Goal: Information Seeking & Learning: Check status

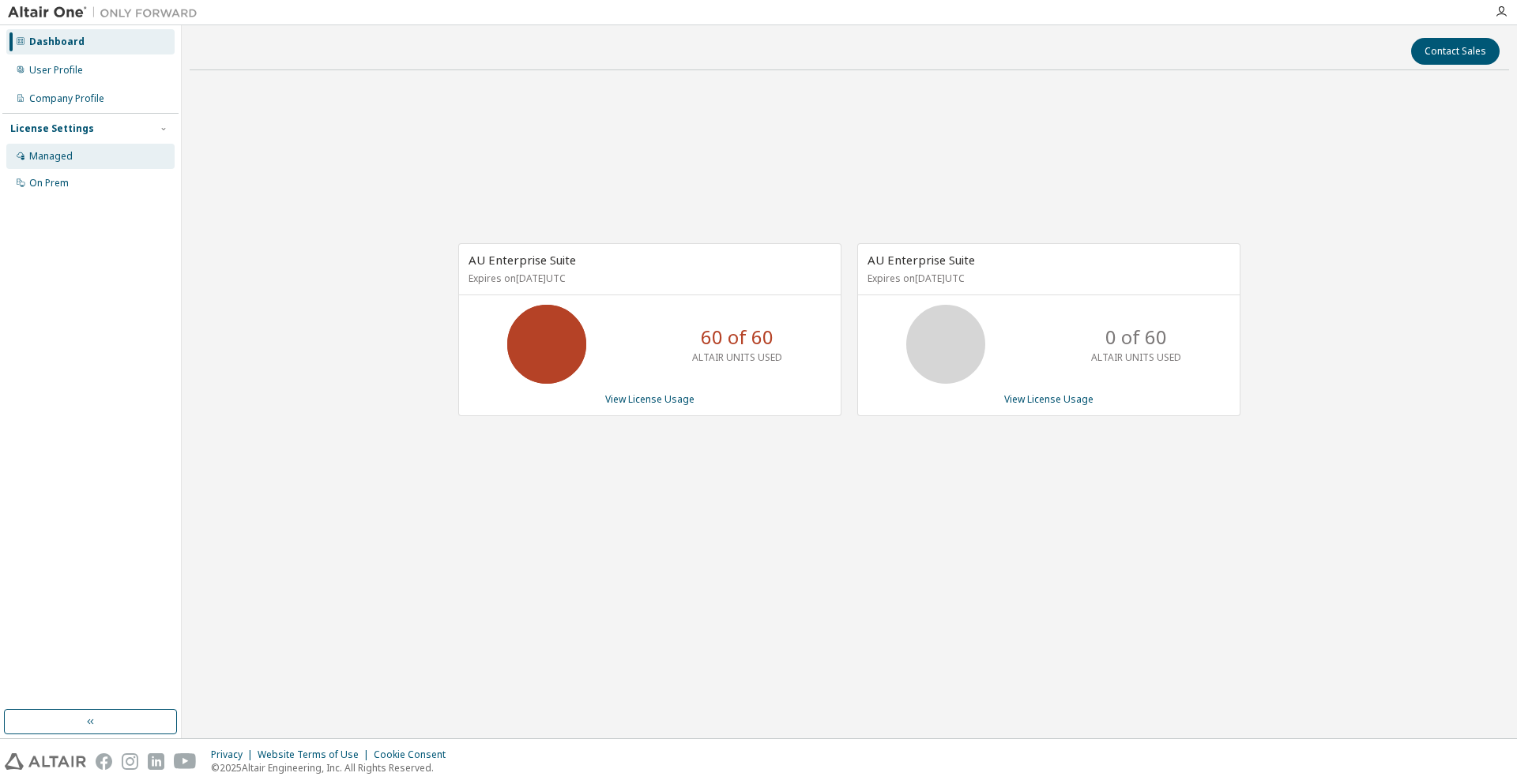
click at [117, 153] on div "Managed" at bounding box center [90, 156] width 168 height 26
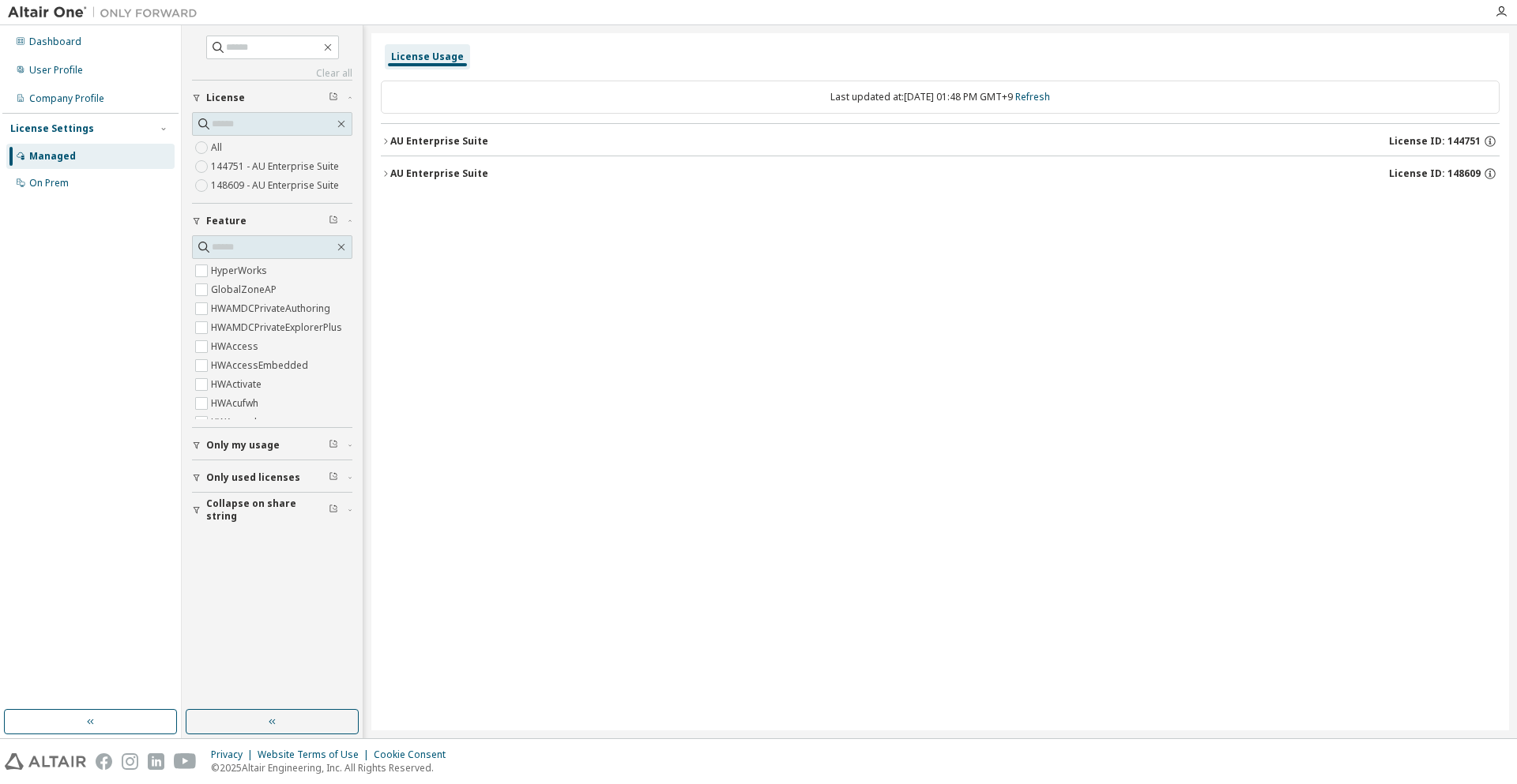
click at [423, 137] on div "AU Enterprise Suite" at bounding box center [439, 141] width 98 height 12
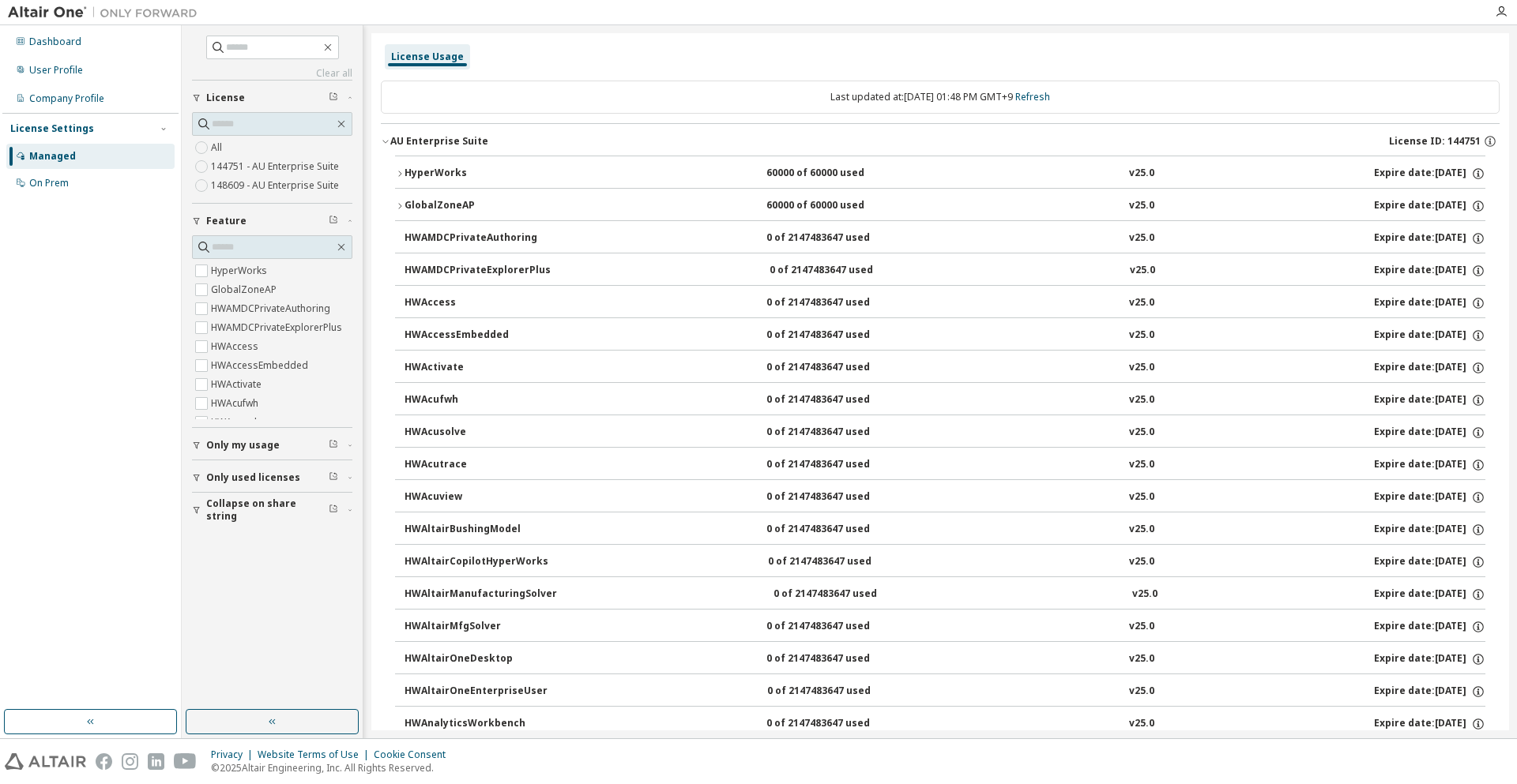
click at [525, 183] on button "HyperWorks 60000 of 60000 used v25.0 Expire date: 2026-06-01" at bounding box center [940, 174] width 1090 height 35
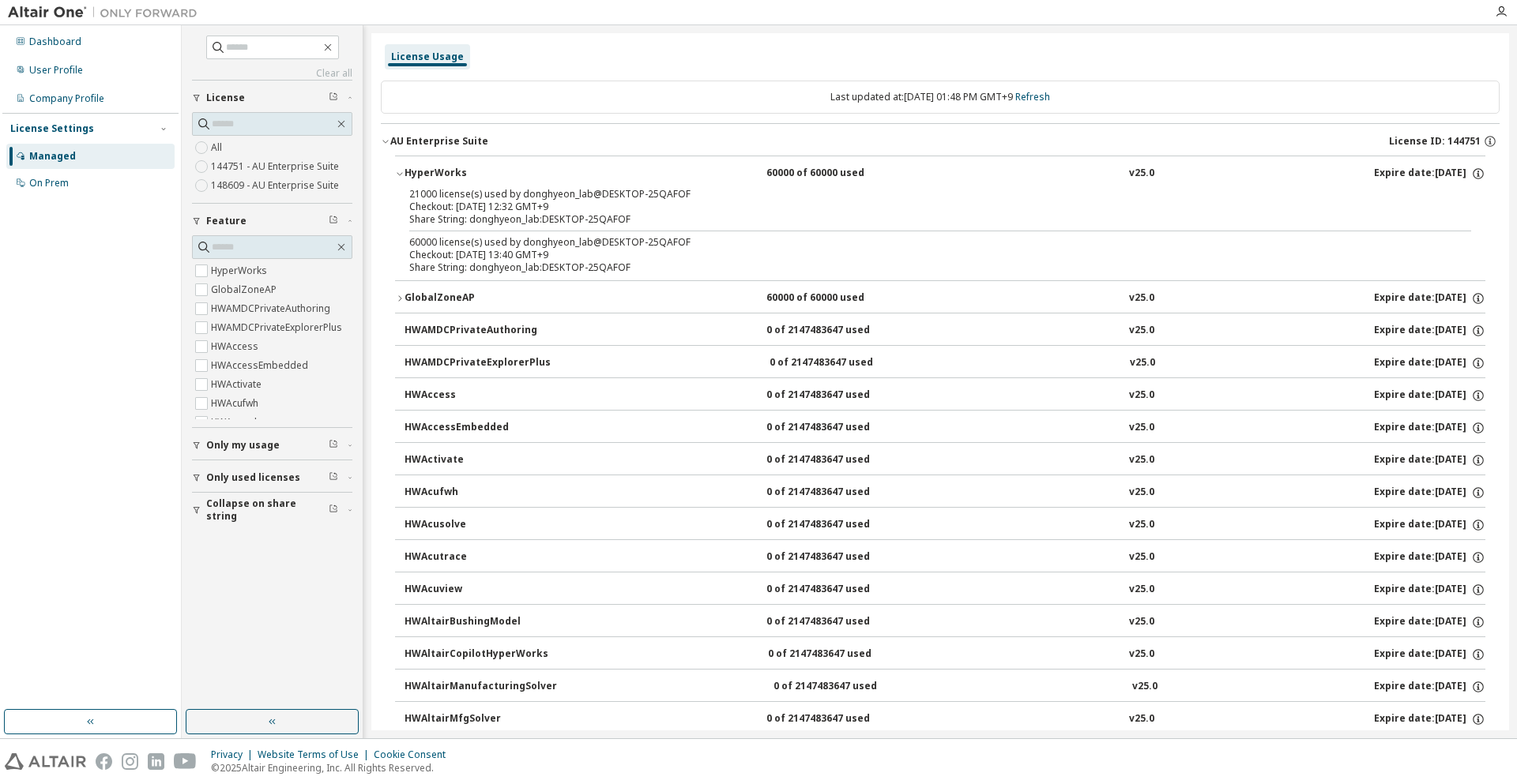
click at [528, 219] on div "Share String: donghyeon_lab:DESKTOP-25QAFOF" at bounding box center [921, 219] width 1024 height 12
click at [538, 270] on div "Share String: donghyeon_lab:DESKTOP-25QAFOF" at bounding box center [921, 267] width 1024 height 12
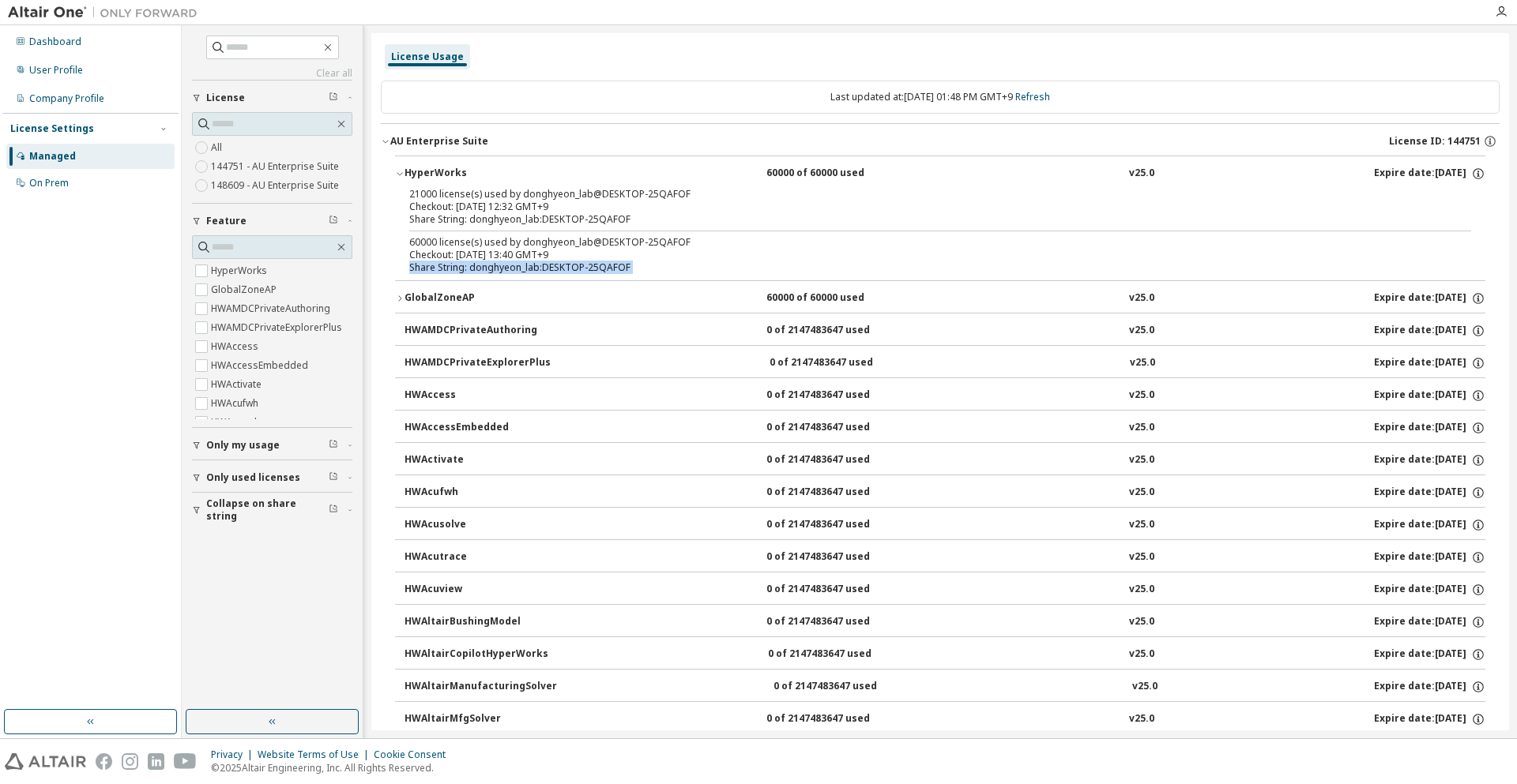
click at [538, 270] on div "Share String: donghyeon_lab:DESKTOP-25QAFOF" at bounding box center [921, 267] width 1024 height 12
click at [84, 42] on div "Dashboard" at bounding box center [90, 42] width 168 height 26
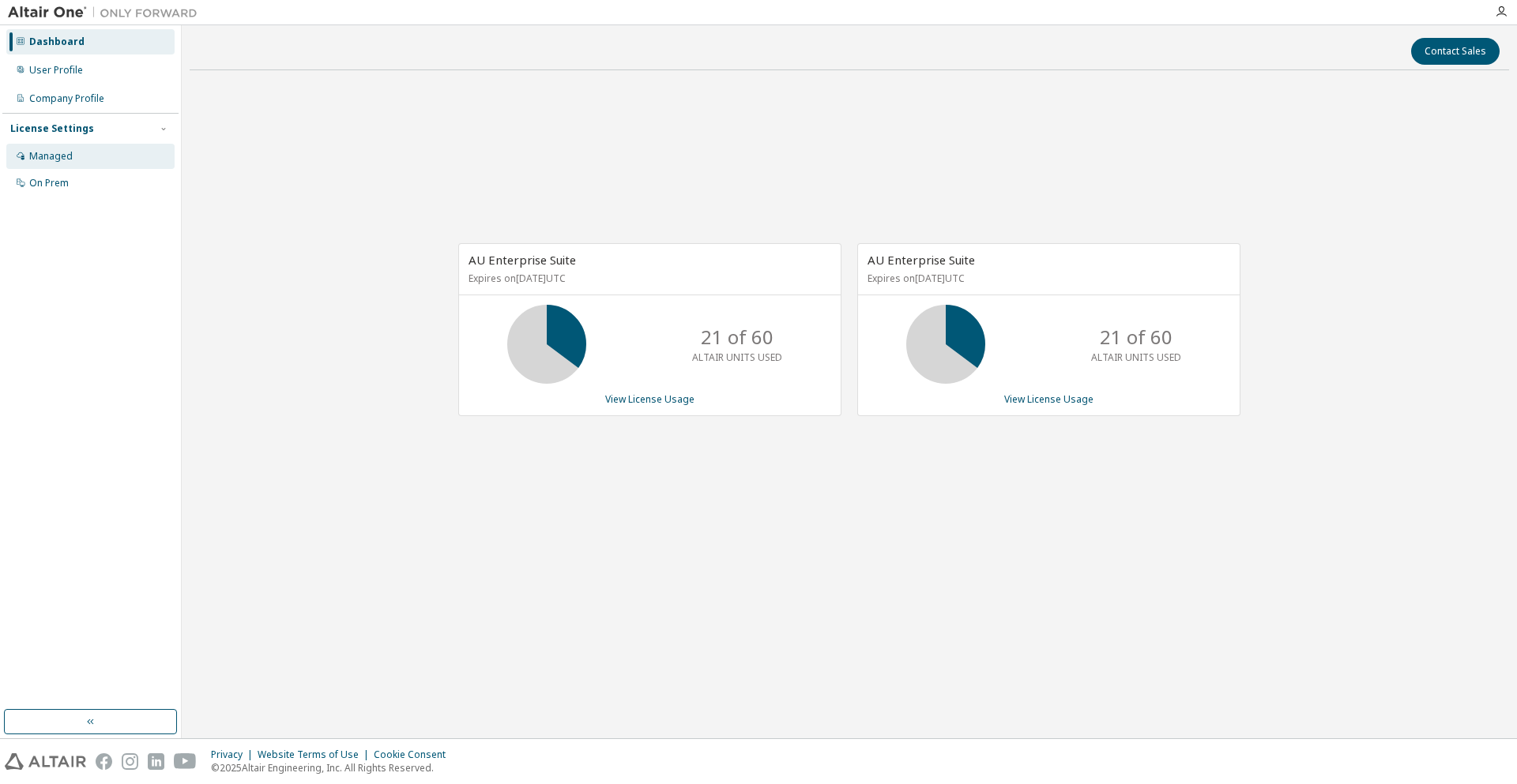
click at [51, 161] on div "Managed" at bounding box center [51, 156] width 44 height 12
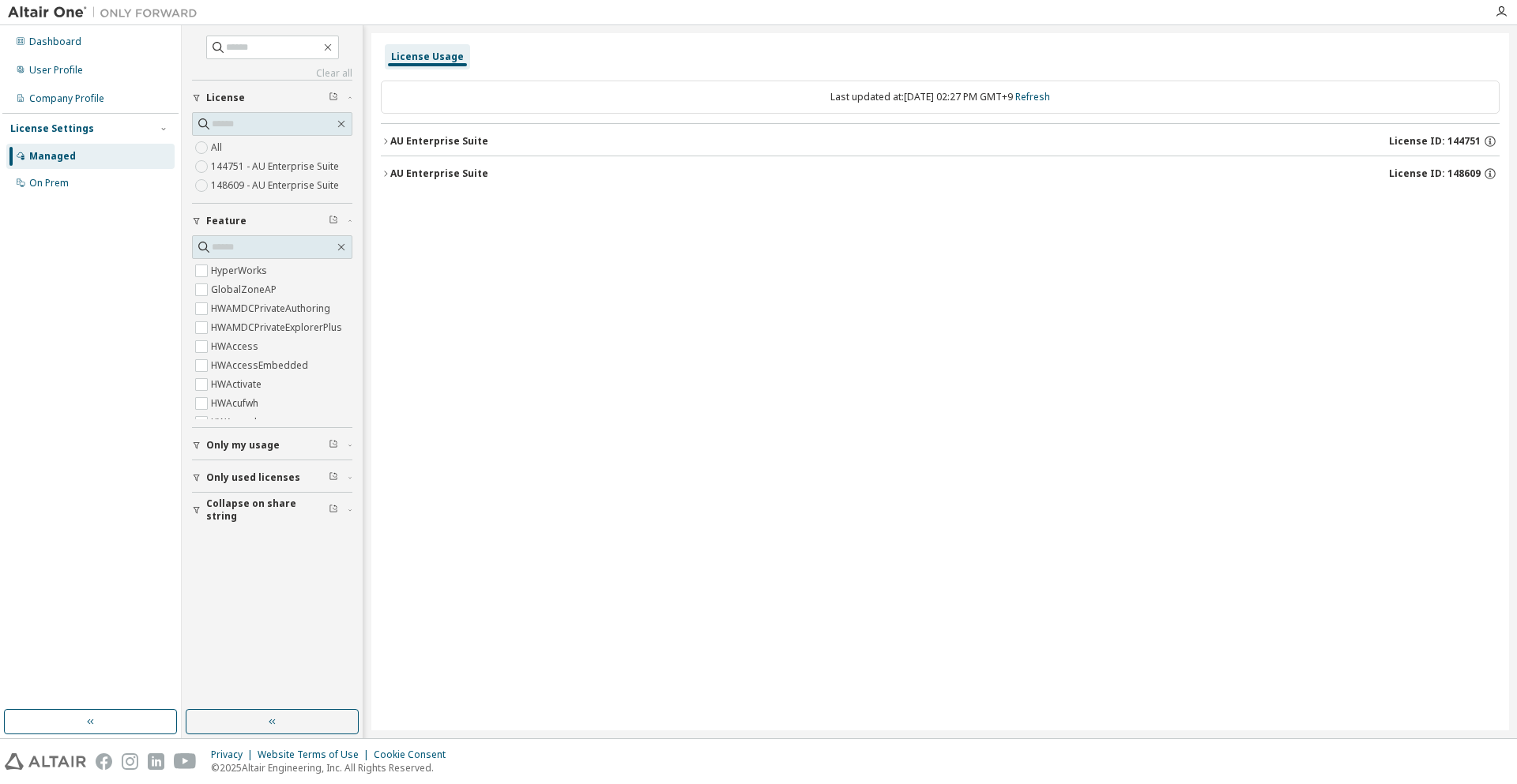
click at [380, 144] on div "License Usage Last updated at: Thu 2025-09-11 02:27 PM GMT+9 Refresh AU Enterpr…" at bounding box center [940, 382] width 1138 height 698
click at [382, 143] on icon "button" at bounding box center [386, 142] width 10 height 10
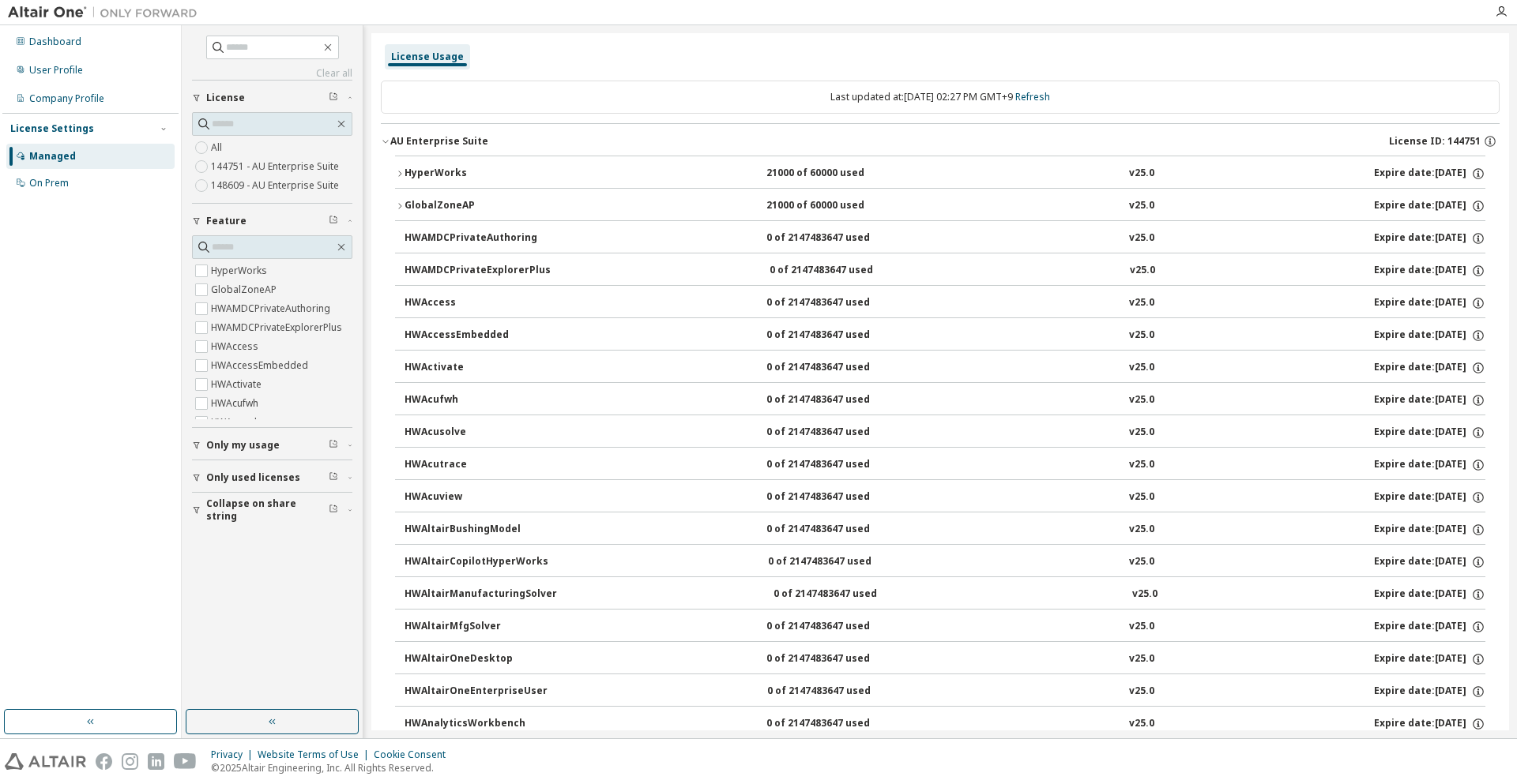
click at [509, 181] on div "HyperWorks" at bounding box center [476, 173] width 143 height 14
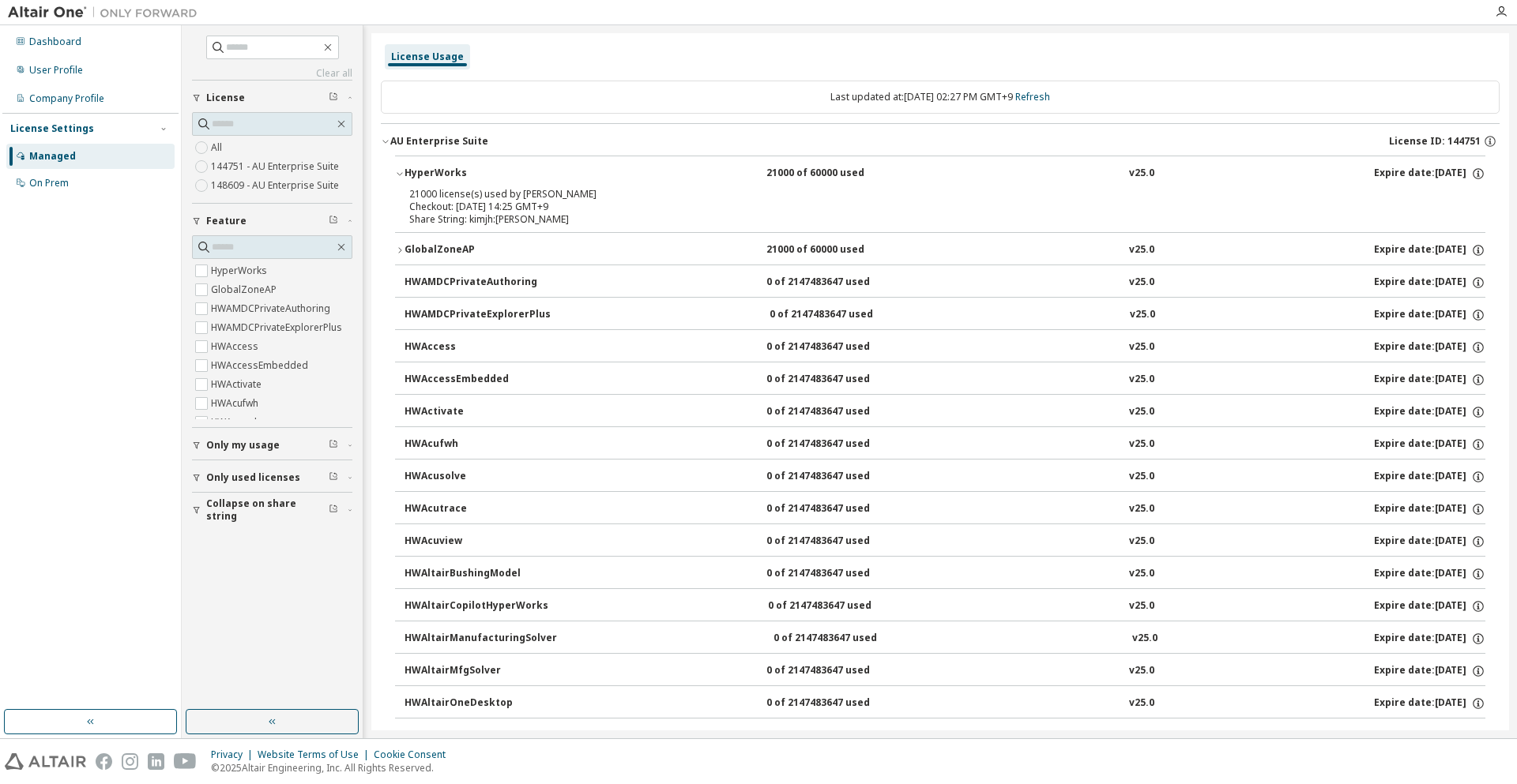
click at [536, 168] on div "HyperWorks" at bounding box center [476, 173] width 143 height 14
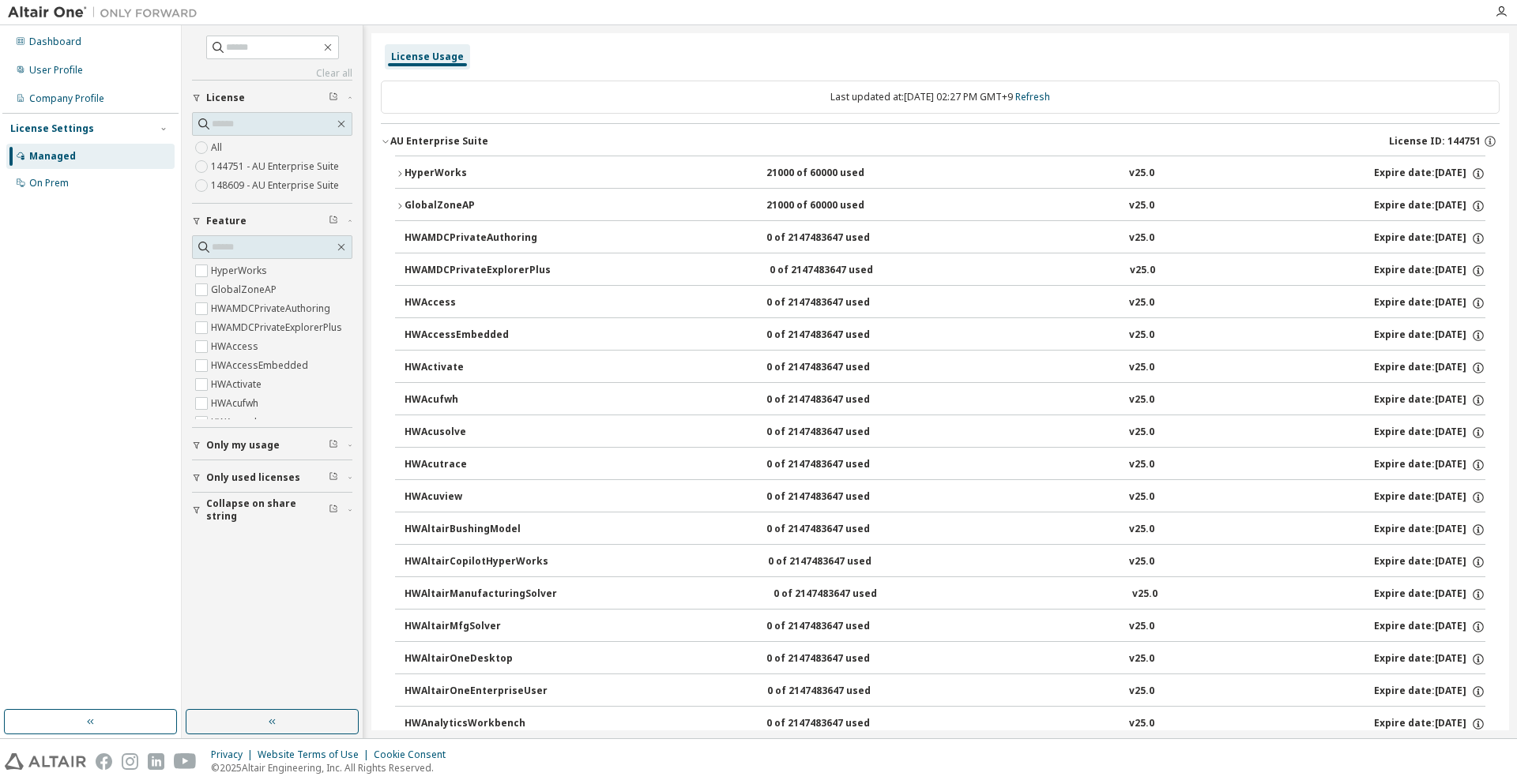
click at [451, 125] on button "AU Enterprise Suite License ID: 144751" at bounding box center [940, 142] width 1119 height 35
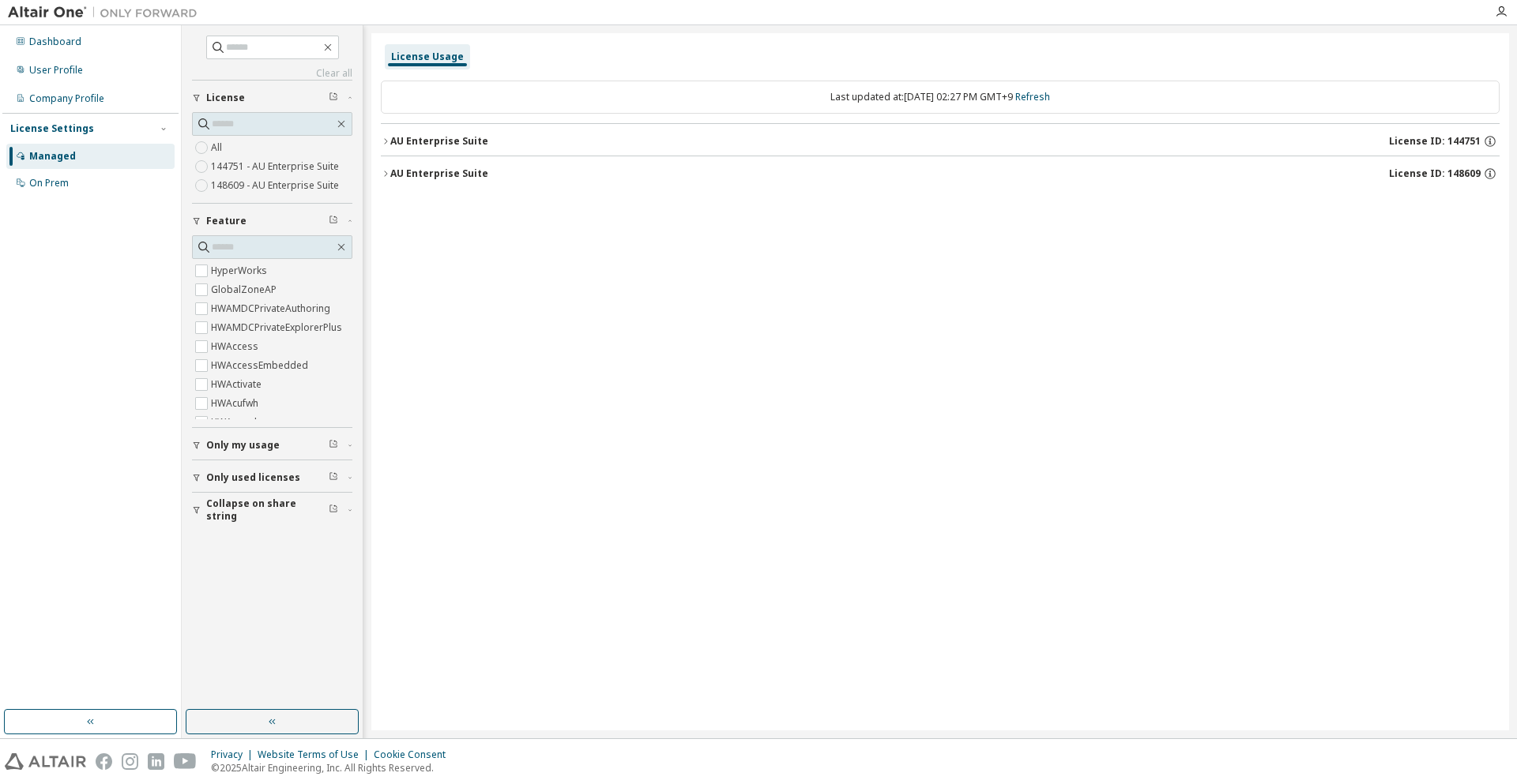
click at [441, 182] on button "AU Enterprise Suite License ID: 148609" at bounding box center [940, 174] width 1119 height 35
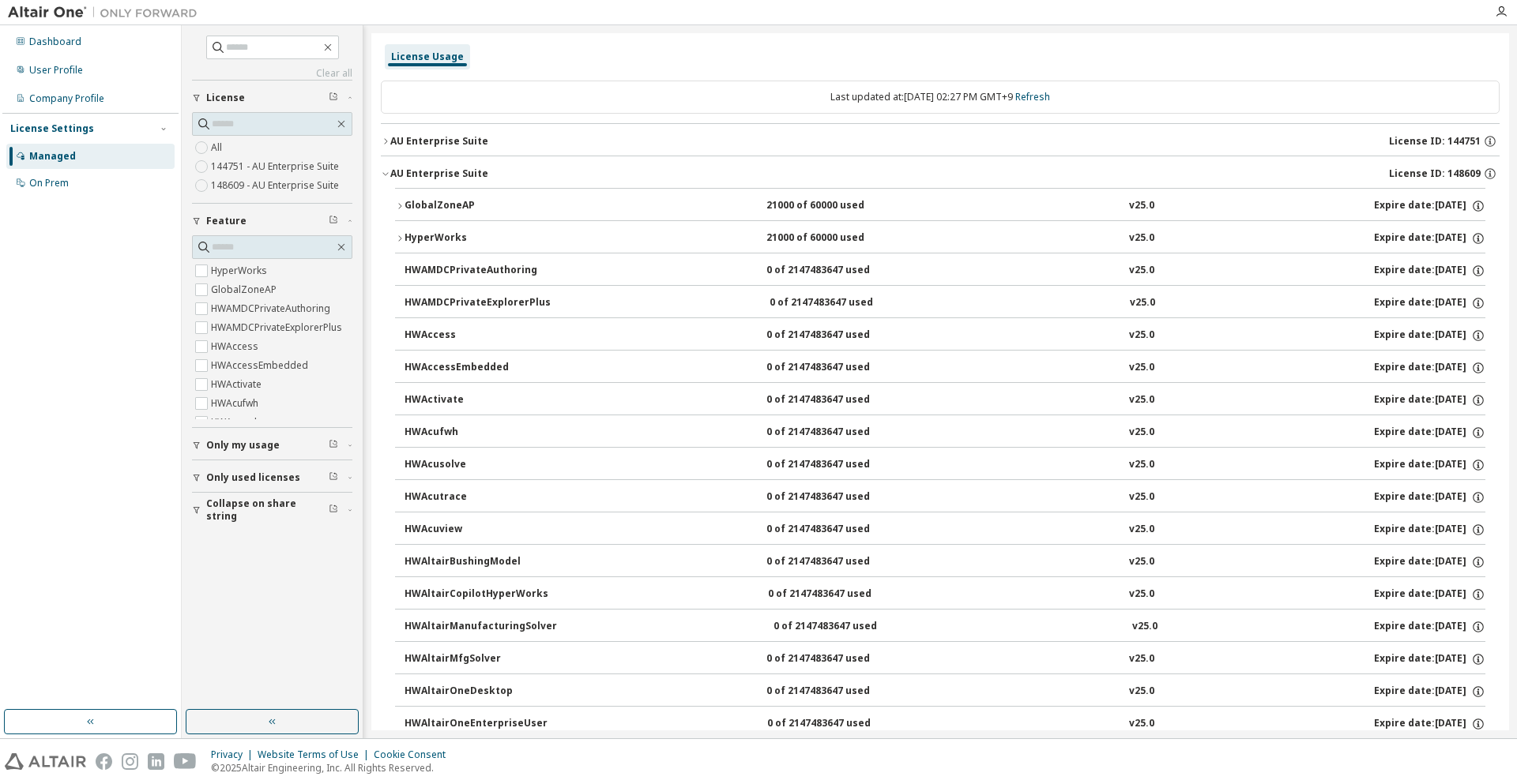
click at [459, 206] on div "GlobalZoneAP" at bounding box center [476, 205] width 143 height 14
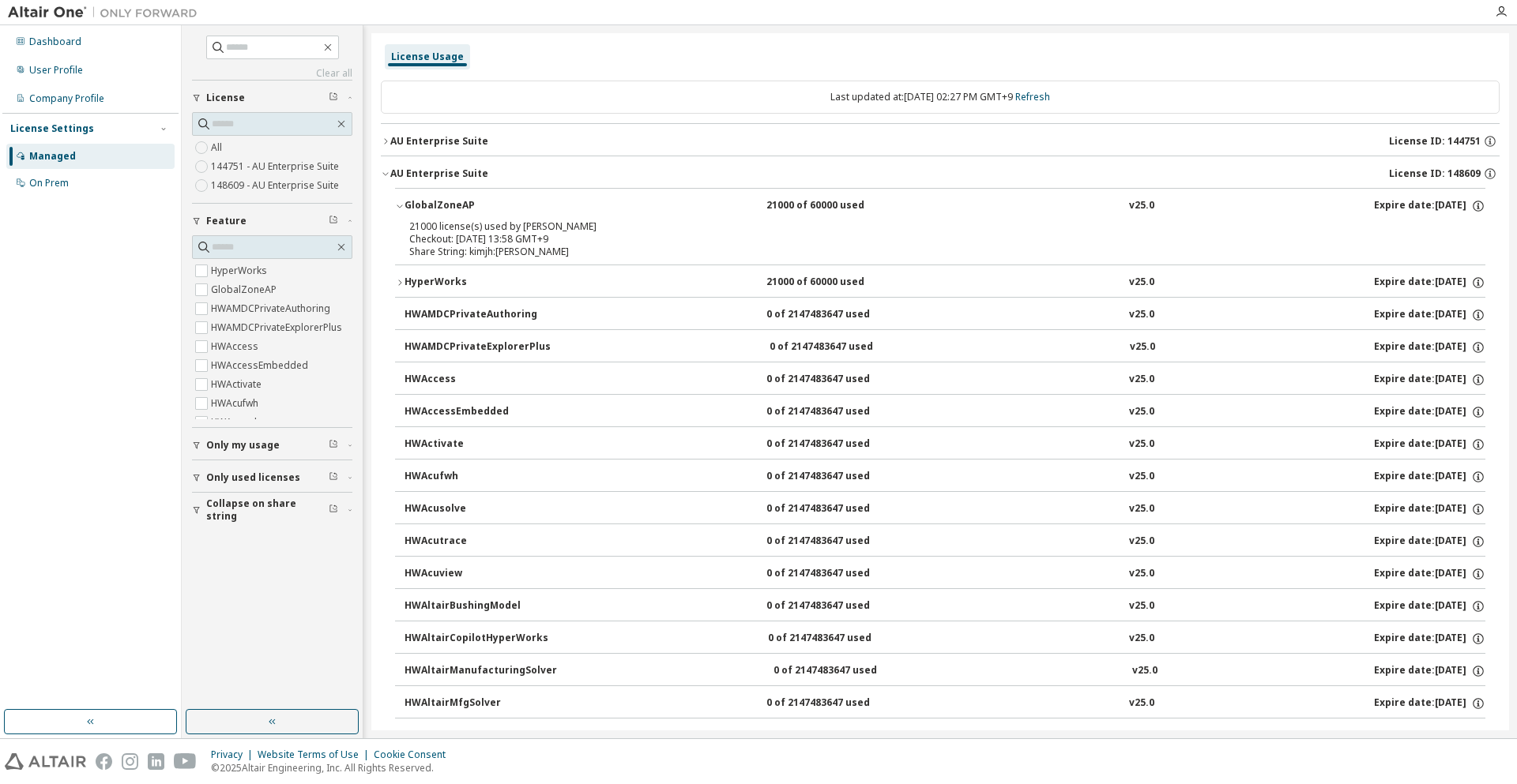
click at [459, 206] on div "GlobalZoneAP" at bounding box center [476, 205] width 143 height 14
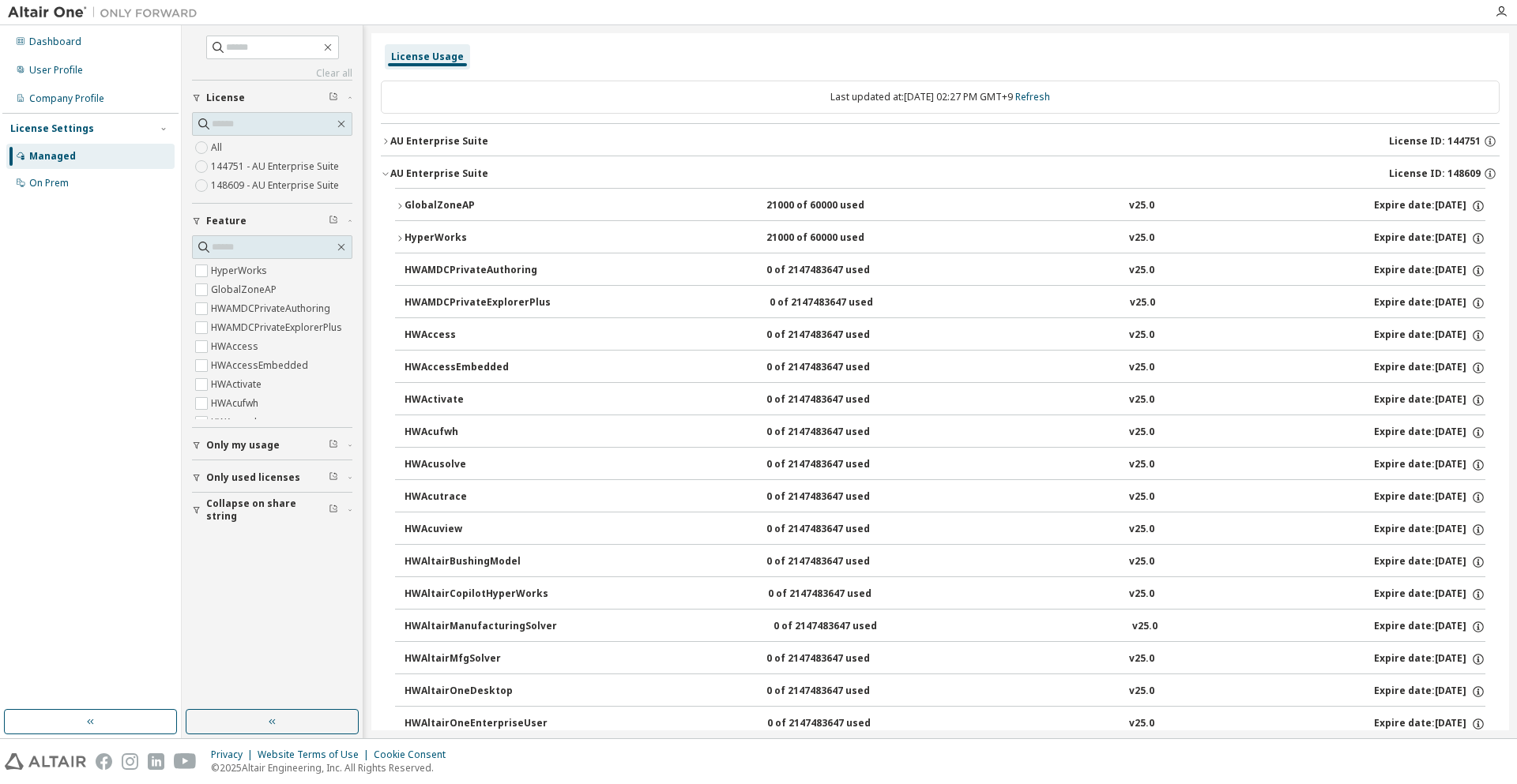
click at [456, 235] on div "HyperWorks" at bounding box center [476, 239] width 143 height 14
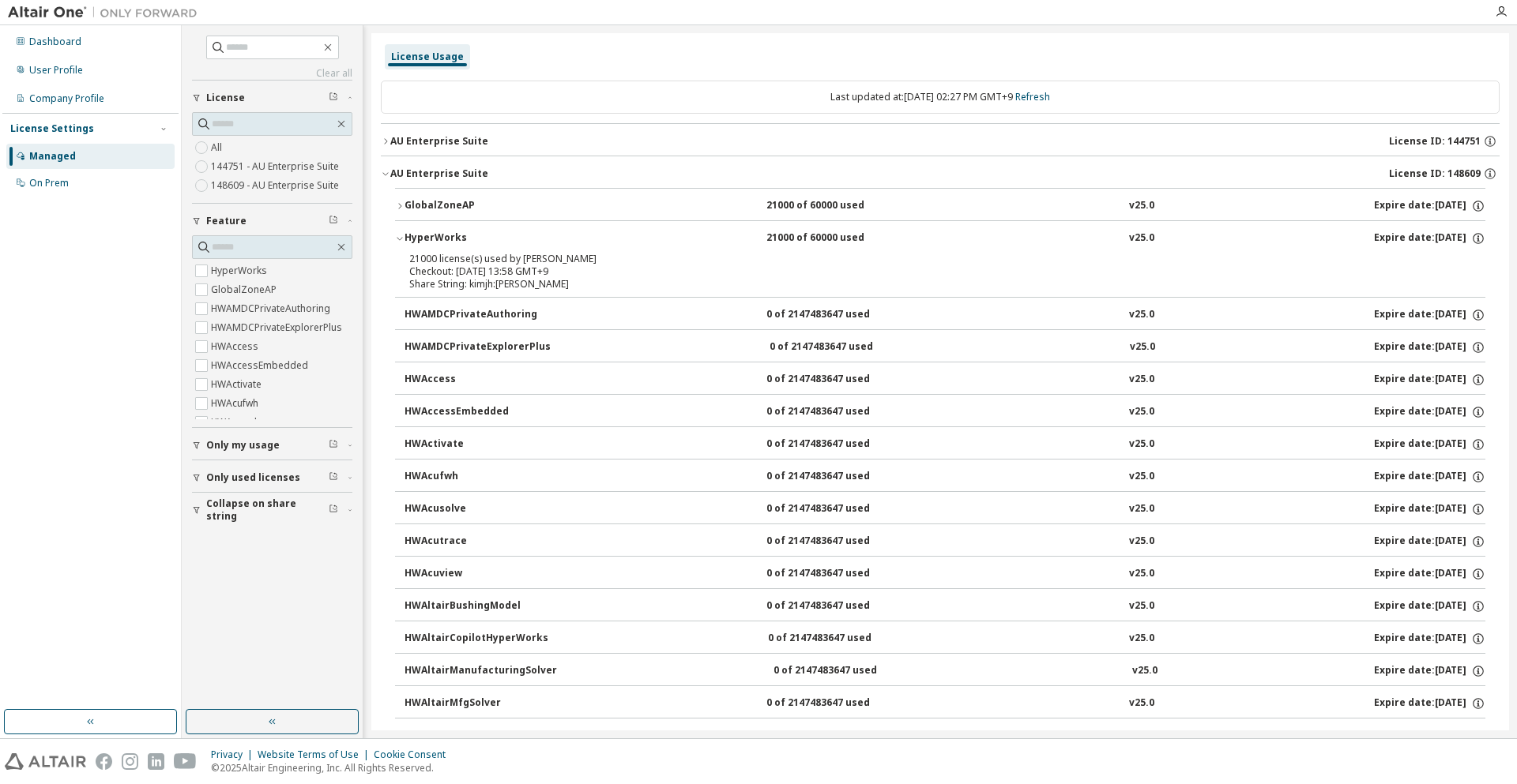
click at [456, 235] on div "HyperWorks" at bounding box center [476, 239] width 143 height 14
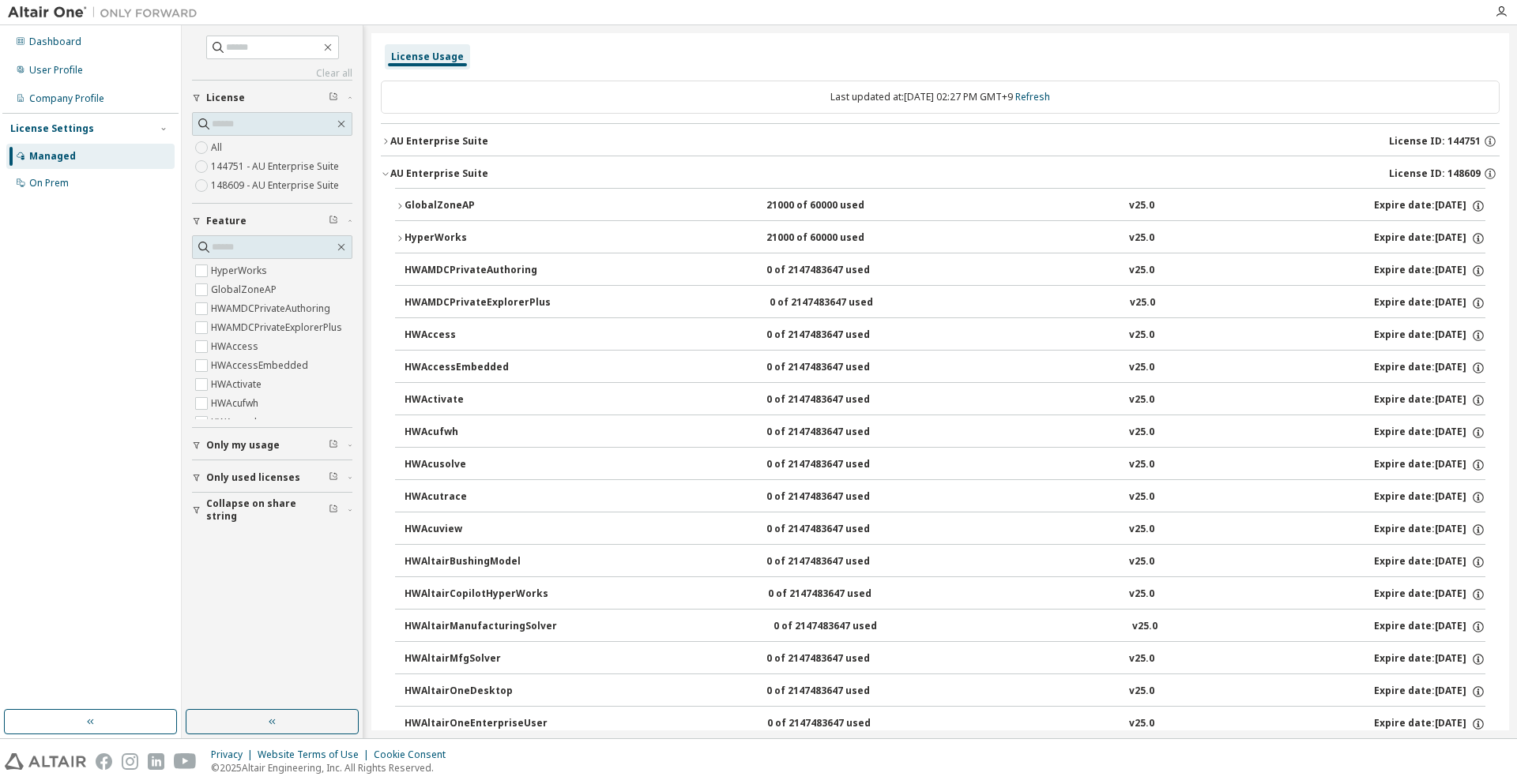
click at [439, 140] on div "AU Enterprise Suite" at bounding box center [439, 141] width 98 height 12
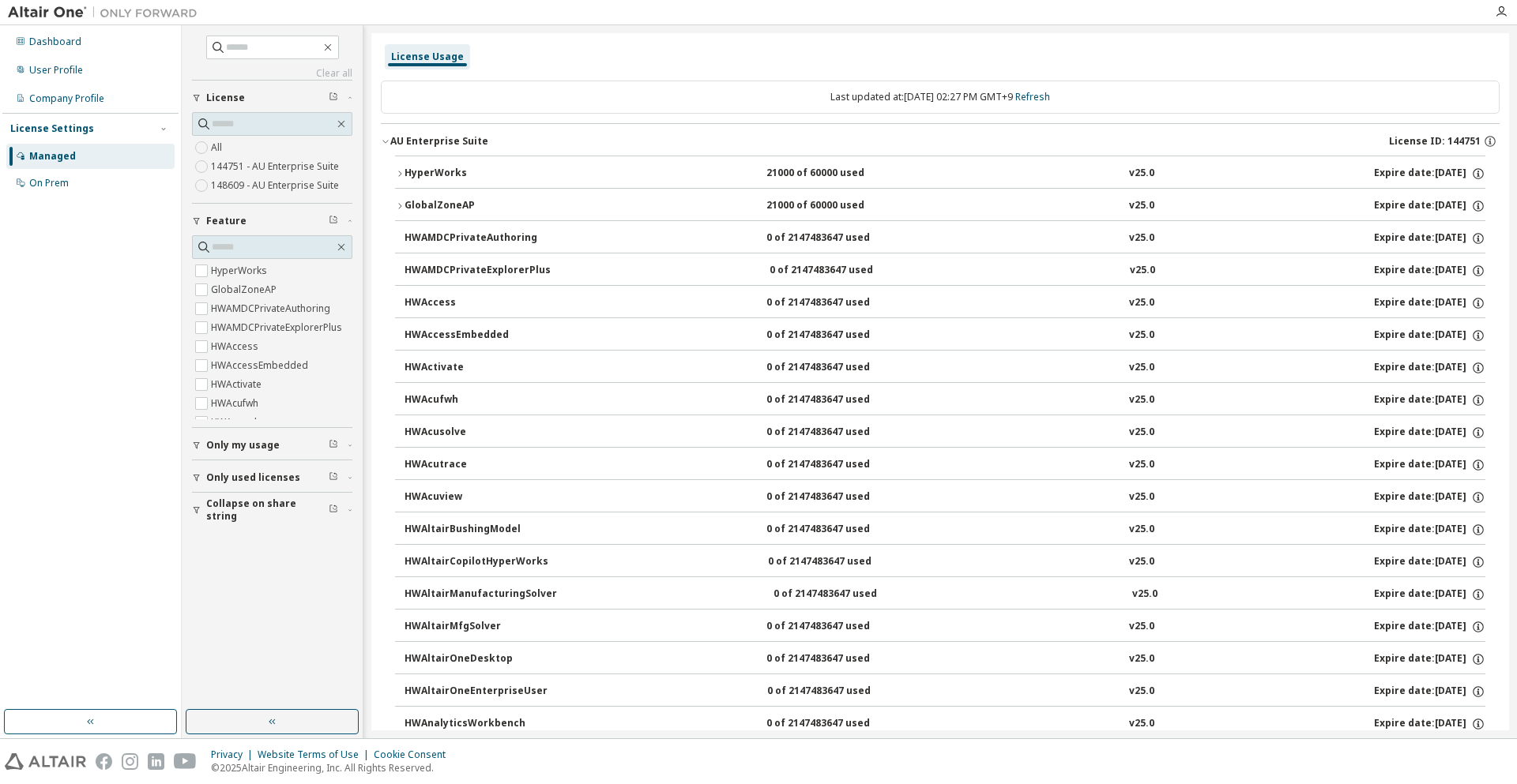
click at [443, 170] on div "HyperWorks" at bounding box center [476, 173] width 143 height 14
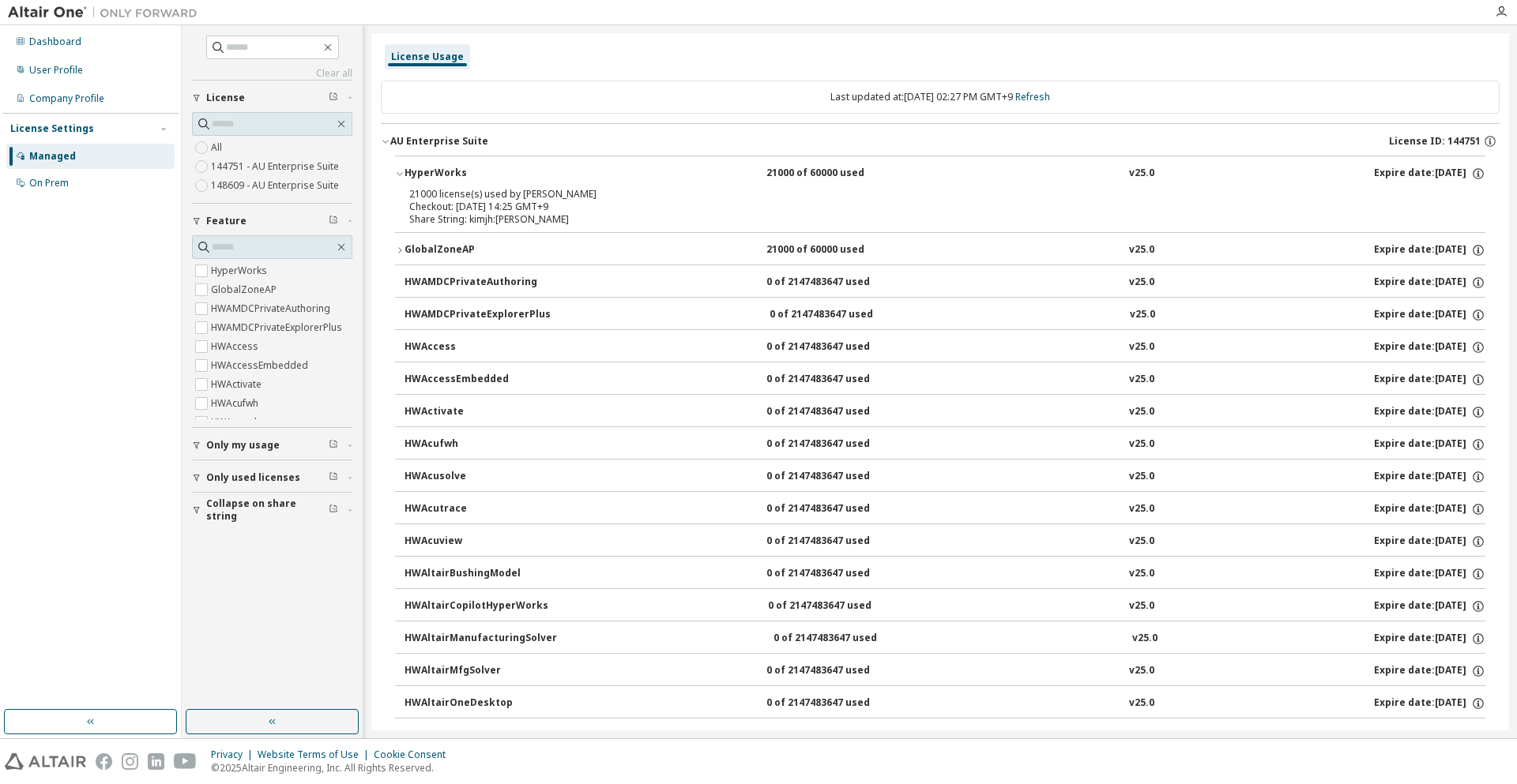
click at [455, 153] on button "AU Enterprise Suite License ID: 144751" at bounding box center [940, 142] width 1119 height 35
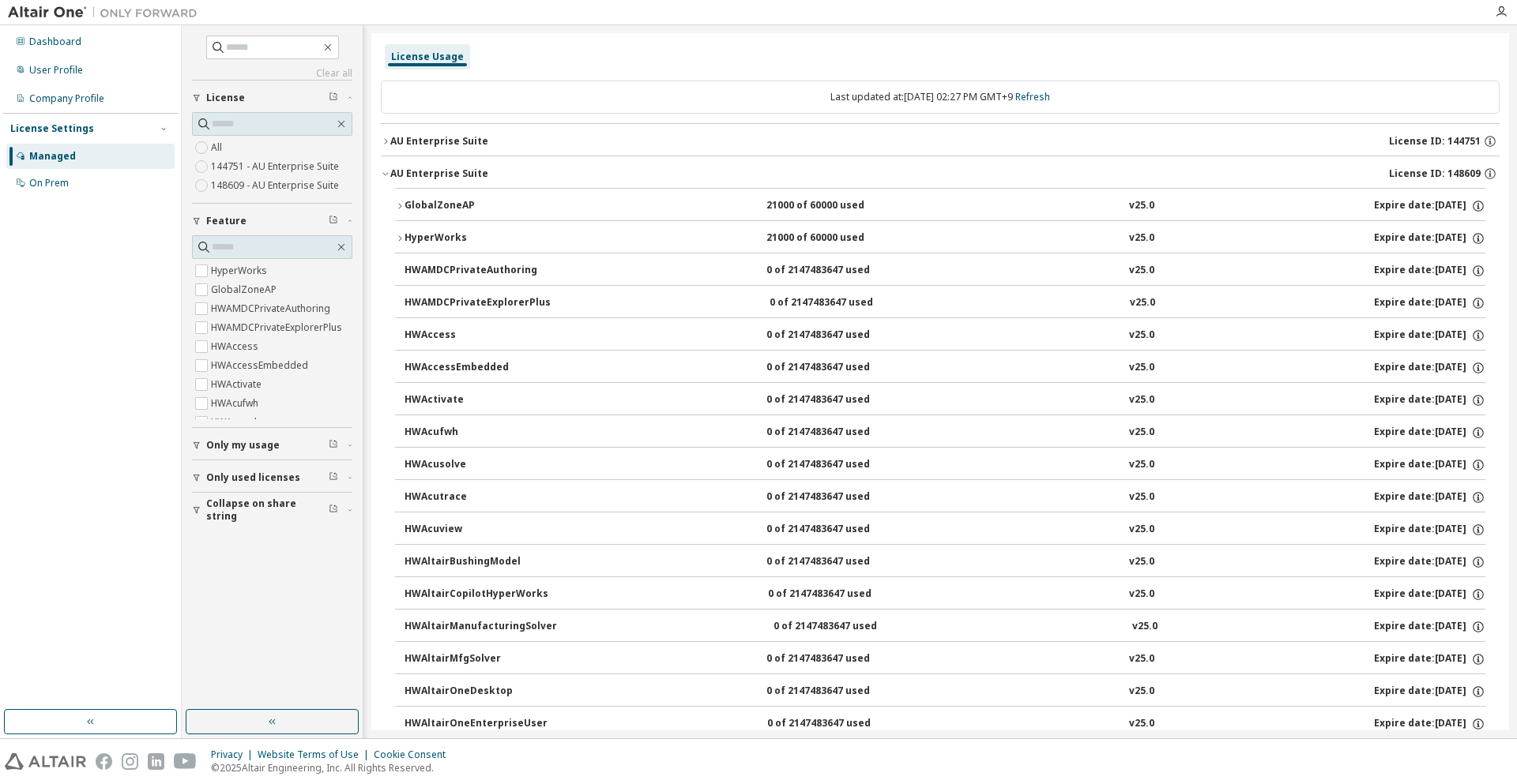
click at [438, 172] on div "AU Enterprise Suite" at bounding box center [439, 173] width 98 height 12
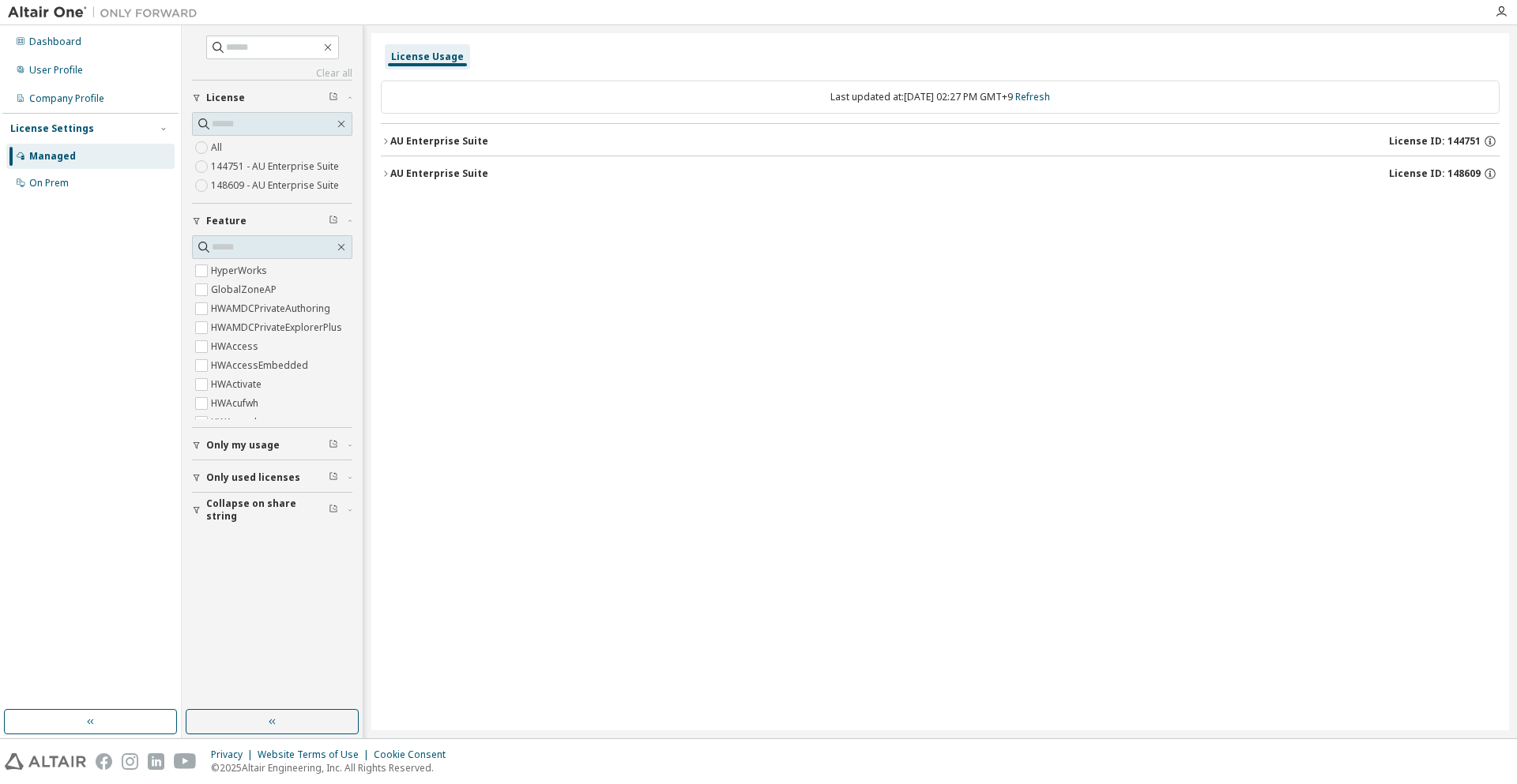
click at [438, 172] on div "AU Enterprise Suite" at bounding box center [439, 173] width 98 height 12
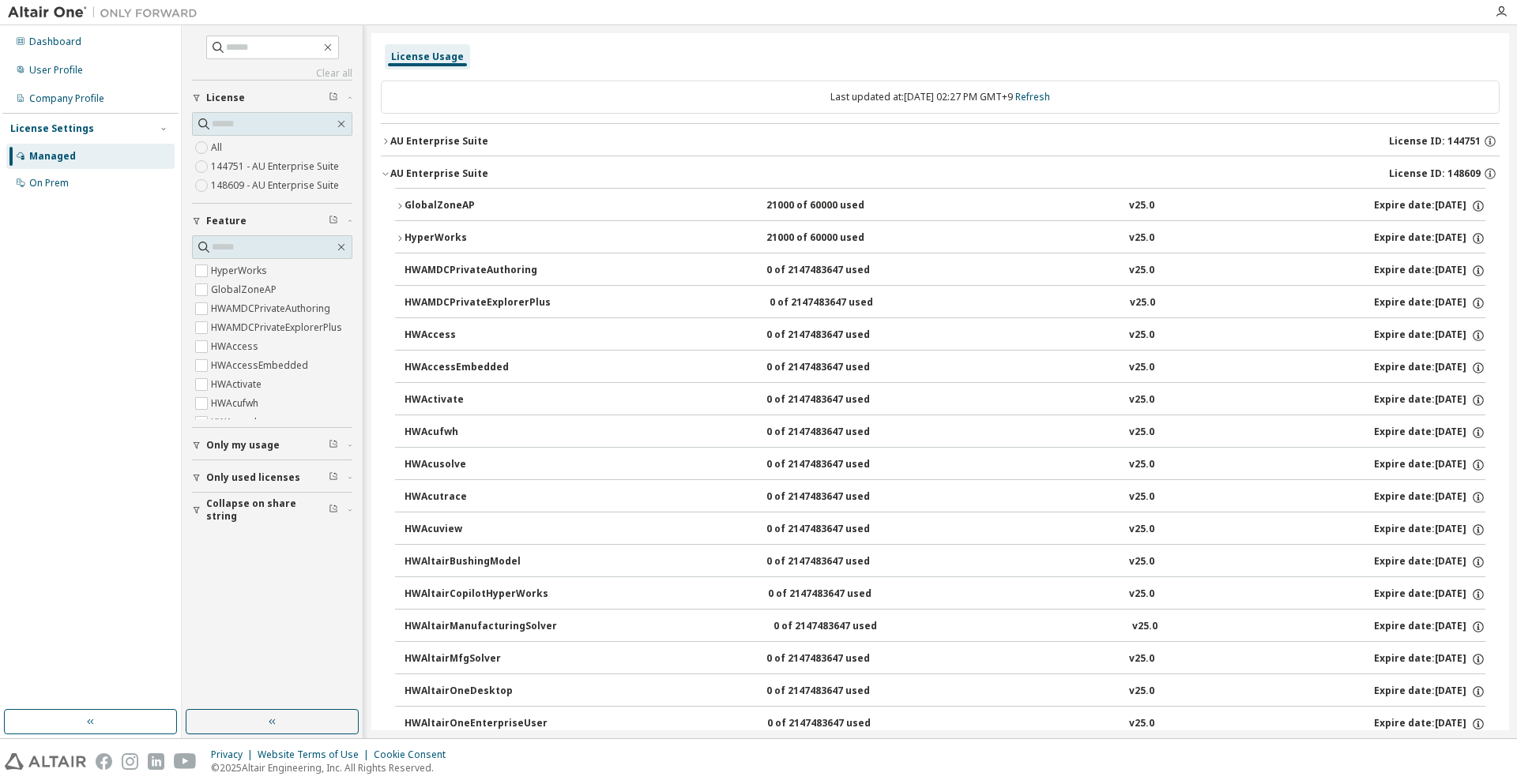
click at [463, 229] on button "HyperWorks 21000 of 60000 used v25.0 Expire date: 2026-08-25" at bounding box center [940, 239] width 1090 height 35
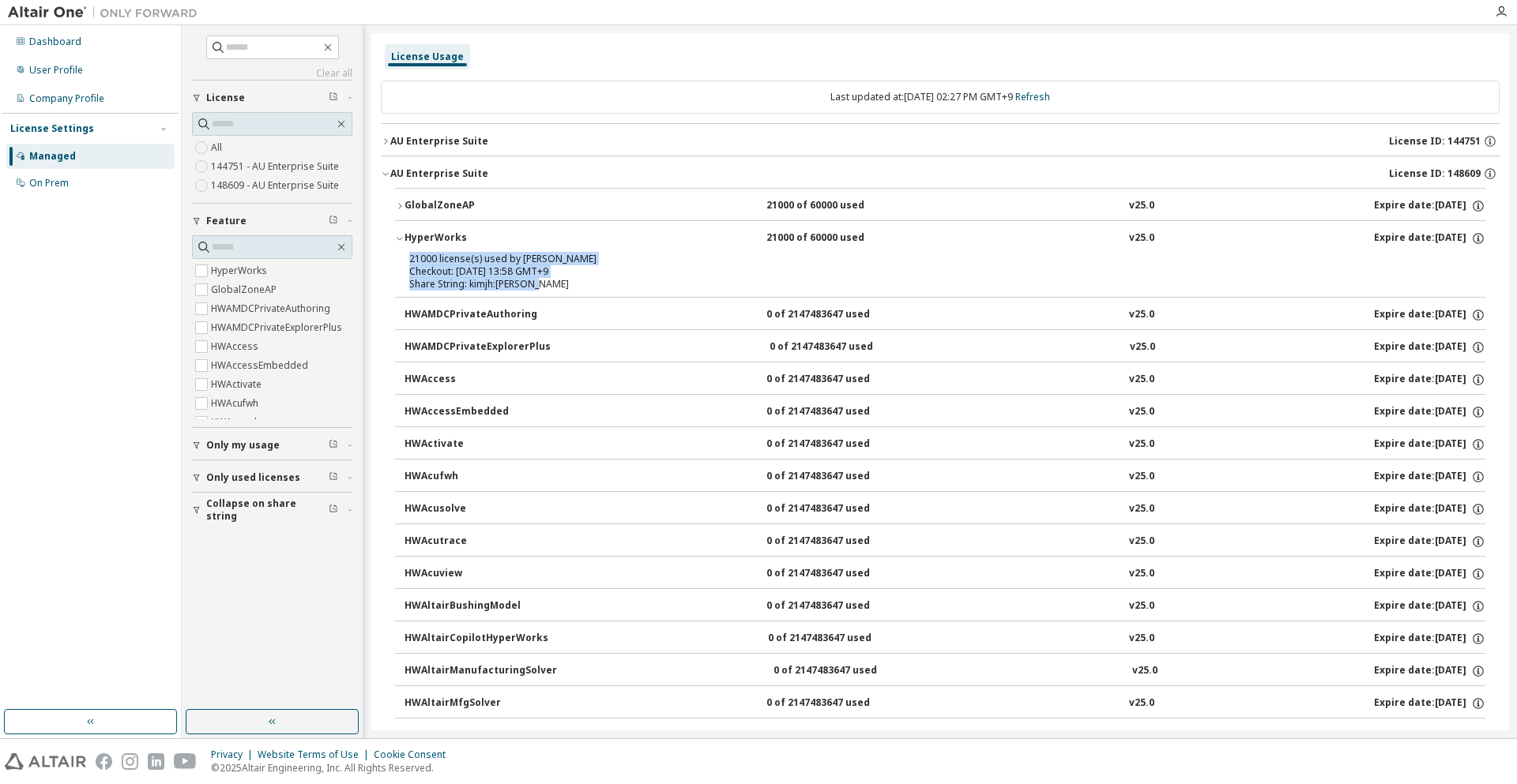
drag, startPoint x: 550, startPoint y: 281, endPoint x: 409, endPoint y: 256, distance: 143.2
click at [409, 256] on div "21000 license(s) used by kimjh@KimJinho Checkout: 2025-09-11 13:58 GMT+9 Share …" at bounding box center [940, 275] width 1090 height 45
click at [424, 145] on div "AU Enterprise Suite" at bounding box center [439, 141] width 98 height 12
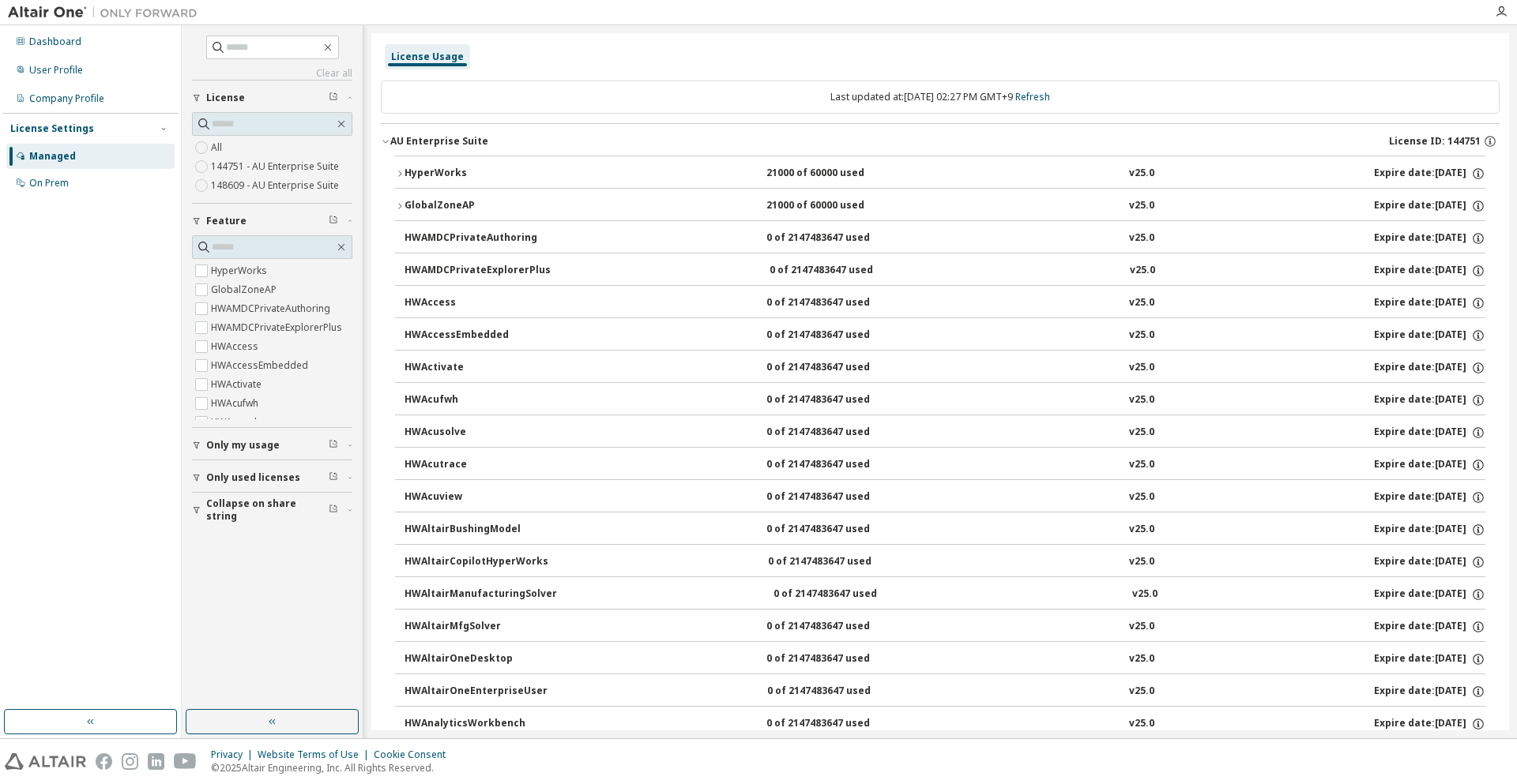
click at [442, 170] on div "HyperWorks" at bounding box center [476, 173] width 143 height 14
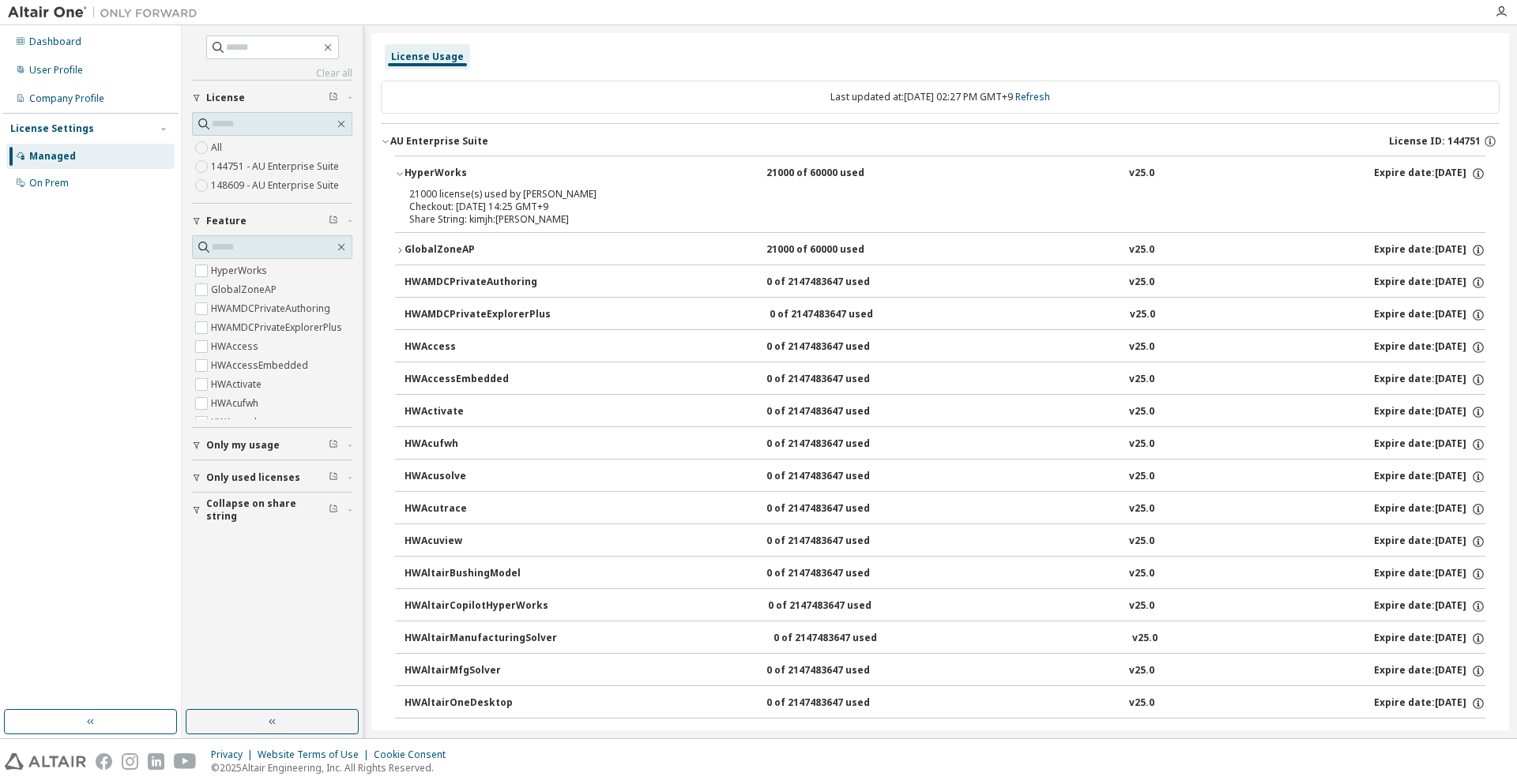
click at [470, 138] on div "AU Enterprise Suite" at bounding box center [439, 141] width 98 height 12
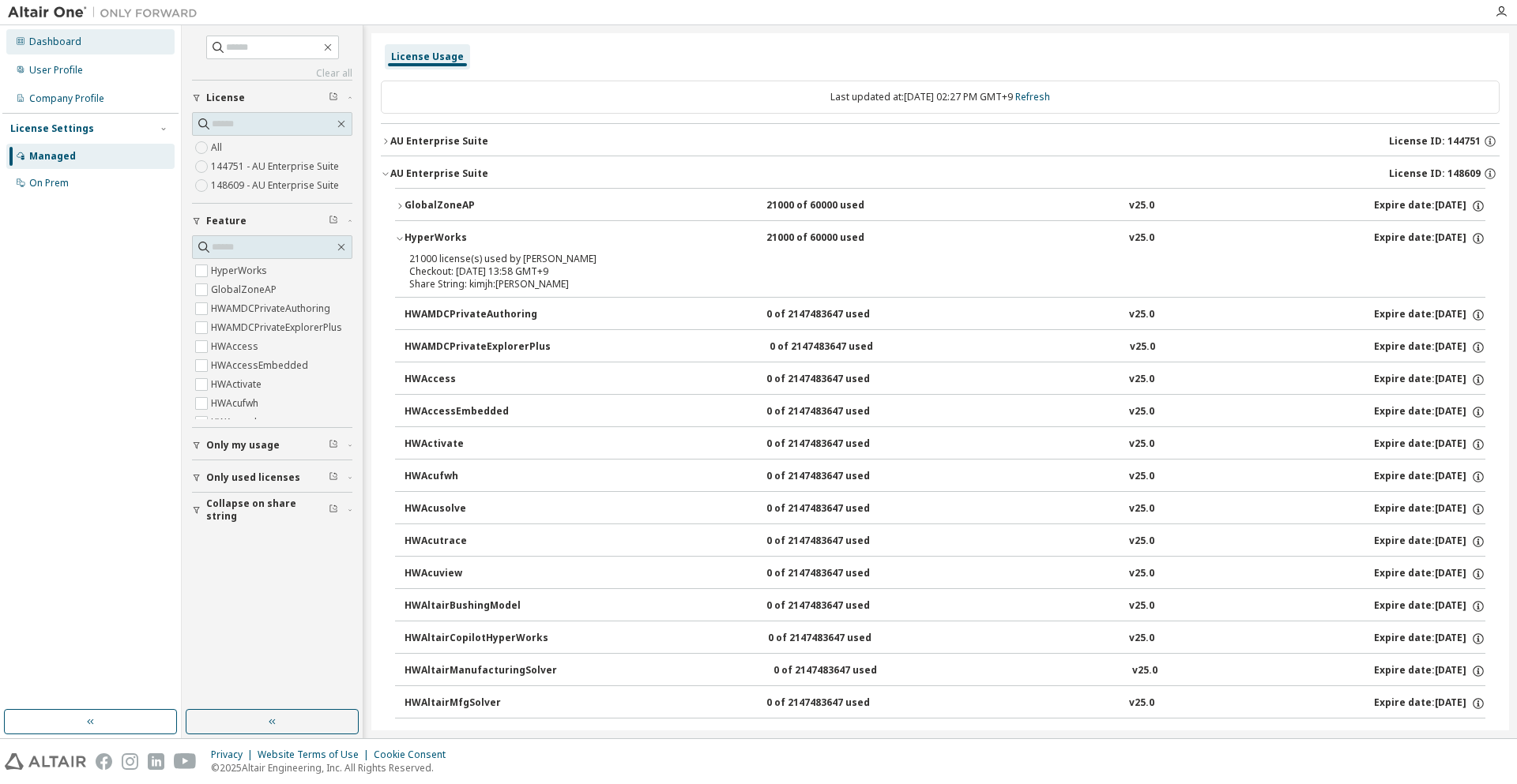
click at [91, 44] on div "Dashboard" at bounding box center [90, 42] width 168 height 26
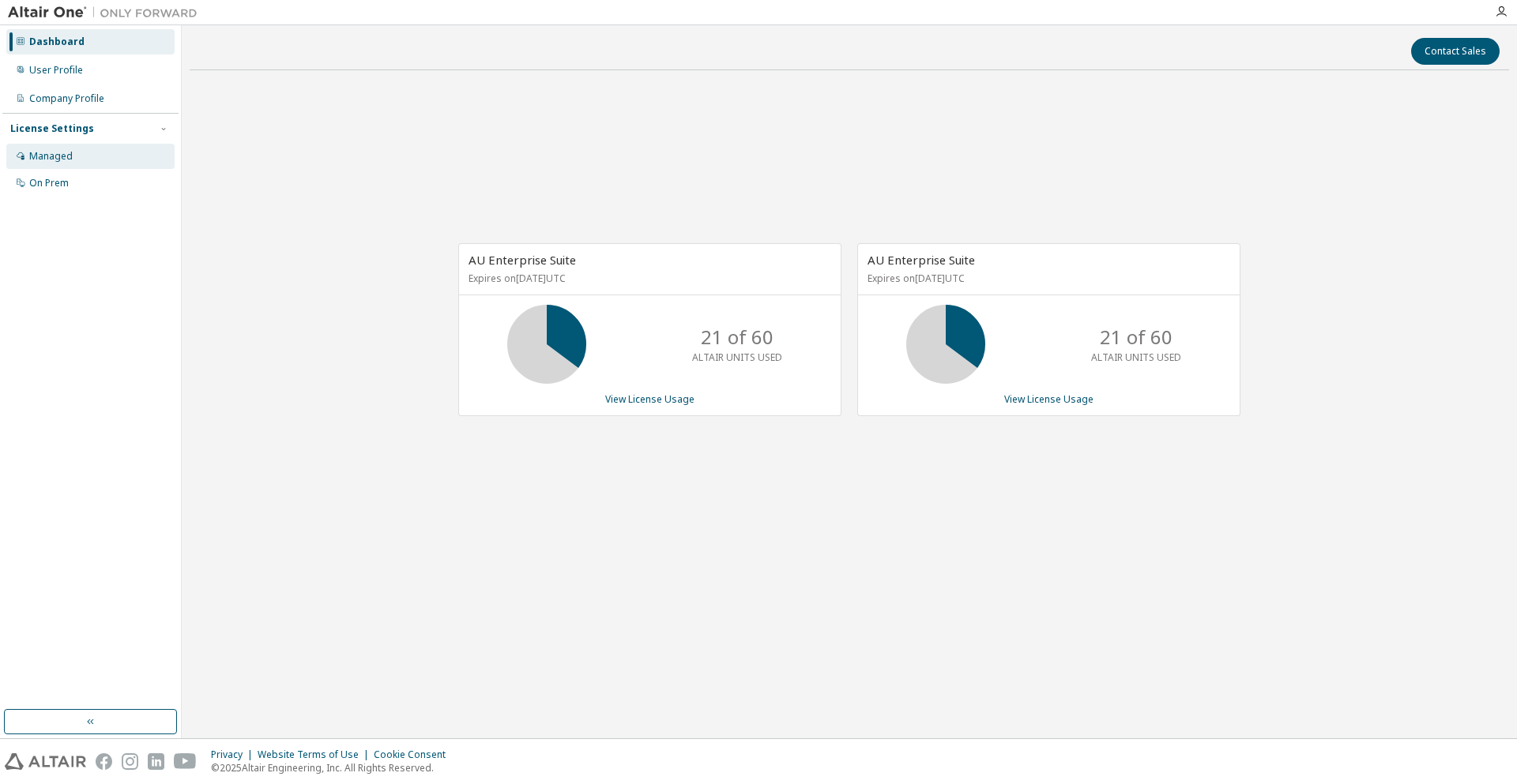
click at [137, 157] on div "Managed" at bounding box center [90, 156] width 168 height 26
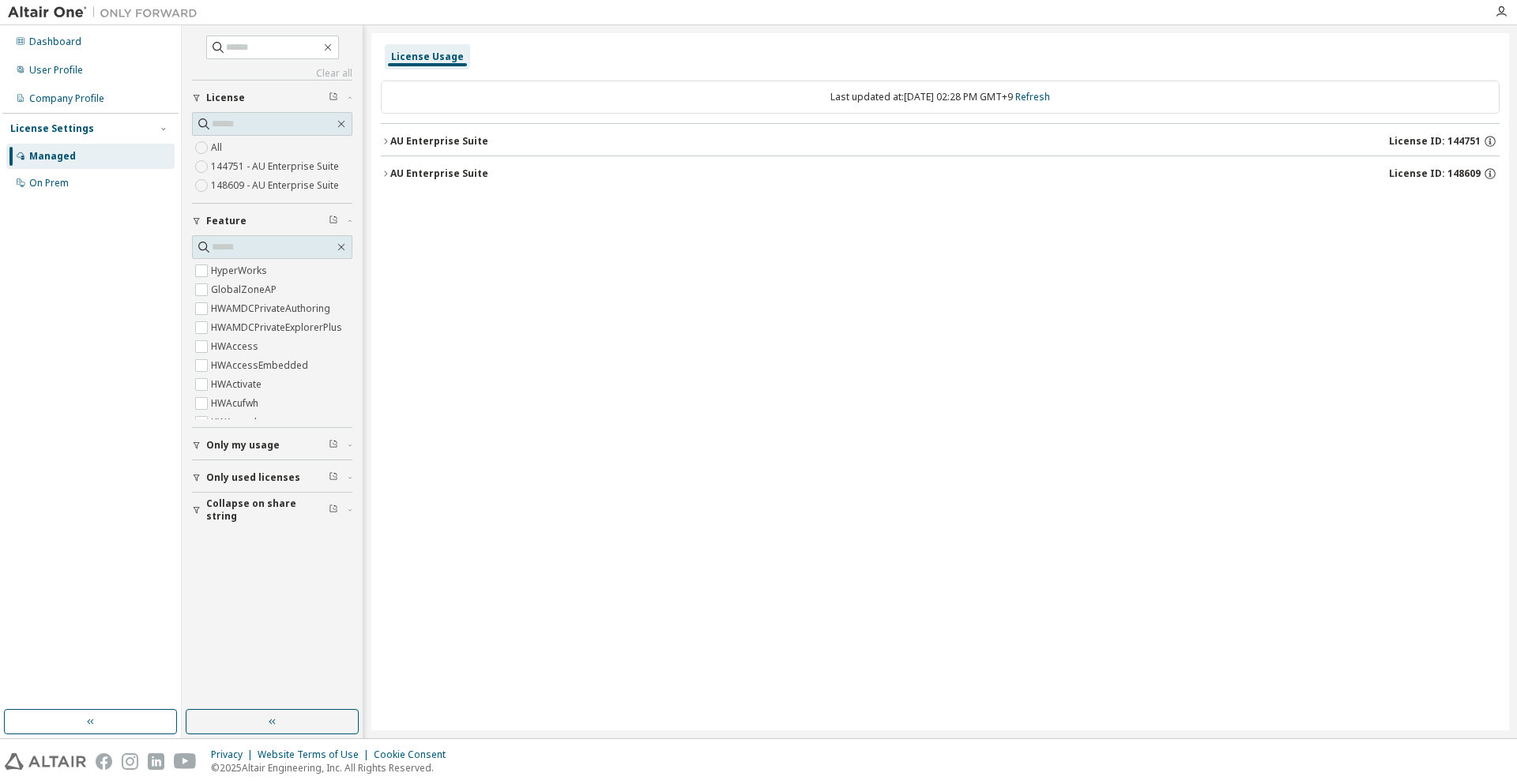
click at [1371, 615] on div "License Usage Last updated at: Thu 2025-09-11 02:28 PM GMT+9 Refresh AU Enterpr…" at bounding box center [940, 382] width 1138 height 698
click at [1359, 573] on div "License Usage Last updated at: Thu 2025-09-11 02:28 PM GMT+9 Refresh AU Enterpr…" at bounding box center [940, 382] width 1138 height 698
click at [399, 133] on button "AU Enterprise Suite License ID: 144751" at bounding box center [940, 142] width 1119 height 35
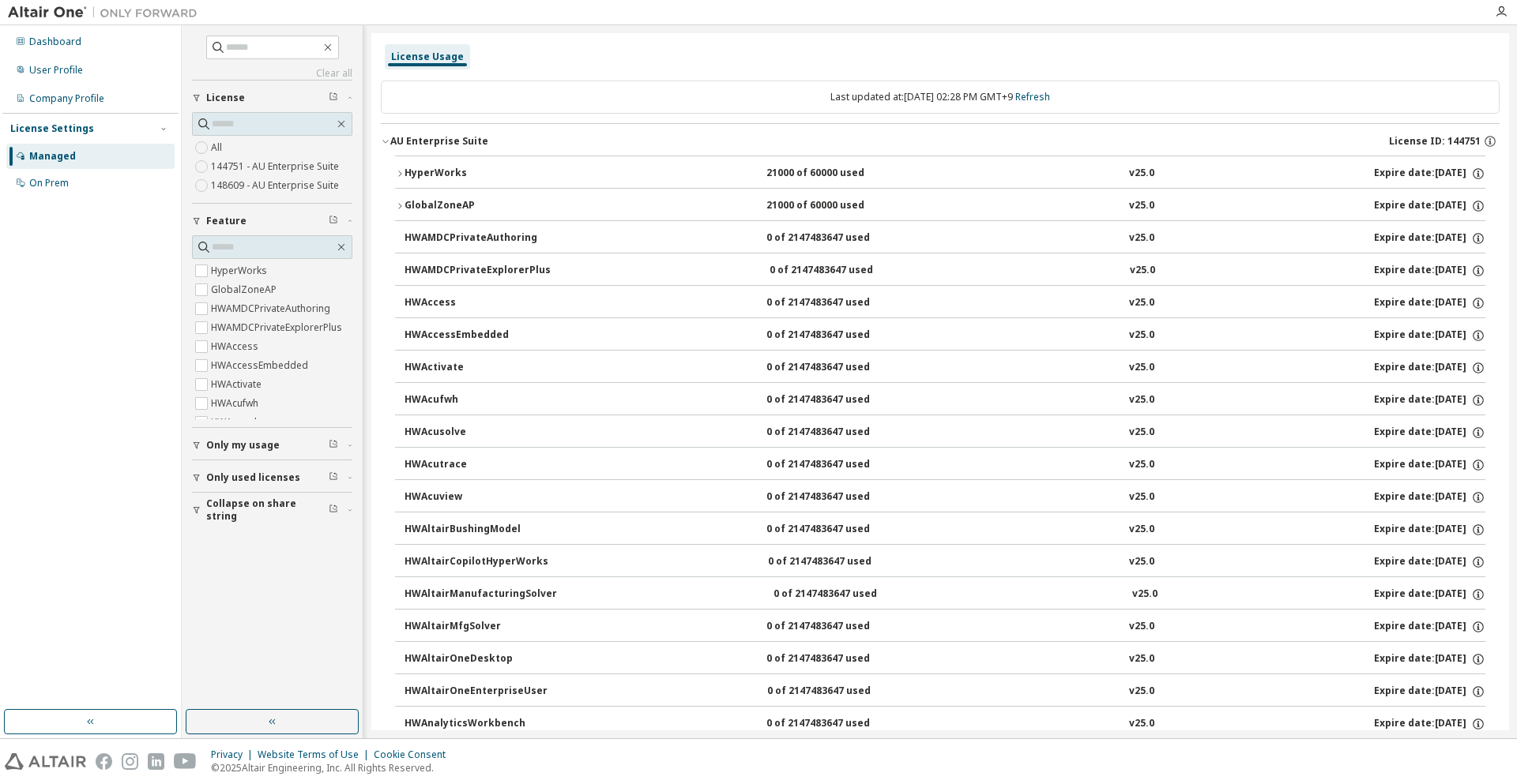
click at [416, 174] on div "HyperWorks" at bounding box center [476, 173] width 143 height 14
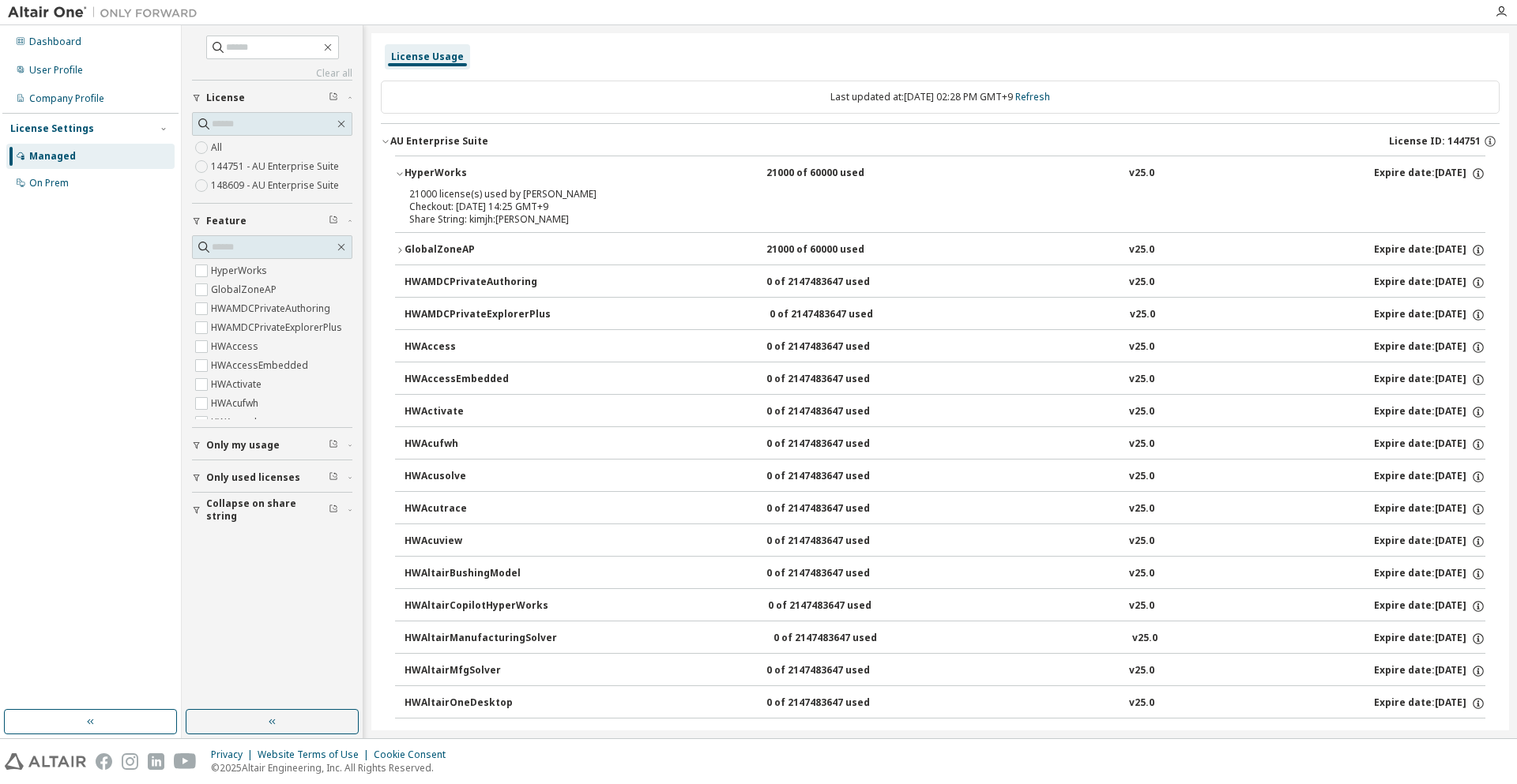
click at [416, 130] on button "AU Enterprise Suite License ID: 144751" at bounding box center [940, 142] width 1119 height 35
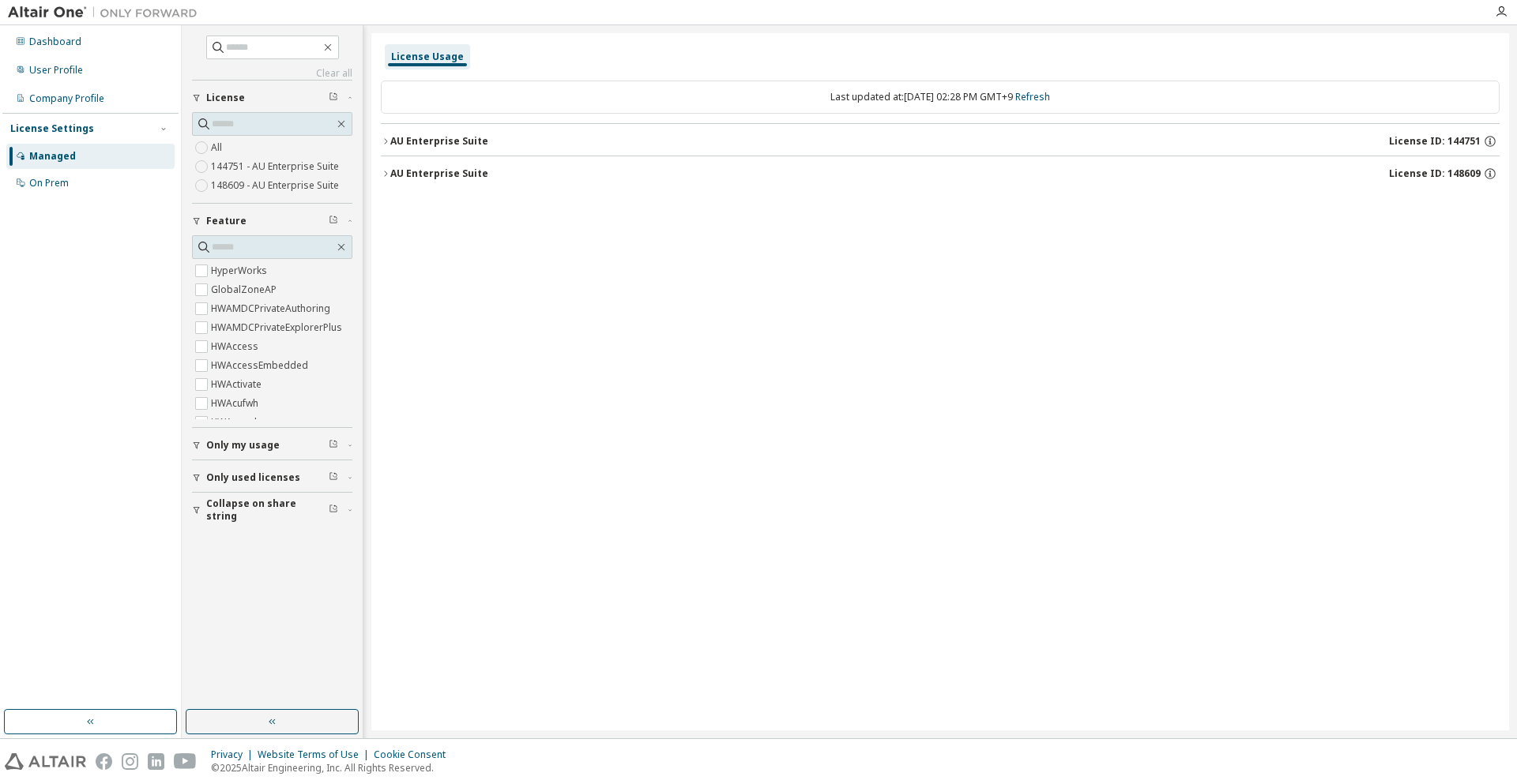
click at [433, 171] on div "AU Enterprise Suite" at bounding box center [439, 173] width 98 height 12
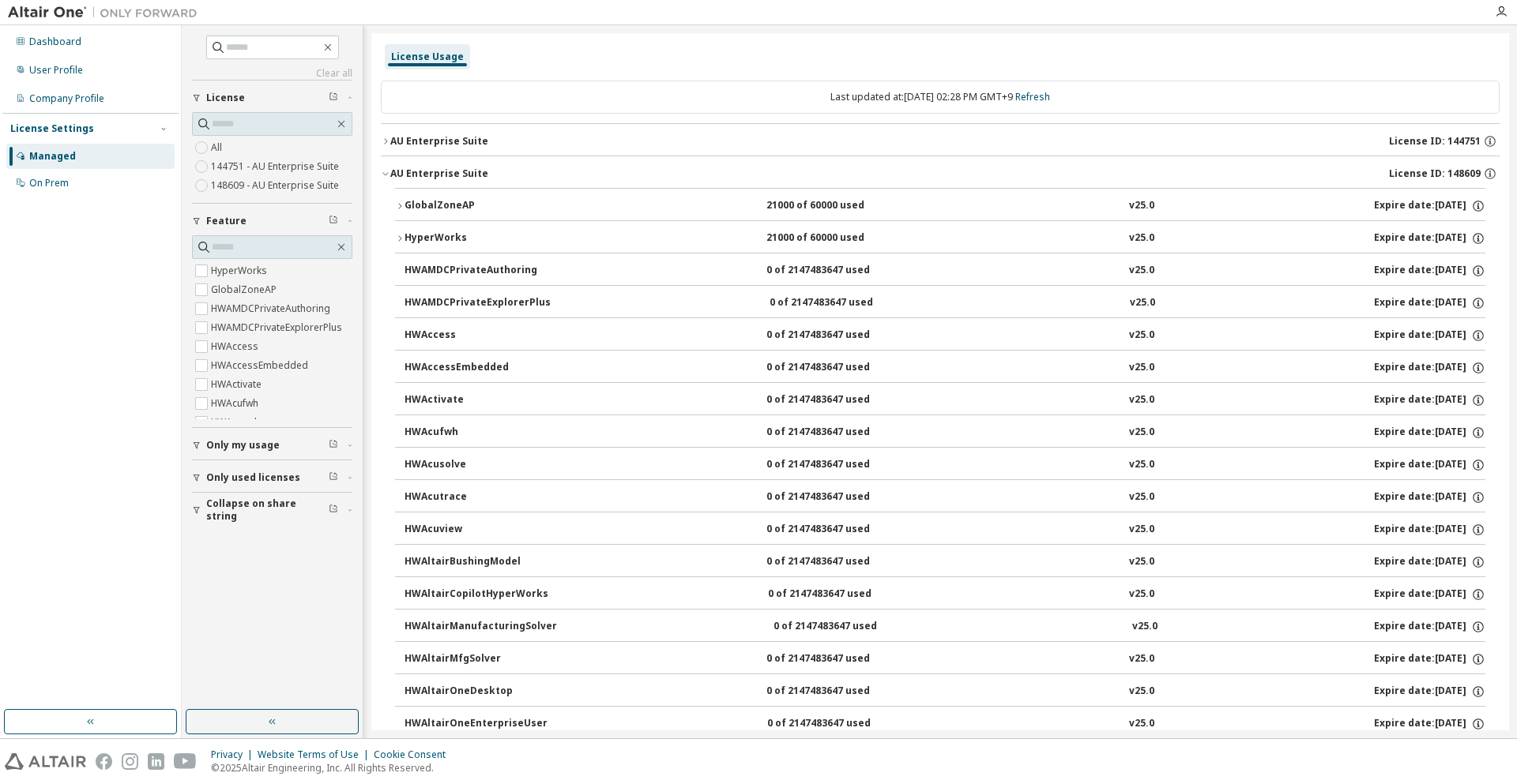
click at [449, 239] on div "HyperWorks" at bounding box center [476, 239] width 143 height 14
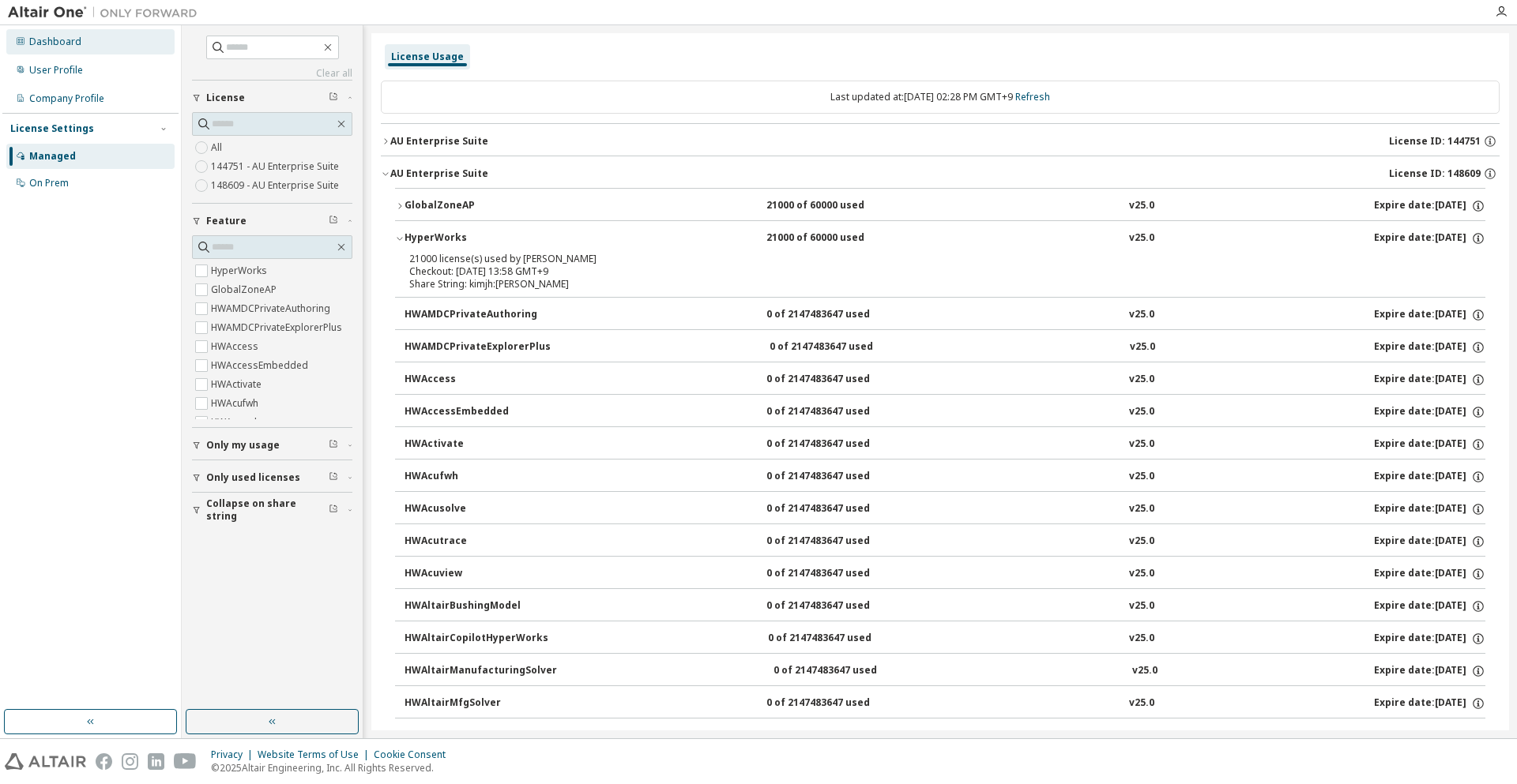
click at [93, 54] on div "Dashboard" at bounding box center [90, 42] width 168 height 26
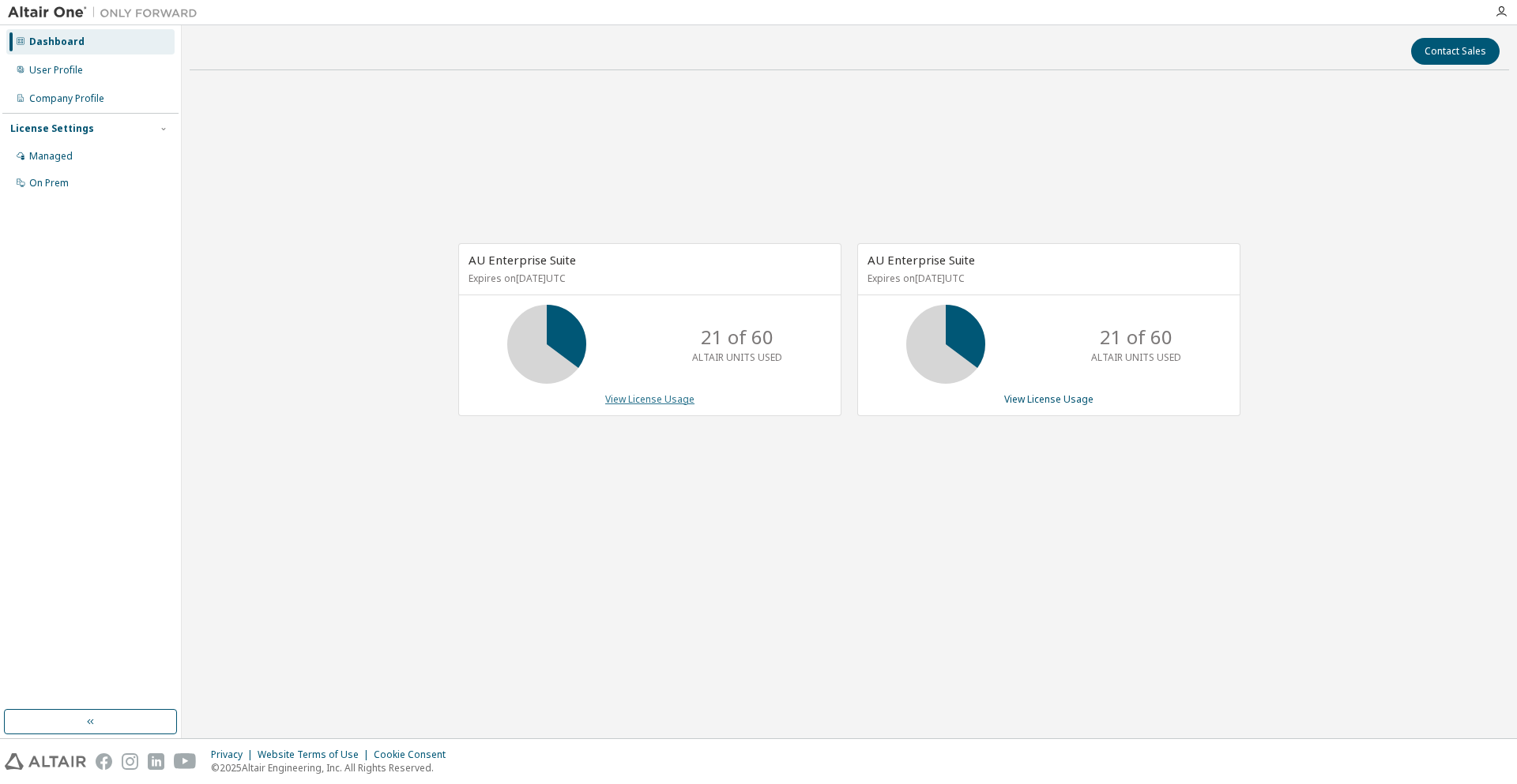
click at [644, 397] on link "View License Usage" at bounding box center [650, 399] width 89 height 13
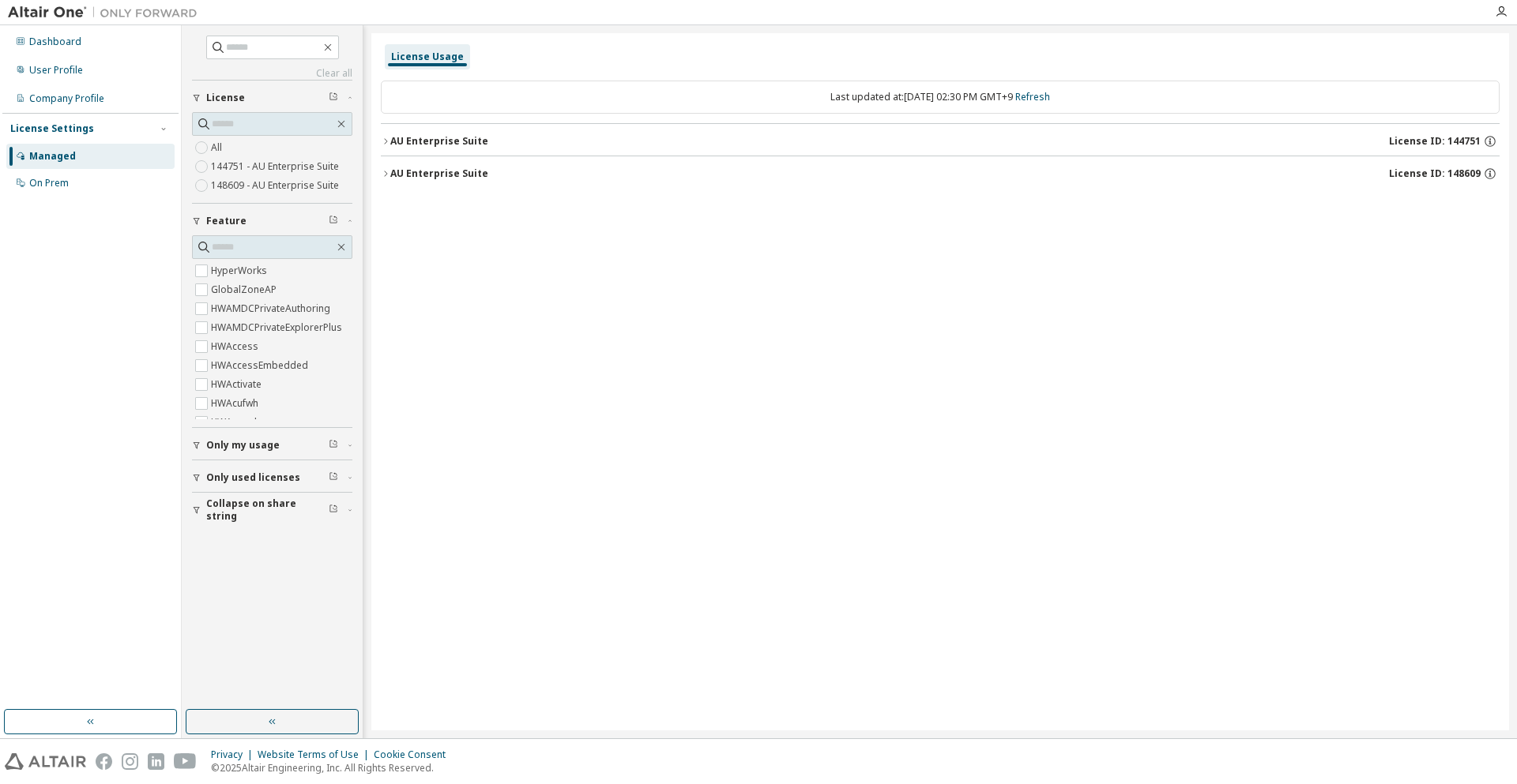
click at [517, 153] on button "AU Enterprise Suite License ID: 144751" at bounding box center [940, 142] width 1119 height 35
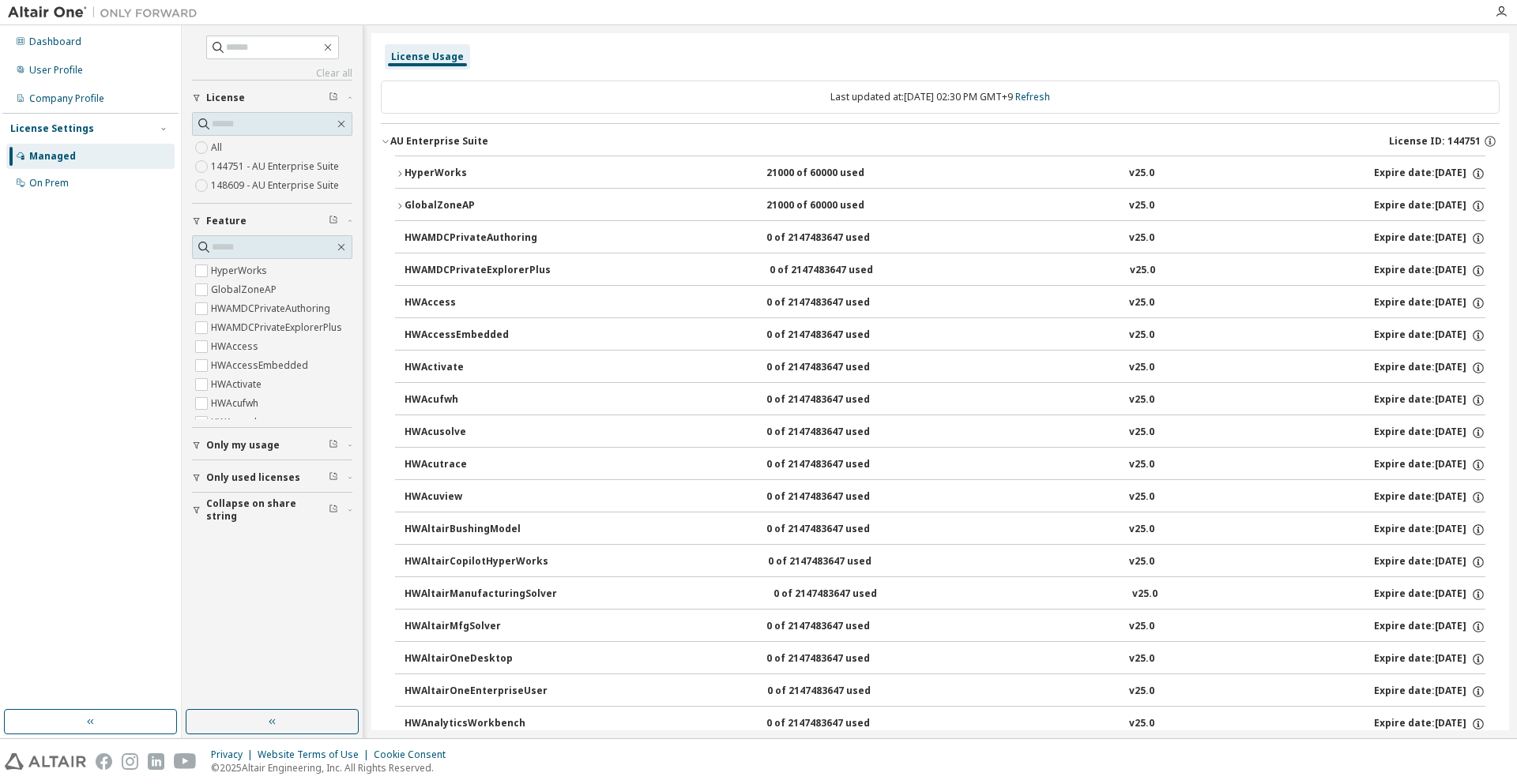
click at [492, 180] on div "HyperWorks" at bounding box center [476, 173] width 143 height 14
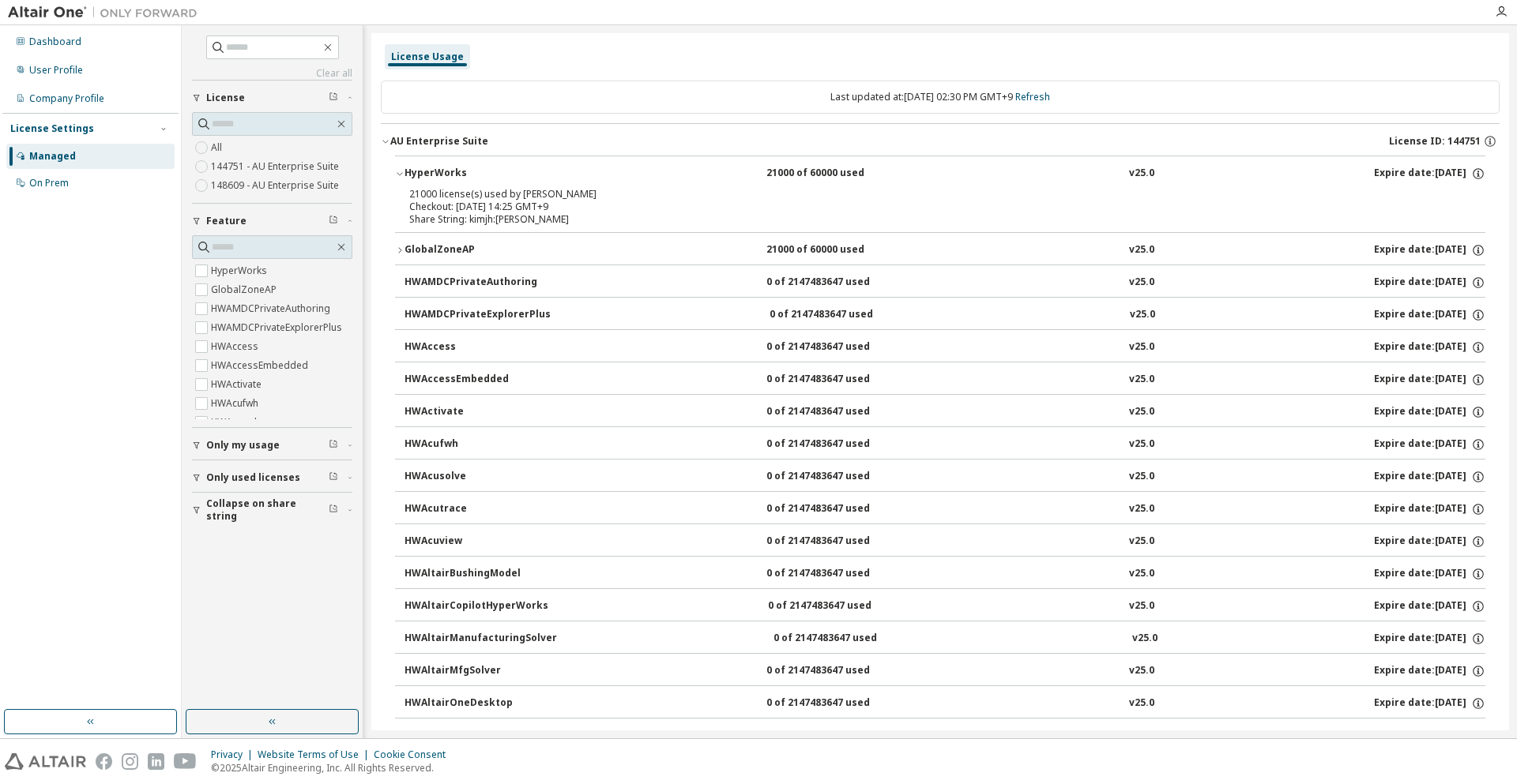
click at [515, 147] on div "AU Enterprise Suite License ID: 144751" at bounding box center [945, 141] width 1109 height 14
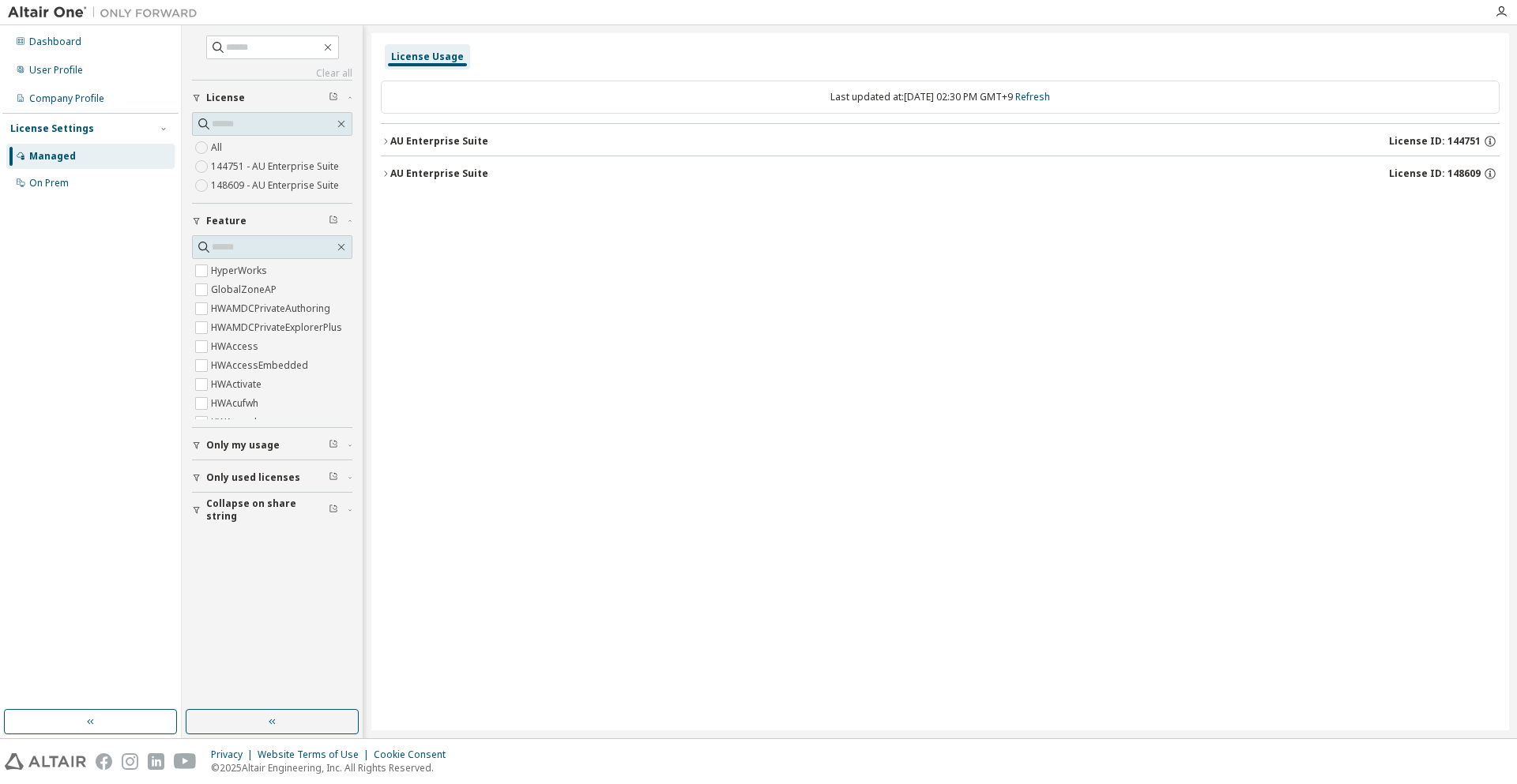
click at [504, 177] on div "AU Enterprise Suite License ID: 148609" at bounding box center [945, 173] width 1109 height 14
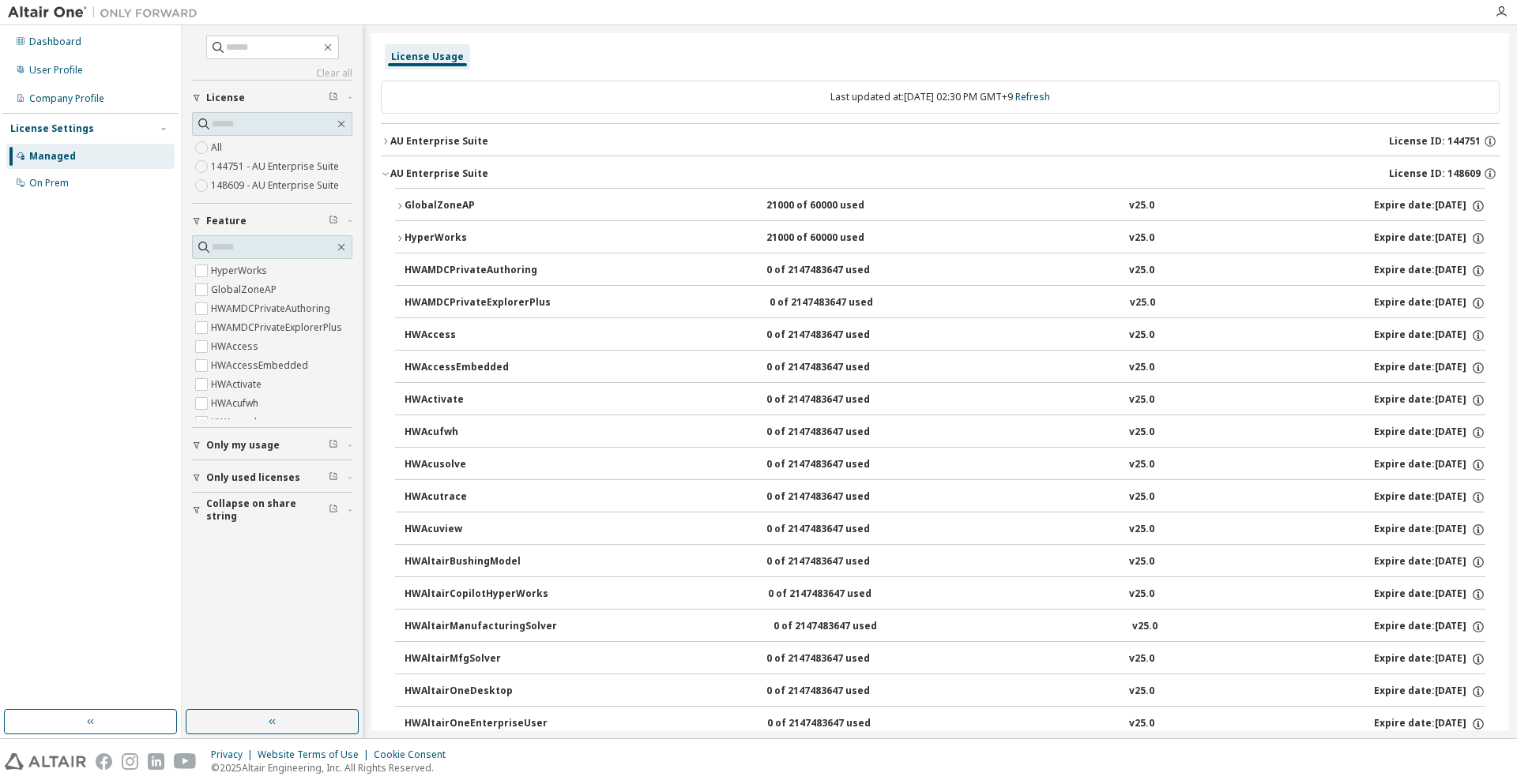
click at [490, 239] on div "HyperWorks" at bounding box center [476, 239] width 143 height 14
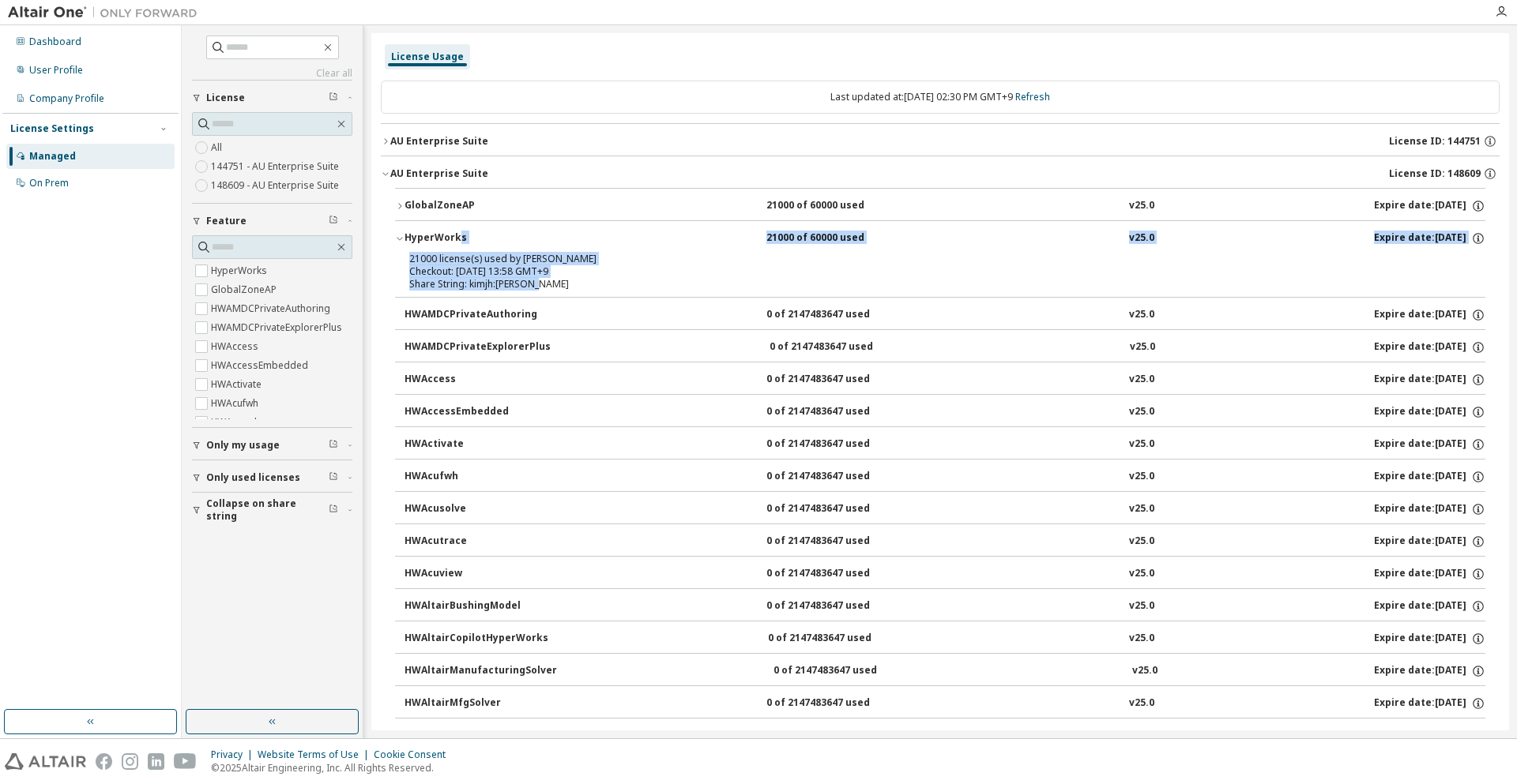
drag, startPoint x: 559, startPoint y: 286, endPoint x: 456, endPoint y: 250, distance: 109.1
click at [456, 250] on div "HyperWorks 21000 of 60000 used v25.0 Expire date: 2026-08-25 21000 license(s) u…" at bounding box center [940, 258] width 1090 height 77
click at [456, 250] on button "HyperWorks 21000 of 60000 used v25.0 Expire date: 2026-08-25" at bounding box center [940, 239] width 1090 height 35
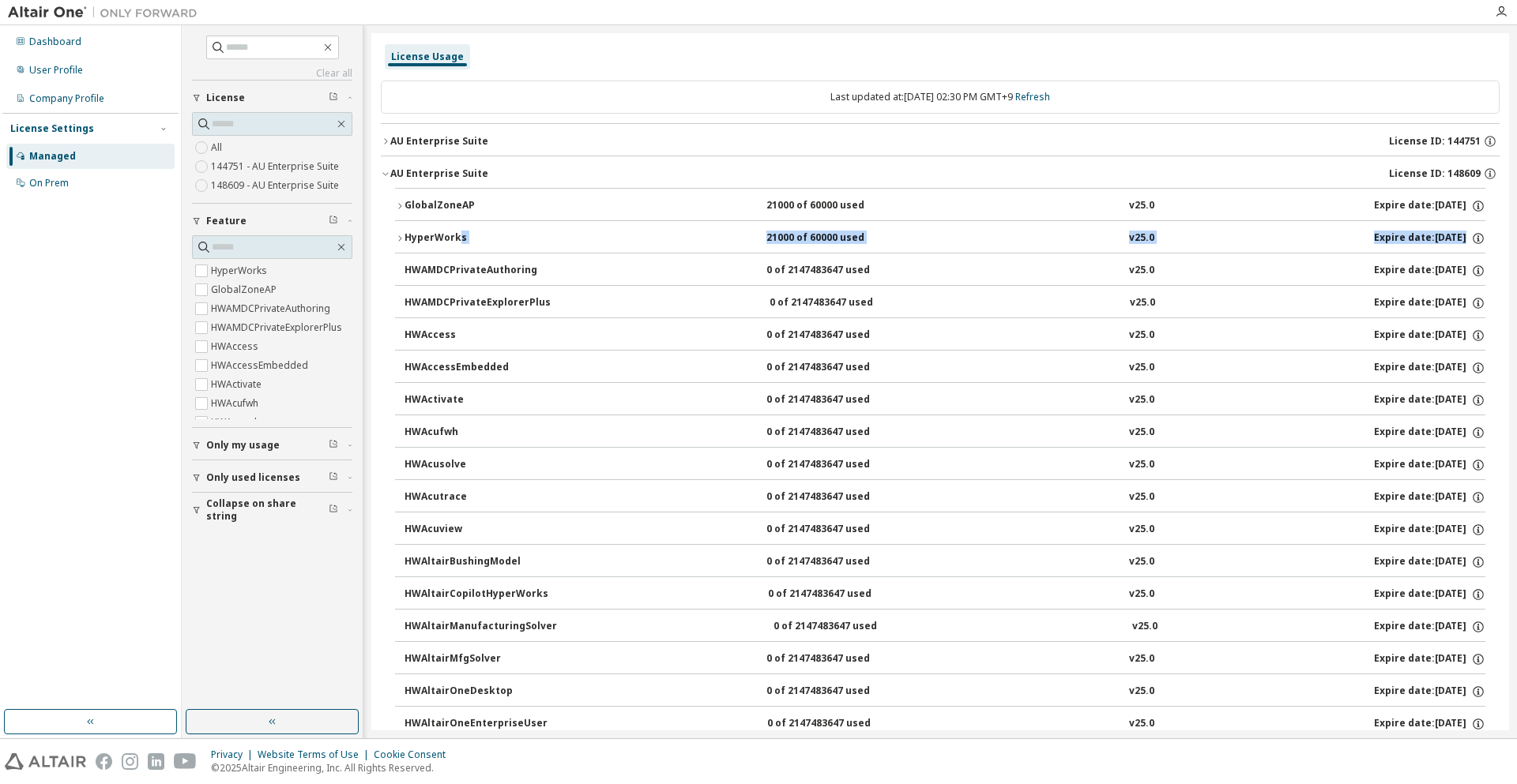
click at [499, 150] on button "AU Enterprise Suite License ID: 144751" at bounding box center [940, 142] width 1119 height 35
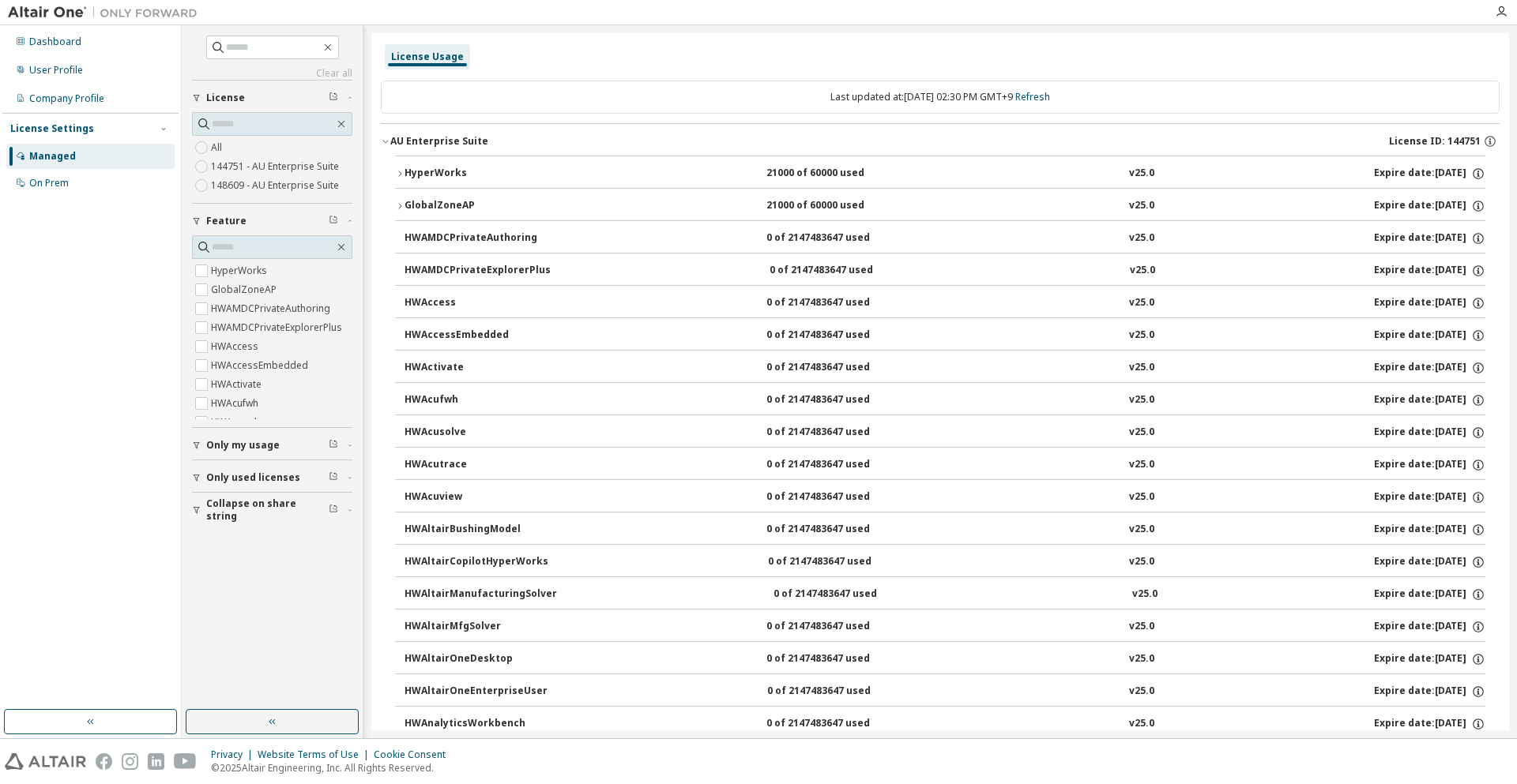
click at [496, 180] on div "HyperWorks" at bounding box center [476, 173] width 143 height 14
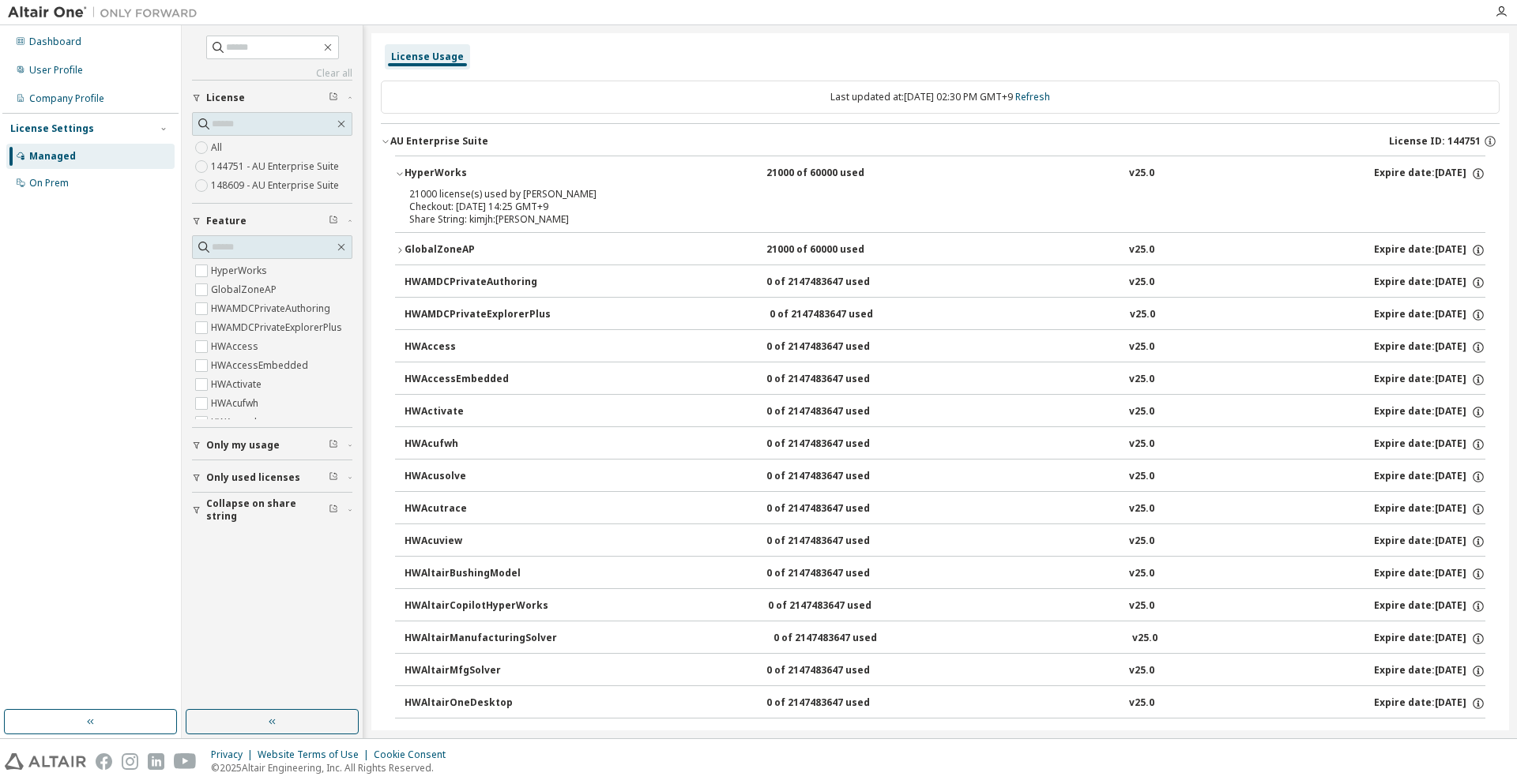
click at [528, 215] on div "Share String: kimjh:KimJinho" at bounding box center [921, 219] width 1024 height 12
drag, startPoint x: 533, startPoint y: 220, endPoint x: 391, endPoint y: 200, distance: 143.4
drag, startPoint x: 397, startPoint y: 195, endPoint x: 534, endPoint y: 227, distance: 140.7
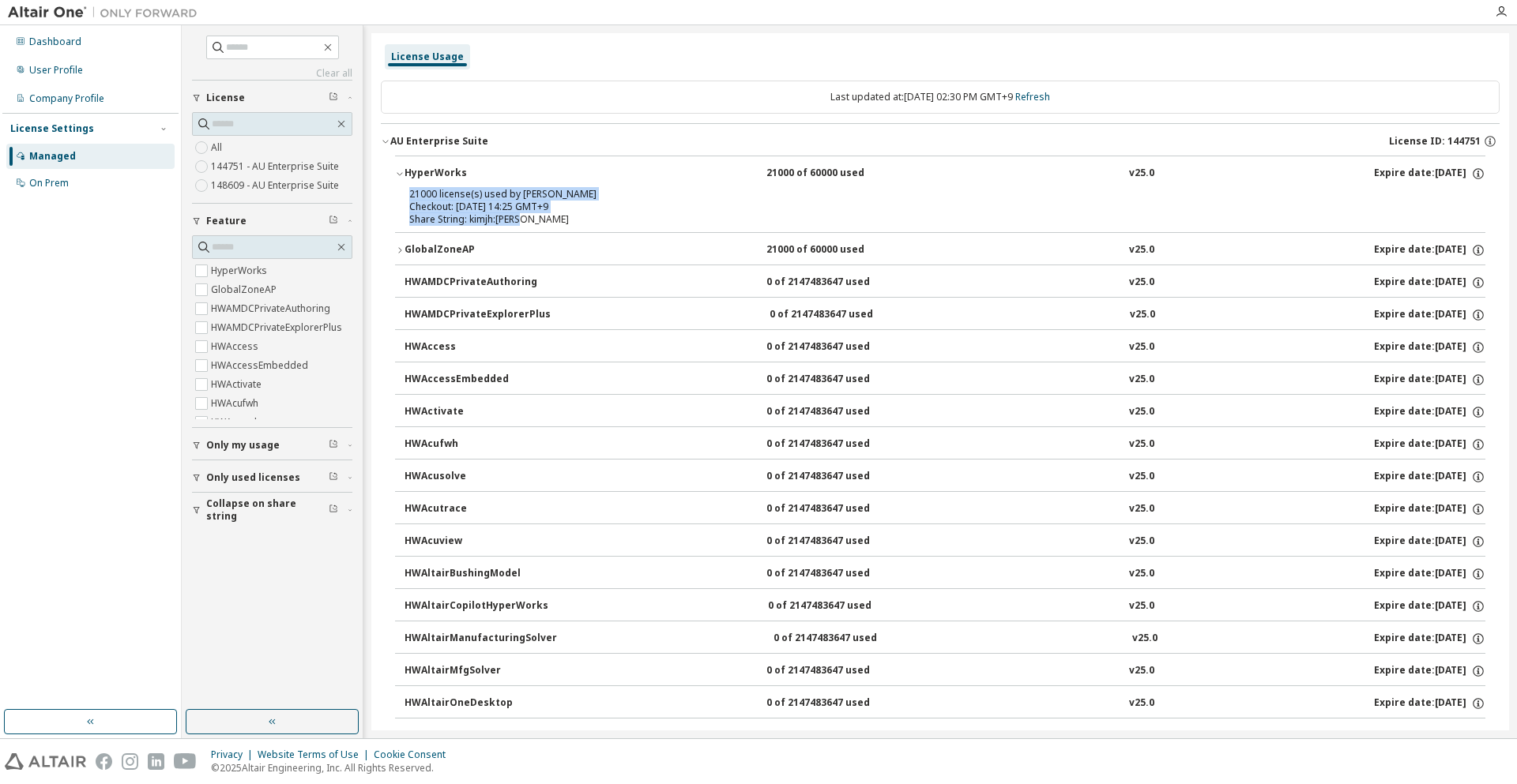
click at [533, 227] on div "21000 license(s) used by kimjh@KimJinho Checkout: 2025-09-11 14:25 GMT+9 Share …" at bounding box center [940, 210] width 1090 height 45
click at [534, 227] on div "21000 license(s) used by kimjh@KimJinho Checkout: 2025-09-11 14:25 GMT+9 Share …" at bounding box center [940, 210] width 1090 height 45
drag, startPoint x: 535, startPoint y: 224, endPoint x: 418, endPoint y: 209, distance: 118.0
click at [418, 209] on div "21000 license(s) used by kimjh@KimJinho Checkout: 2025-09-11 14:25 GMT+9 Share …" at bounding box center [921, 207] width 1024 height 38
click at [482, 219] on div "Share String: kimjh:KimJinho" at bounding box center [921, 219] width 1024 height 12
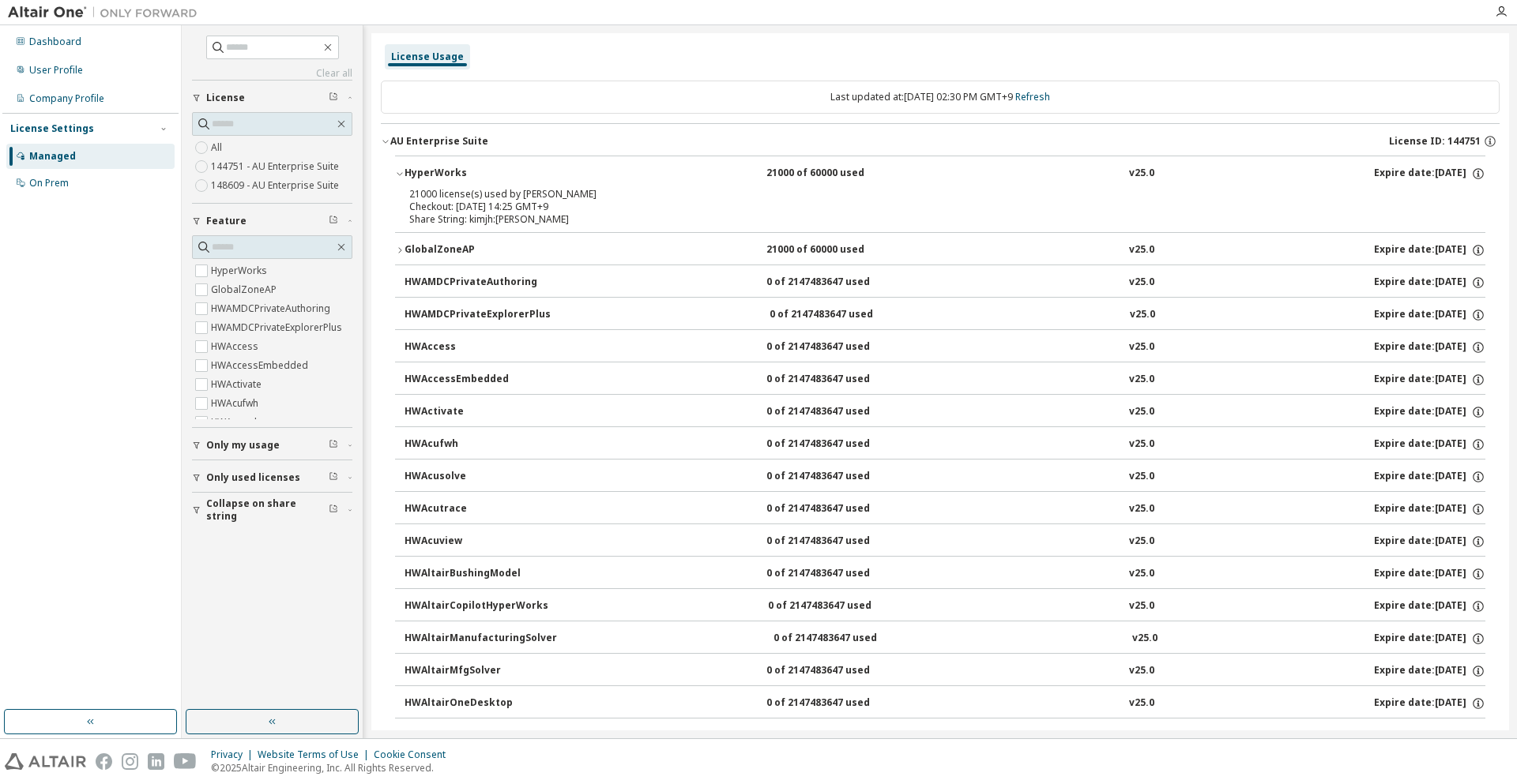
click at [466, 146] on div "AU Enterprise Suite" at bounding box center [439, 141] width 98 height 12
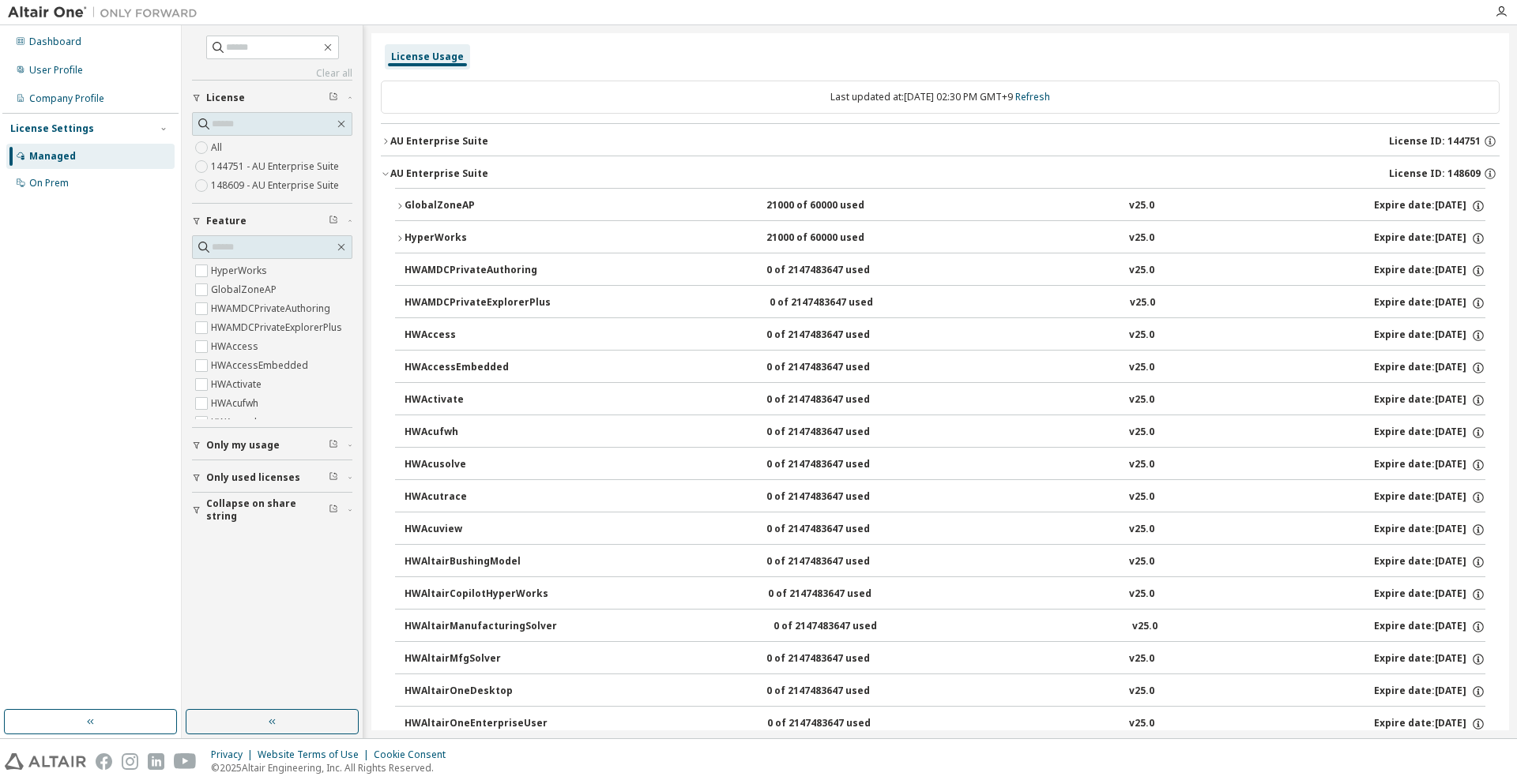
click at [461, 238] on div "HyperWorks" at bounding box center [476, 239] width 143 height 14
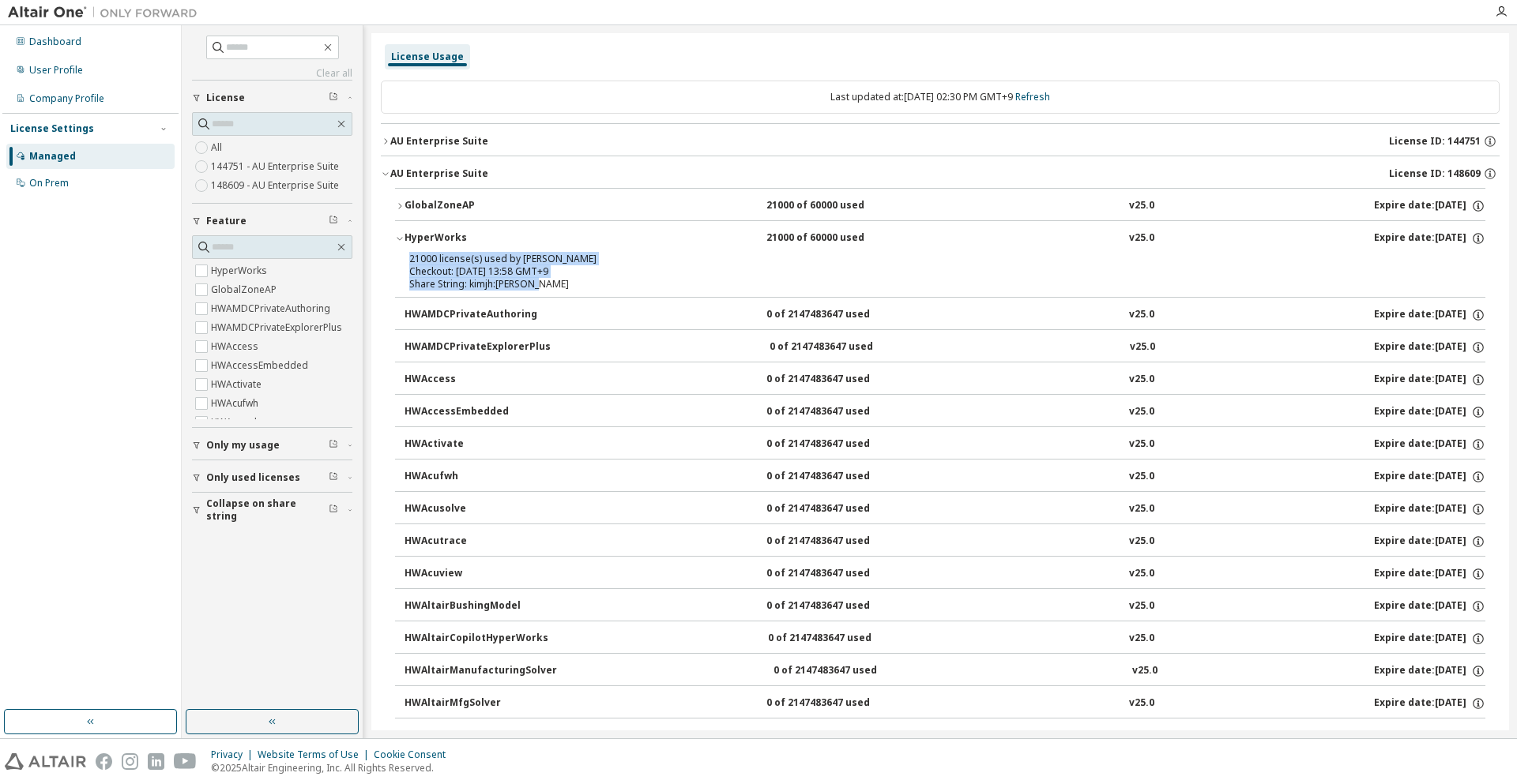
drag, startPoint x: 550, startPoint y: 283, endPoint x: 394, endPoint y: 263, distance: 157.3
drag, startPoint x: 403, startPoint y: 261, endPoint x: 547, endPoint y: 272, distance: 144.4
click at [547, 272] on div "21000 license(s) used by kimjh@KimJinho Checkout: 2025-09-11 13:58 GMT+9 Share …" at bounding box center [940, 275] width 1090 height 45
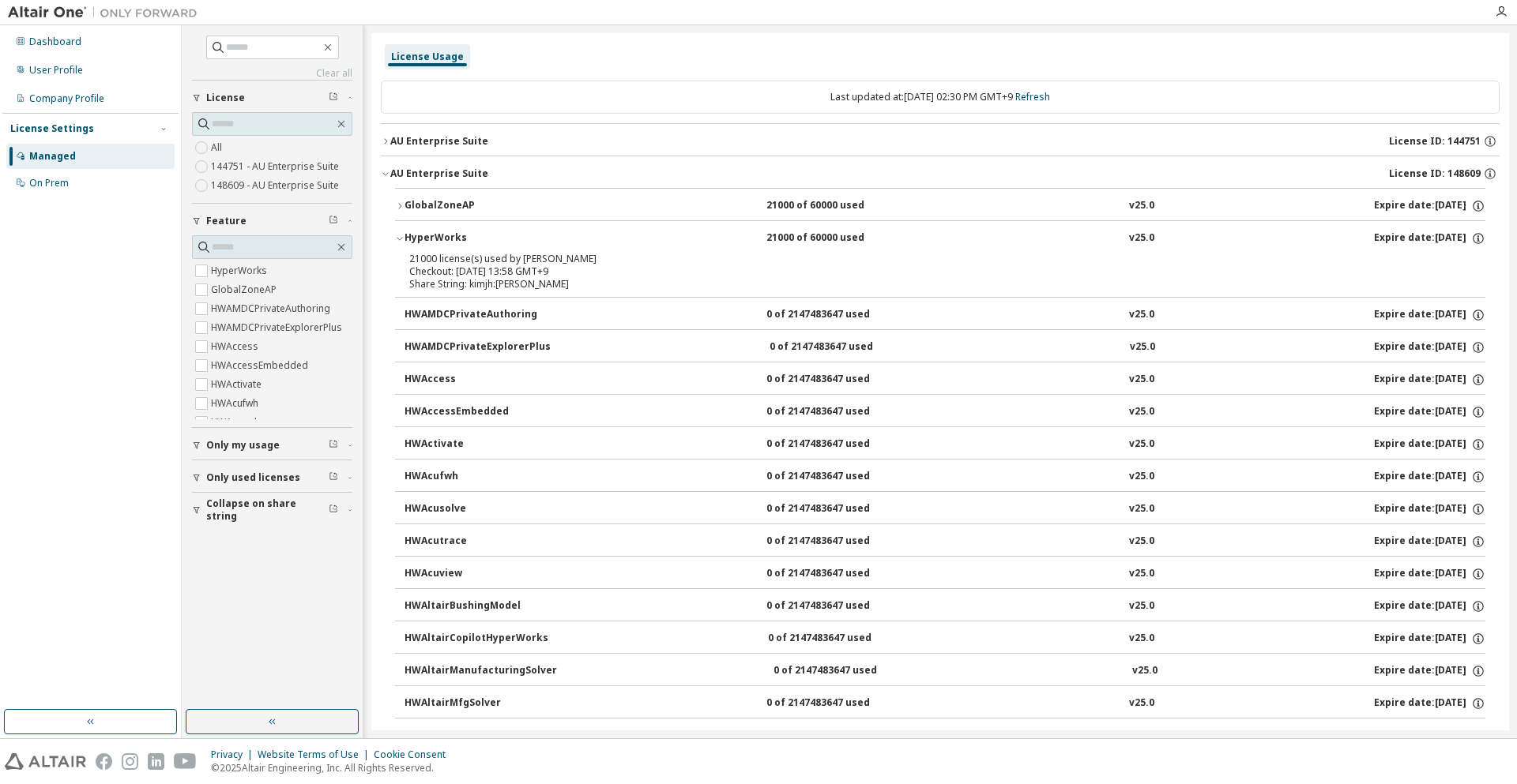
click at [550, 282] on div "Share String: kimjh:KimJinho" at bounding box center [921, 284] width 1024 height 12
drag, startPoint x: 550, startPoint y: 287, endPoint x: 434, endPoint y: 262, distance: 118.7
click at [434, 262] on div "21000 license(s) used by kimjh@KimJinho Checkout: 2025-09-11 13:58 GMT+9 Share …" at bounding box center [921, 272] width 1024 height 38
click at [409, 259] on div "21000 license(s) used by kimjh@KimJinho Checkout: 2025-09-11 13:58 GMT+9 Share …" at bounding box center [940, 275] width 1090 height 45
drag, startPoint x: 409, startPoint y: 259, endPoint x: 579, endPoint y: 287, distance: 172.3
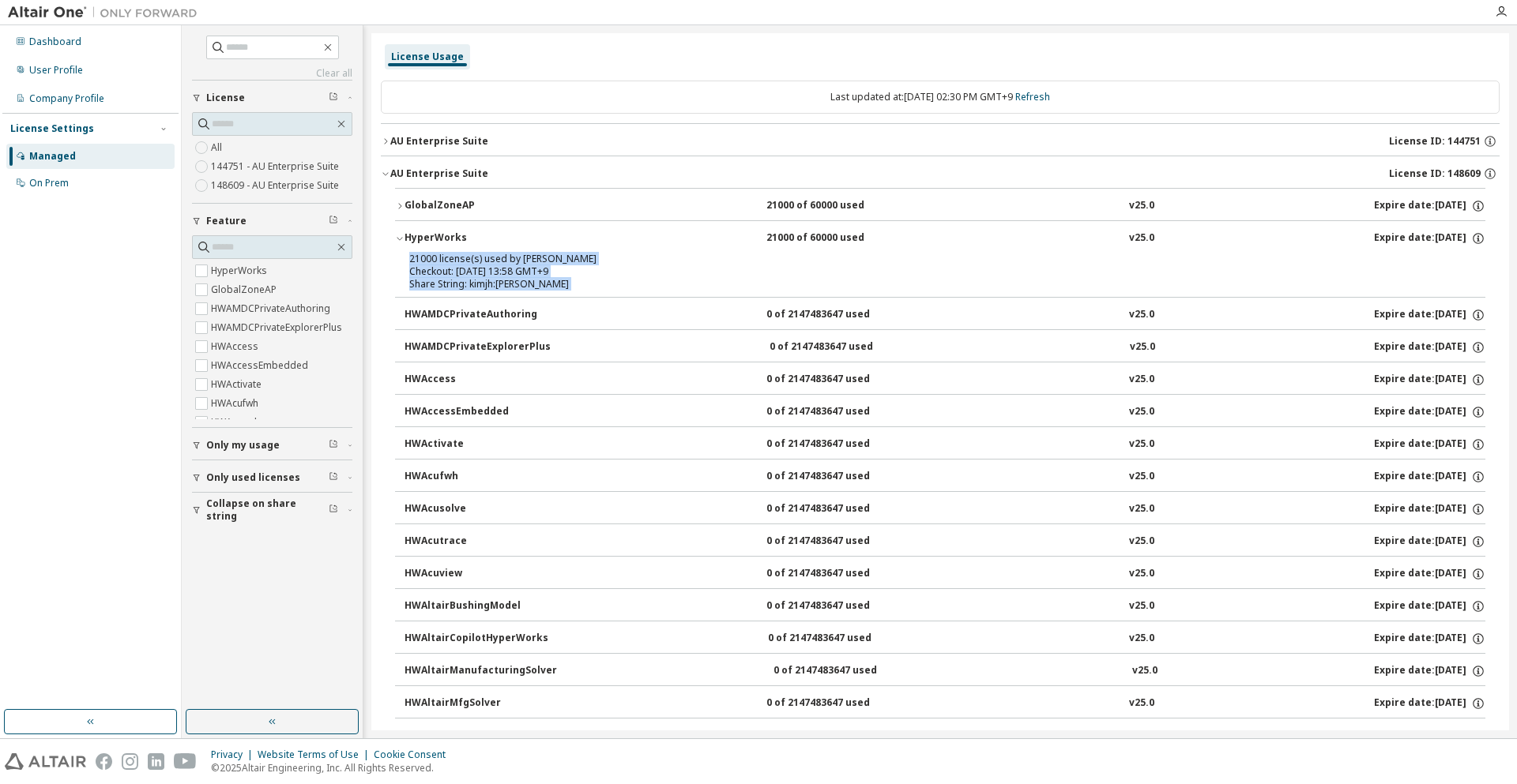
click at [579, 287] on div "21000 license(s) used by kimjh@KimJinho Checkout: 2025-09-11 13:58 GMT+9 Share …" at bounding box center [940, 275] width 1090 height 45
click at [579, 287] on div "Share String: kimjh:KimJinho" at bounding box center [921, 284] width 1024 height 12
drag, startPoint x: 579, startPoint y: 287, endPoint x: 414, endPoint y: 259, distance: 167.4
click at [414, 259] on div "21000 license(s) used by kimjh@KimJinho Checkout: 2025-09-11 13:58 GMT+9 Share …" at bounding box center [921, 272] width 1024 height 38
click at [414, 259] on div "21000 license(s) used by kimjh@KimJinho" at bounding box center [921, 258] width 1024 height 12
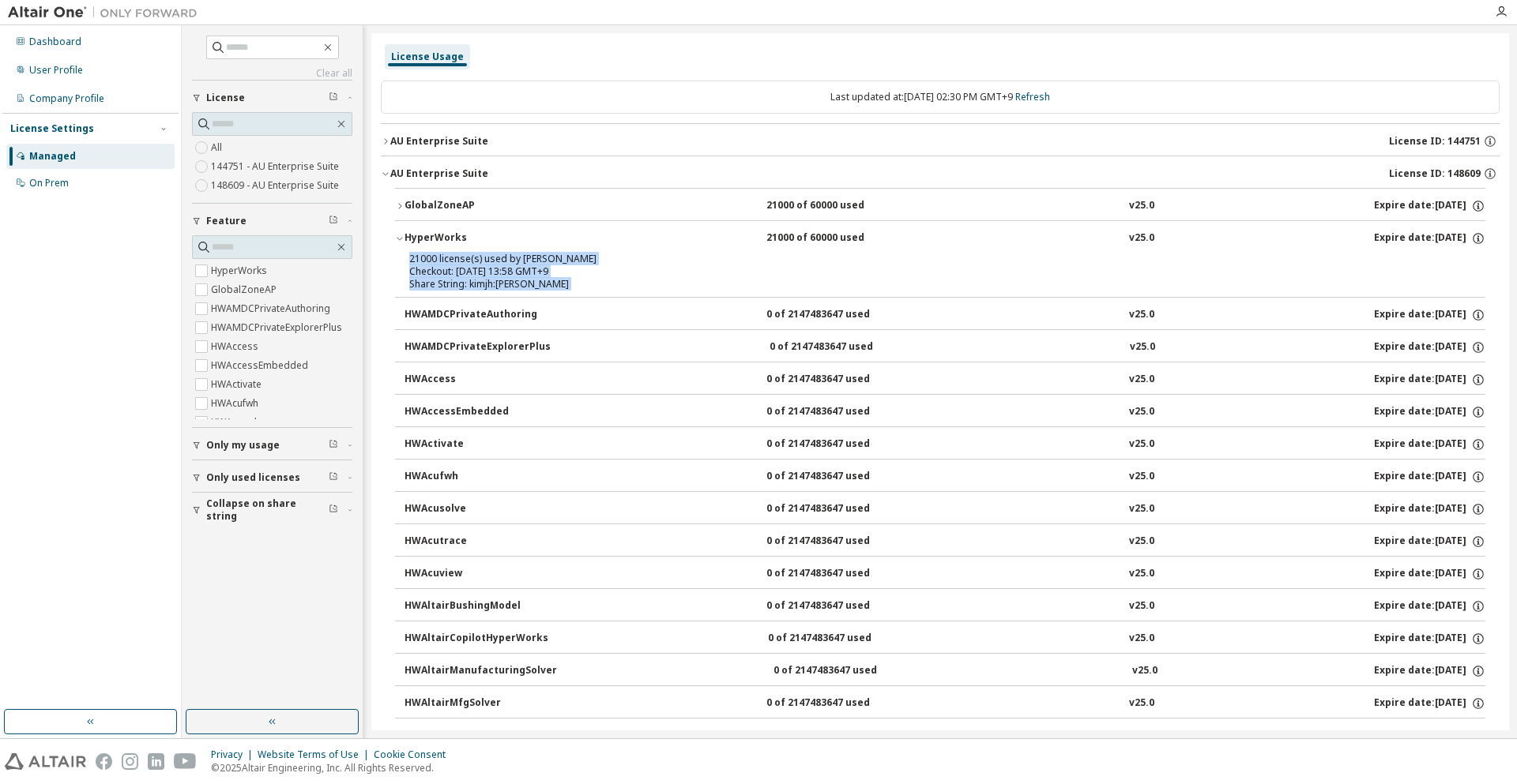
drag, startPoint x: 414, startPoint y: 259, endPoint x: 569, endPoint y: 293, distance: 158.7
click at [568, 293] on div "21000 license(s) used by kimjh@KimJinho Checkout: 2025-09-11 13:58 GMT+9 Share …" at bounding box center [940, 275] width 1090 height 45
click at [569, 293] on div "21000 license(s) used by kimjh@KimJinho Checkout: 2025-09-11 13:58 GMT+9 Share …" at bounding box center [940, 275] width 1090 height 45
click at [517, 167] on div "AU Enterprise Suite License ID: 148609" at bounding box center [945, 173] width 1109 height 14
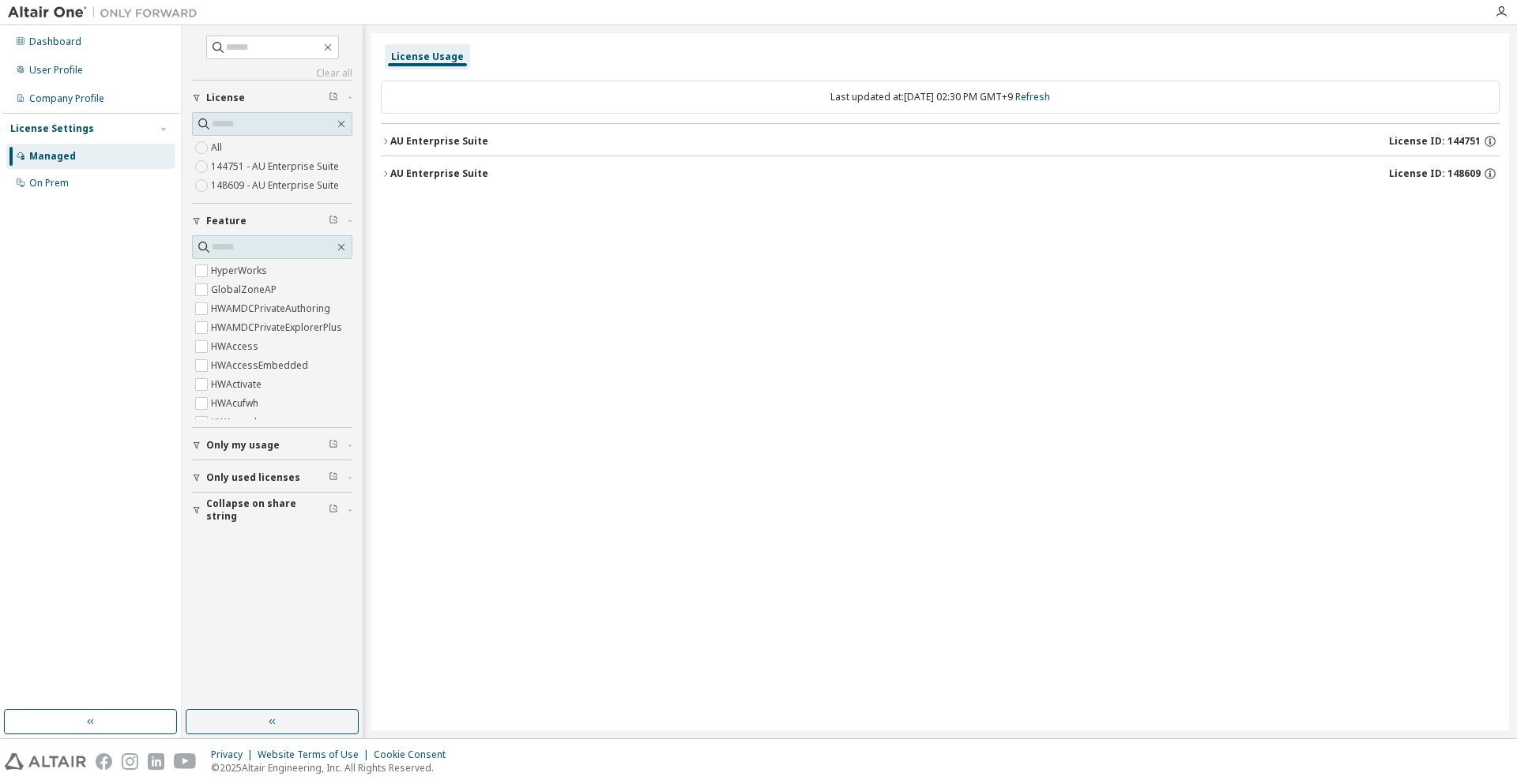
click at [514, 152] on button "AU Enterprise Suite License ID: 144751" at bounding box center [940, 142] width 1119 height 35
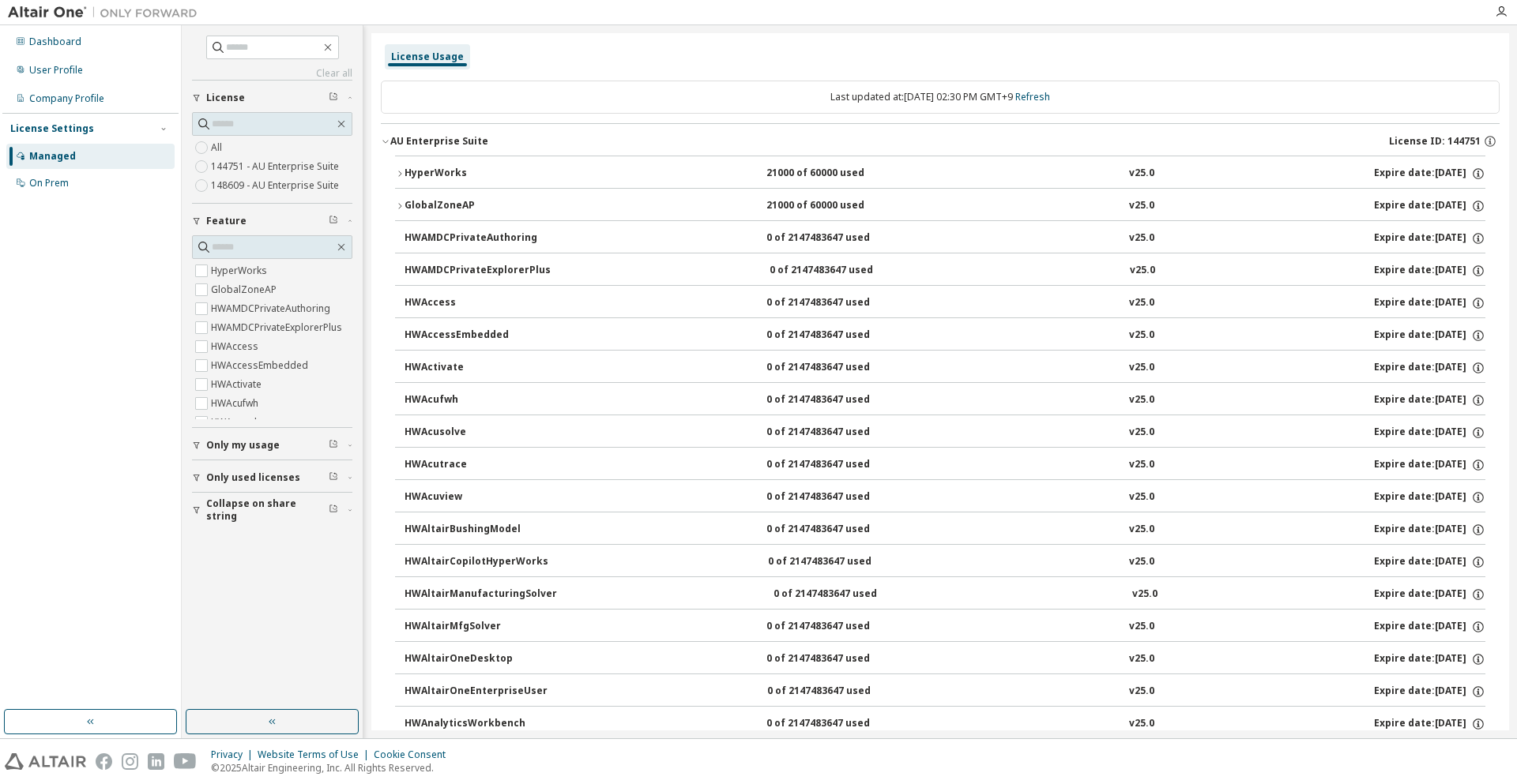
click at [504, 172] on div "HyperWorks" at bounding box center [476, 173] width 143 height 14
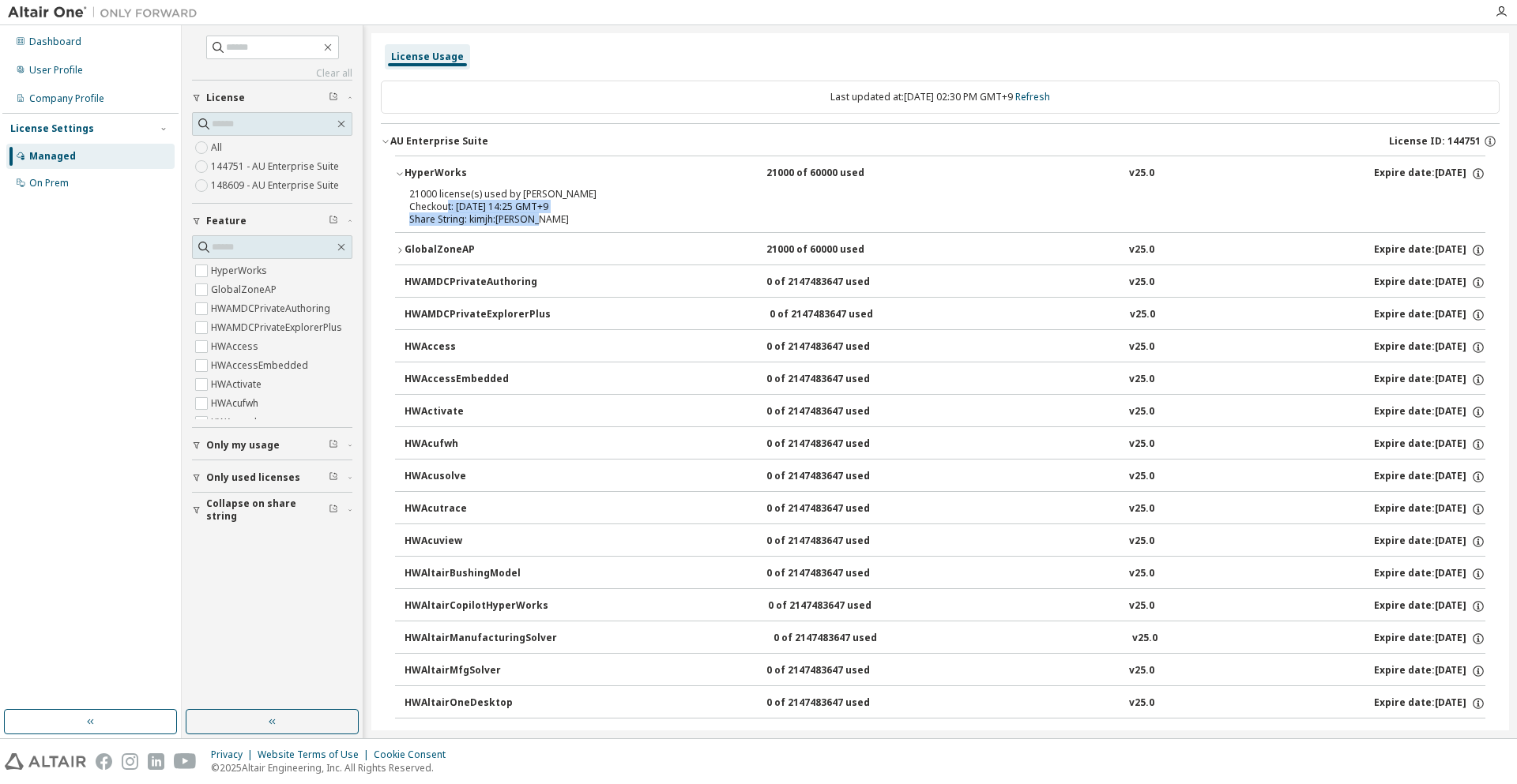
drag, startPoint x: 550, startPoint y: 225, endPoint x: 372, endPoint y: 188, distance: 181.8
click at [405, 196] on div "21000 license(s) used by kimjh@KimJinho Checkout: 2025-09-11 14:25 GMT+9 Share …" at bounding box center [940, 210] width 1090 height 45
drag, startPoint x: 405, startPoint y: 196, endPoint x: 527, endPoint y: 208, distance: 122.6
click at [520, 208] on div "21000 license(s) used by kimjh@KimJinho Checkout: 2025-09-11 14:25 GMT+9 Share …" at bounding box center [940, 210] width 1090 height 45
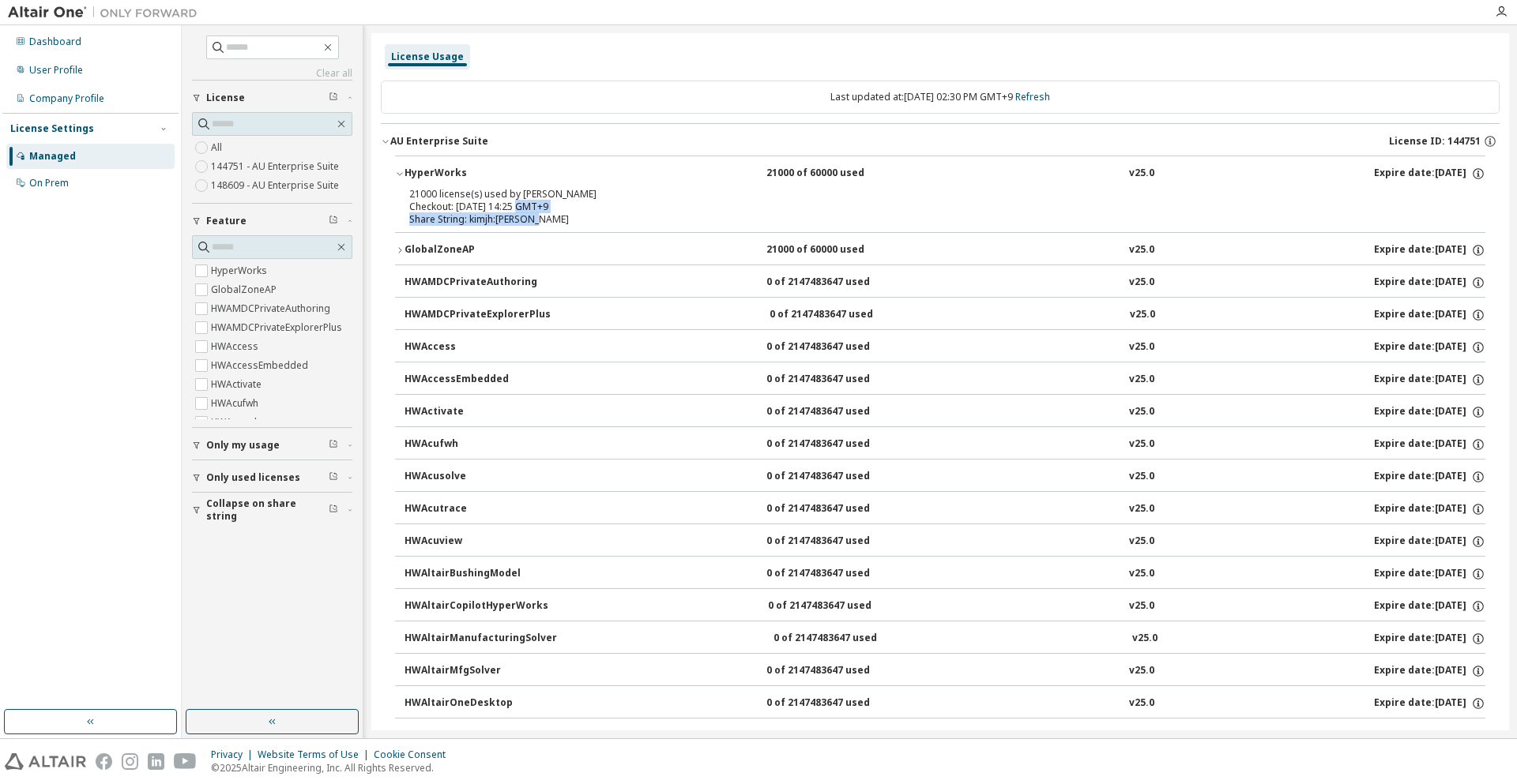
click at [527, 208] on div "Checkout: 2025-09-11 14:25 GMT+9" at bounding box center [921, 206] width 1024 height 12
drag, startPoint x: 527, startPoint y: 208, endPoint x: 425, endPoint y: 200, distance: 102.3
click at [425, 201] on div "Checkout: 2025-09-11 14:25 GMT+9" at bounding box center [921, 206] width 1024 height 12
click at [444, 143] on div "AU Enterprise Suite" at bounding box center [439, 141] width 98 height 12
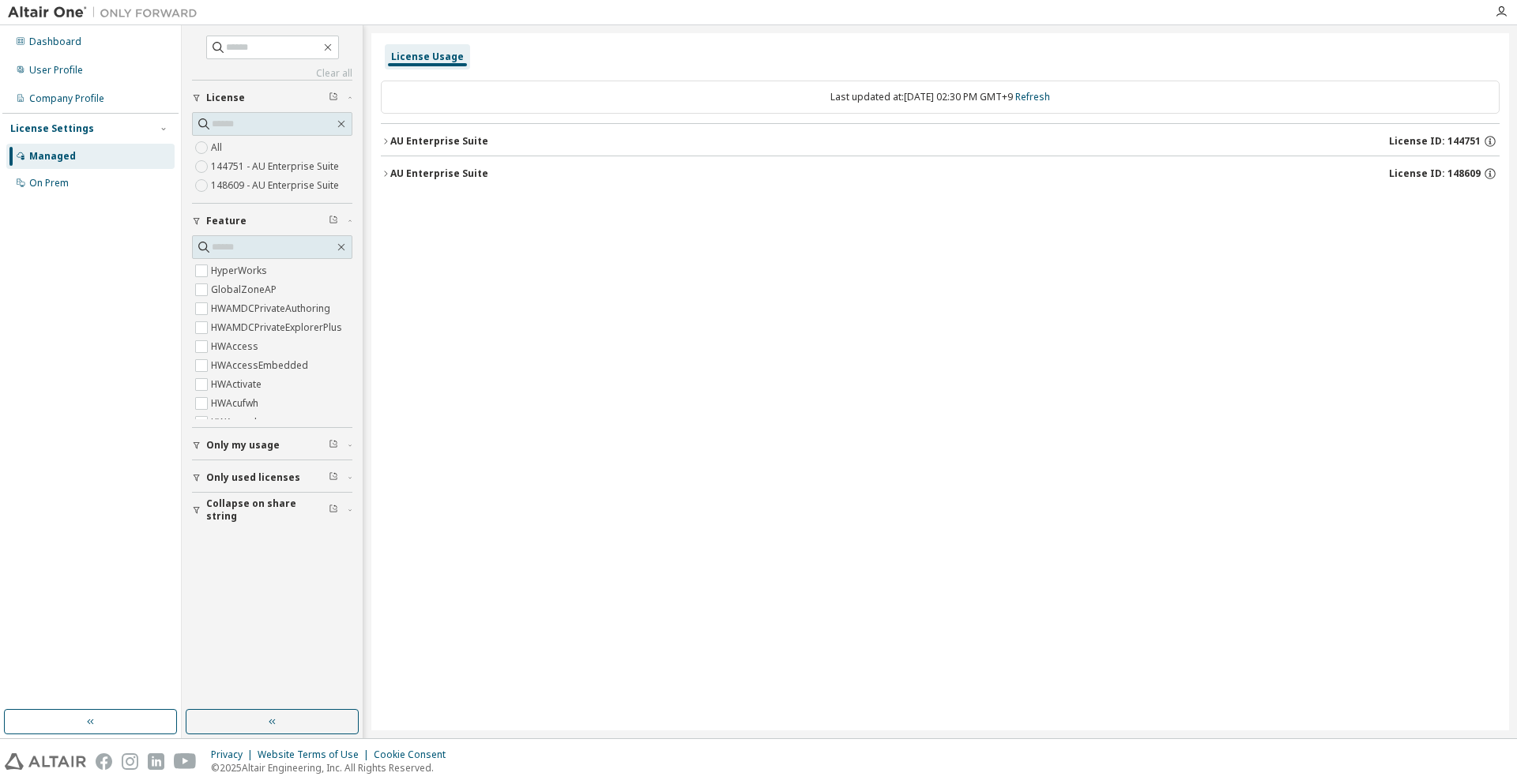
click at [451, 182] on button "AU Enterprise Suite License ID: 148609" at bounding box center [940, 174] width 1119 height 35
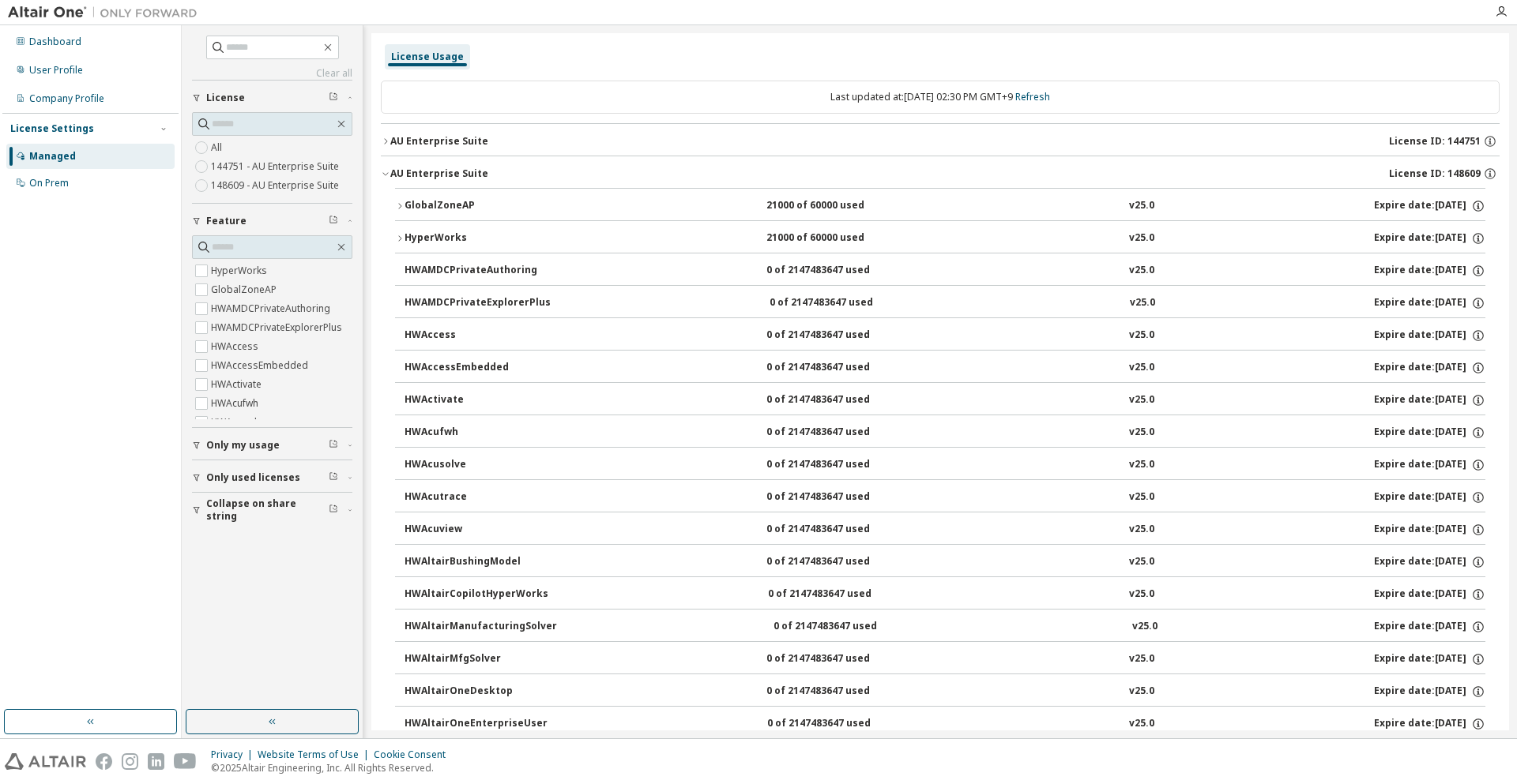
click at [451, 238] on div "HyperWorks" at bounding box center [476, 239] width 143 height 14
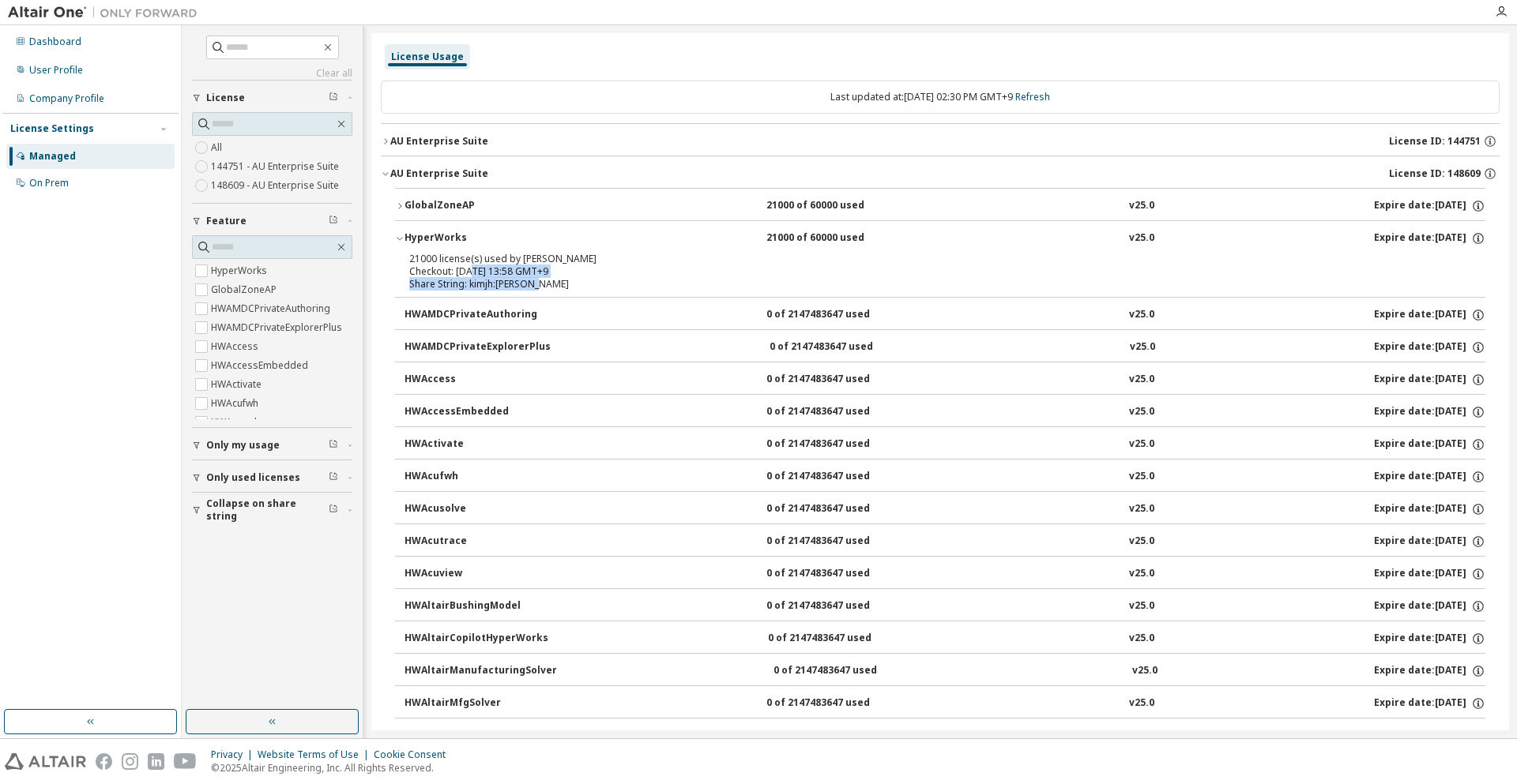
drag, startPoint x: 541, startPoint y: 282, endPoint x: 404, endPoint y: 265, distance: 138.1
click at [404, 265] on div "21000 license(s) used by kimjh@KimJinho Checkout: 2025-09-11 13:58 GMT+9 Share …" at bounding box center [940, 275] width 1090 height 45
click at [408, 262] on div "21000 license(s) used by kimjh@KimJinho Checkout: 2025-09-11 13:58 GMT+9 Share …" at bounding box center [940, 275] width 1090 height 45
drag, startPoint x: 406, startPoint y: 255, endPoint x: 552, endPoint y: 281, distance: 148.3
click at [552, 281] on div "21000 license(s) used by kimjh@KimJinho Checkout: 2025-09-11 13:58 GMT+9 Share …" at bounding box center [940, 275] width 1090 height 45
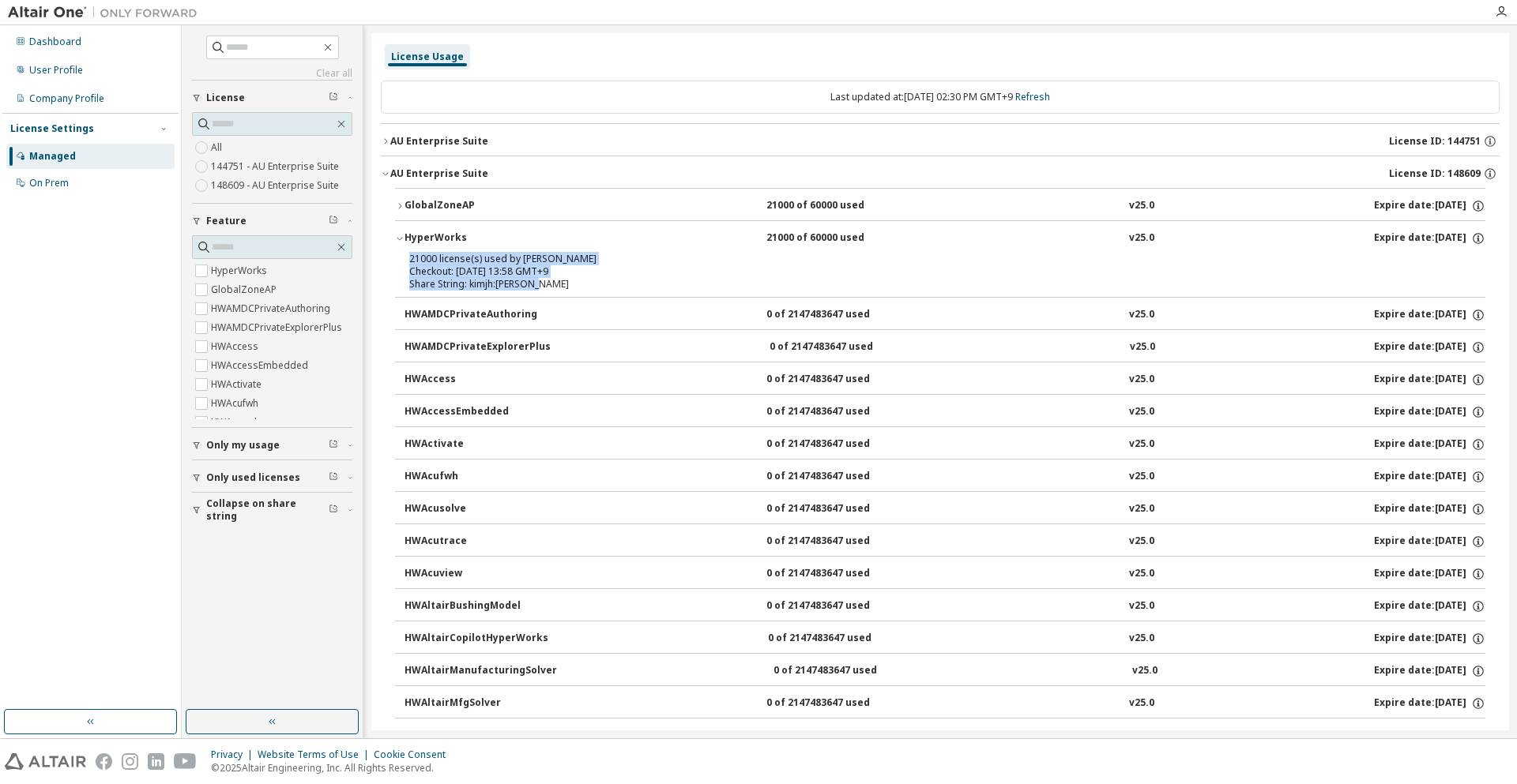
click at [552, 281] on div "Share String: kimjh:KimJinho" at bounding box center [921, 284] width 1024 height 12
click at [82, 42] on div "Dashboard" at bounding box center [90, 42] width 168 height 26
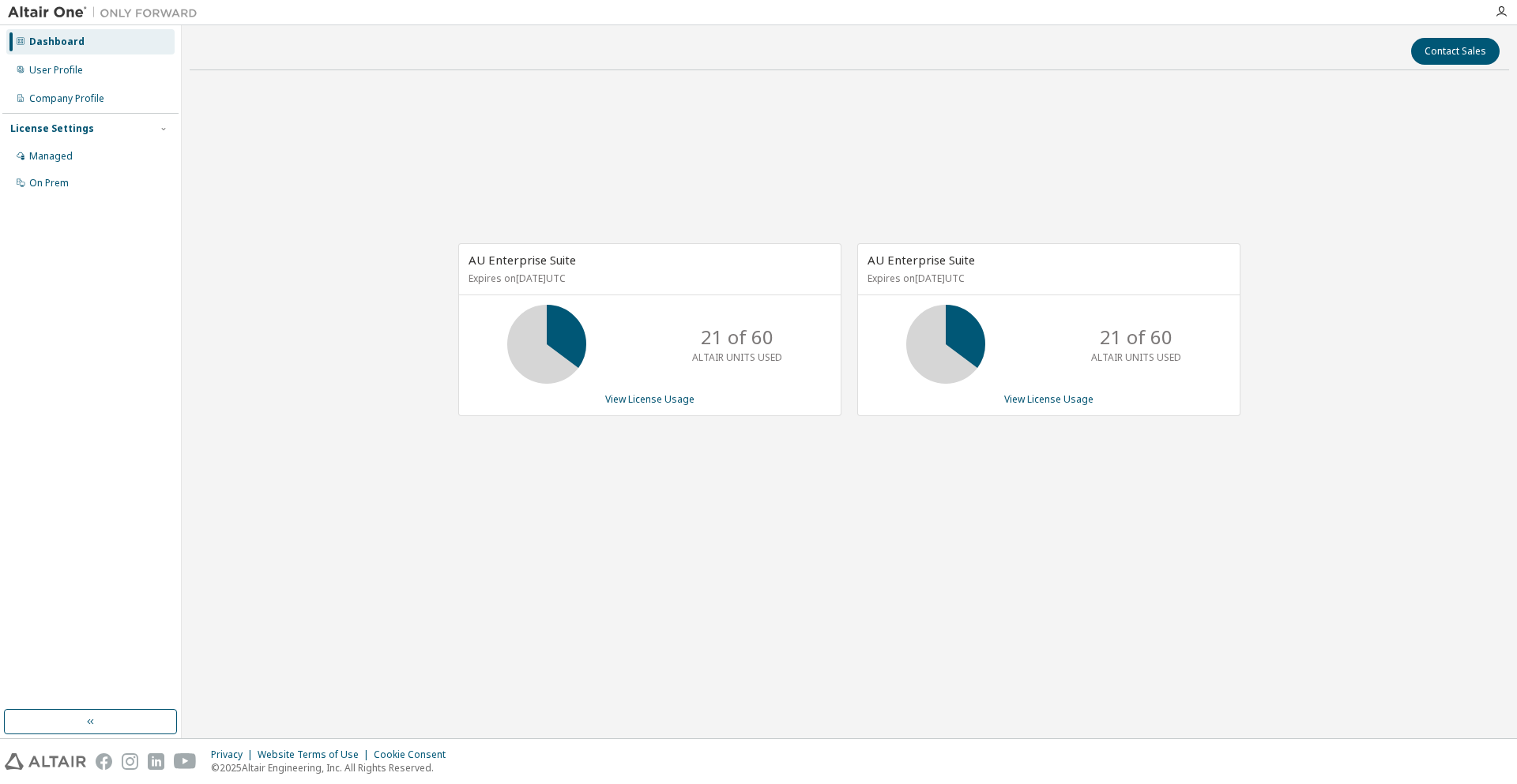
click at [108, 45] on div "Dashboard" at bounding box center [90, 42] width 168 height 26
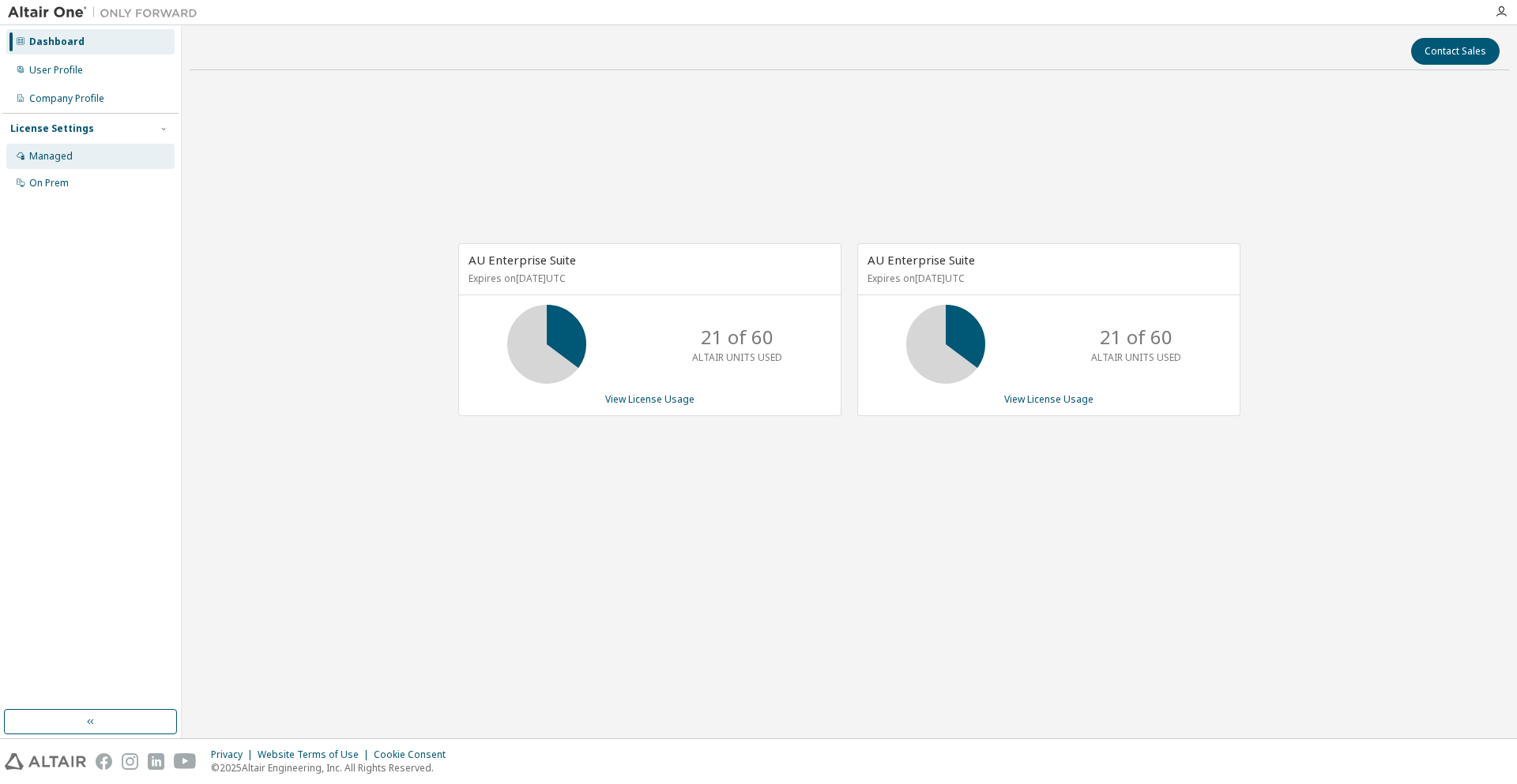
click at [91, 159] on div "Managed" at bounding box center [90, 156] width 168 height 26
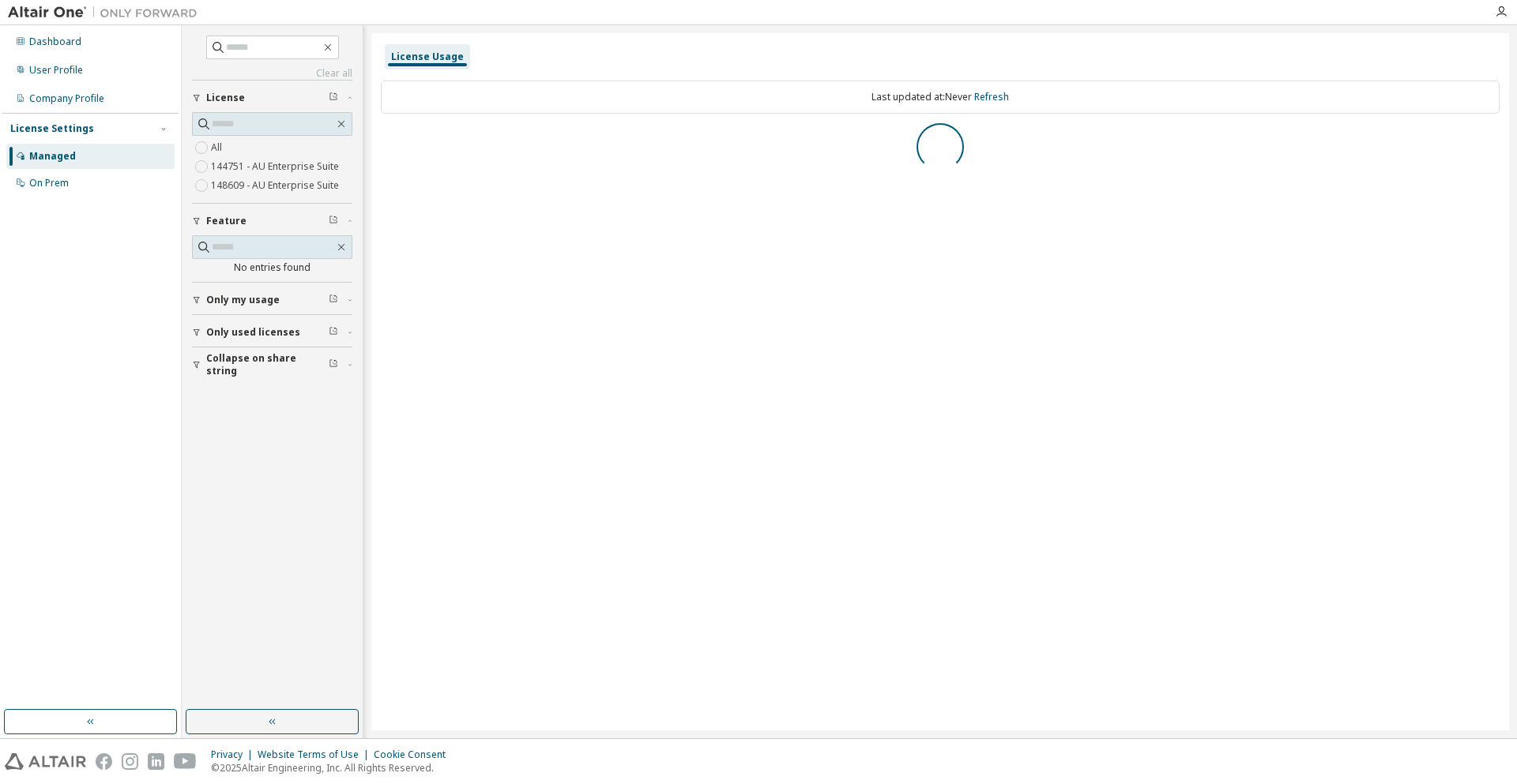
click at [299, 171] on label "144751 - AU Enterprise Suite" at bounding box center [277, 166] width 131 height 19
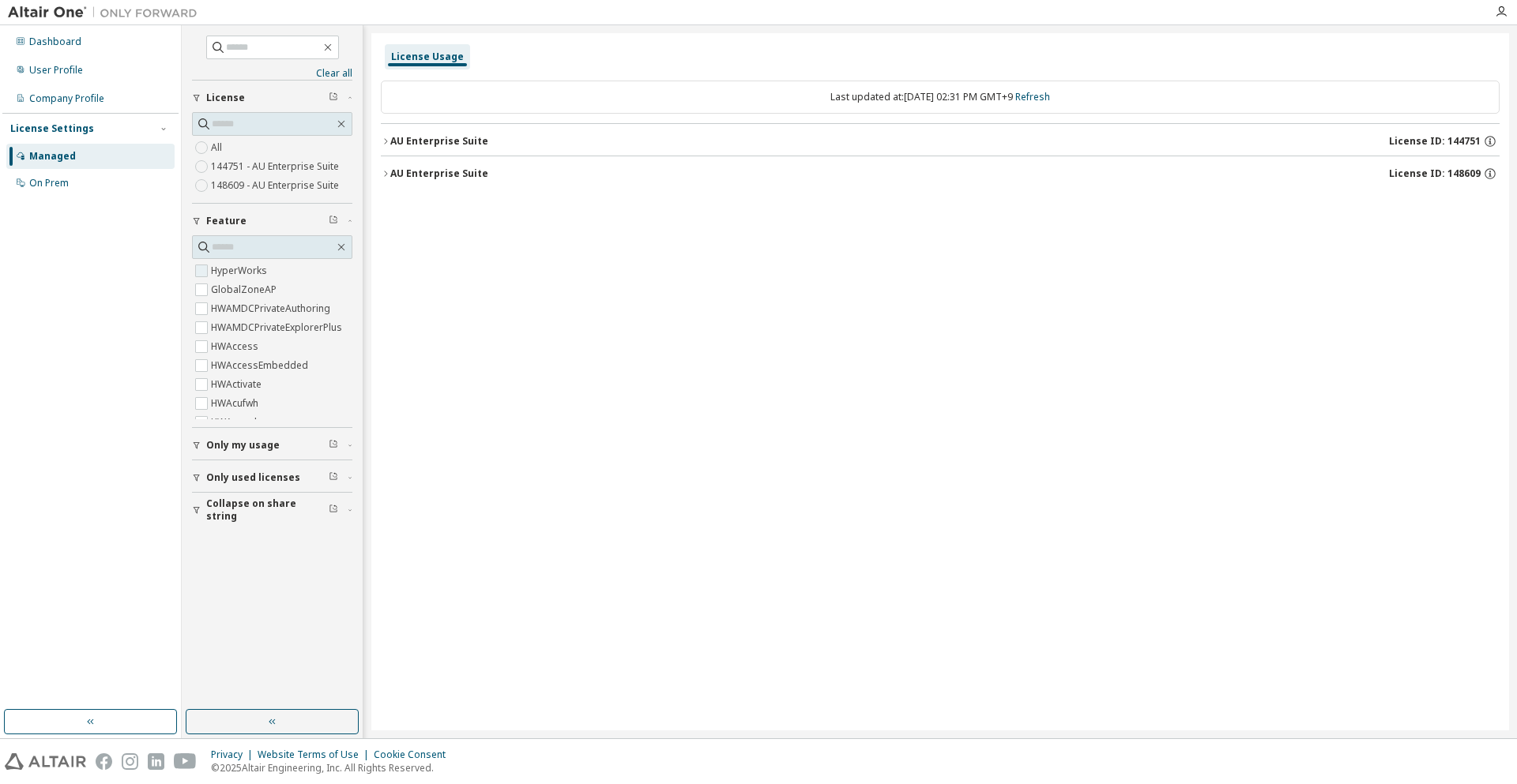
click at [269, 274] on span "HyperWorks" at bounding box center [272, 271] width 161 height 19
click at [470, 140] on div "AU Enterprise Suite" at bounding box center [439, 141] width 98 height 12
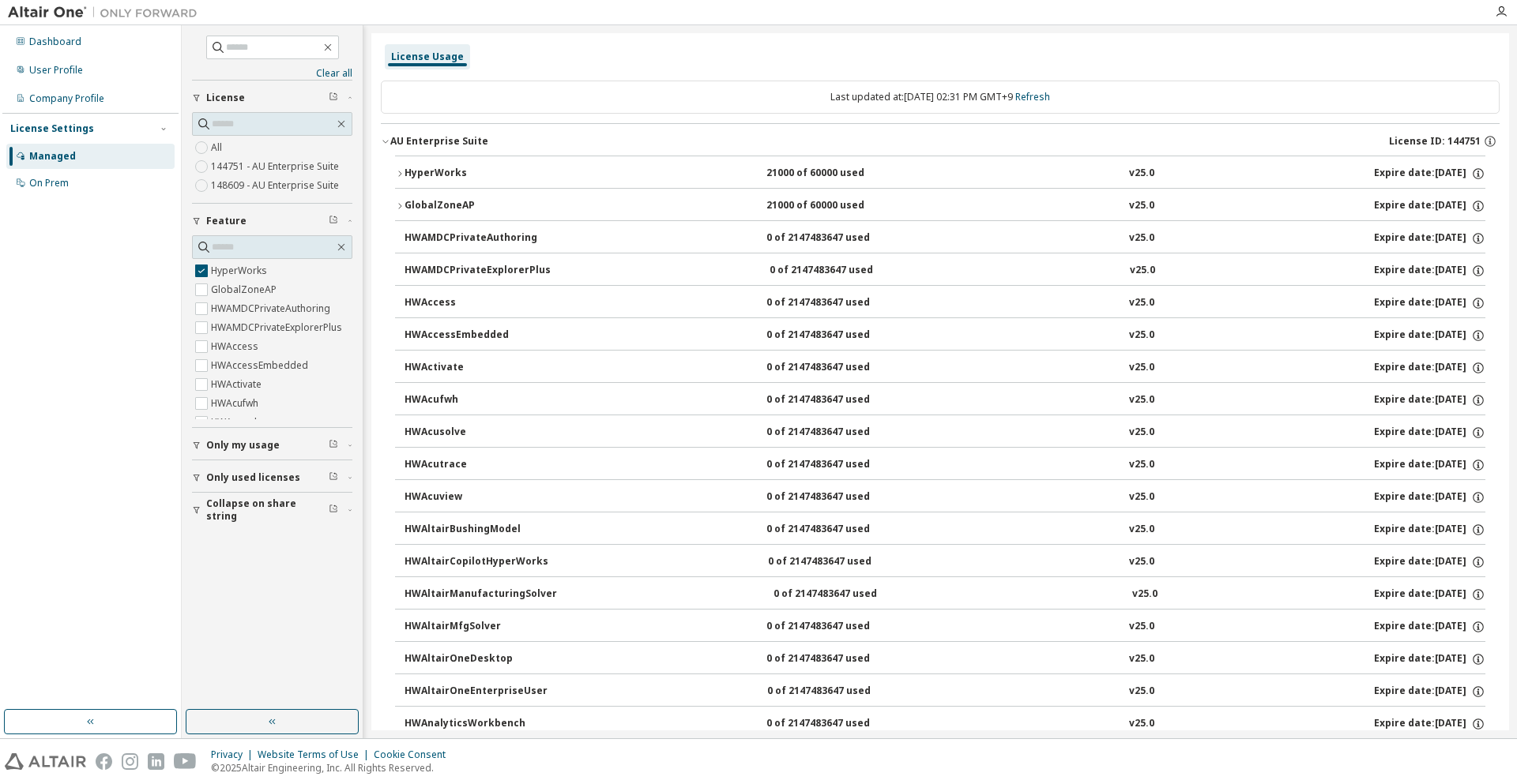
click at [474, 166] on button "HyperWorks 21000 of 60000 used v25.0 Expire date: 2026-06-01" at bounding box center [940, 174] width 1090 height 35
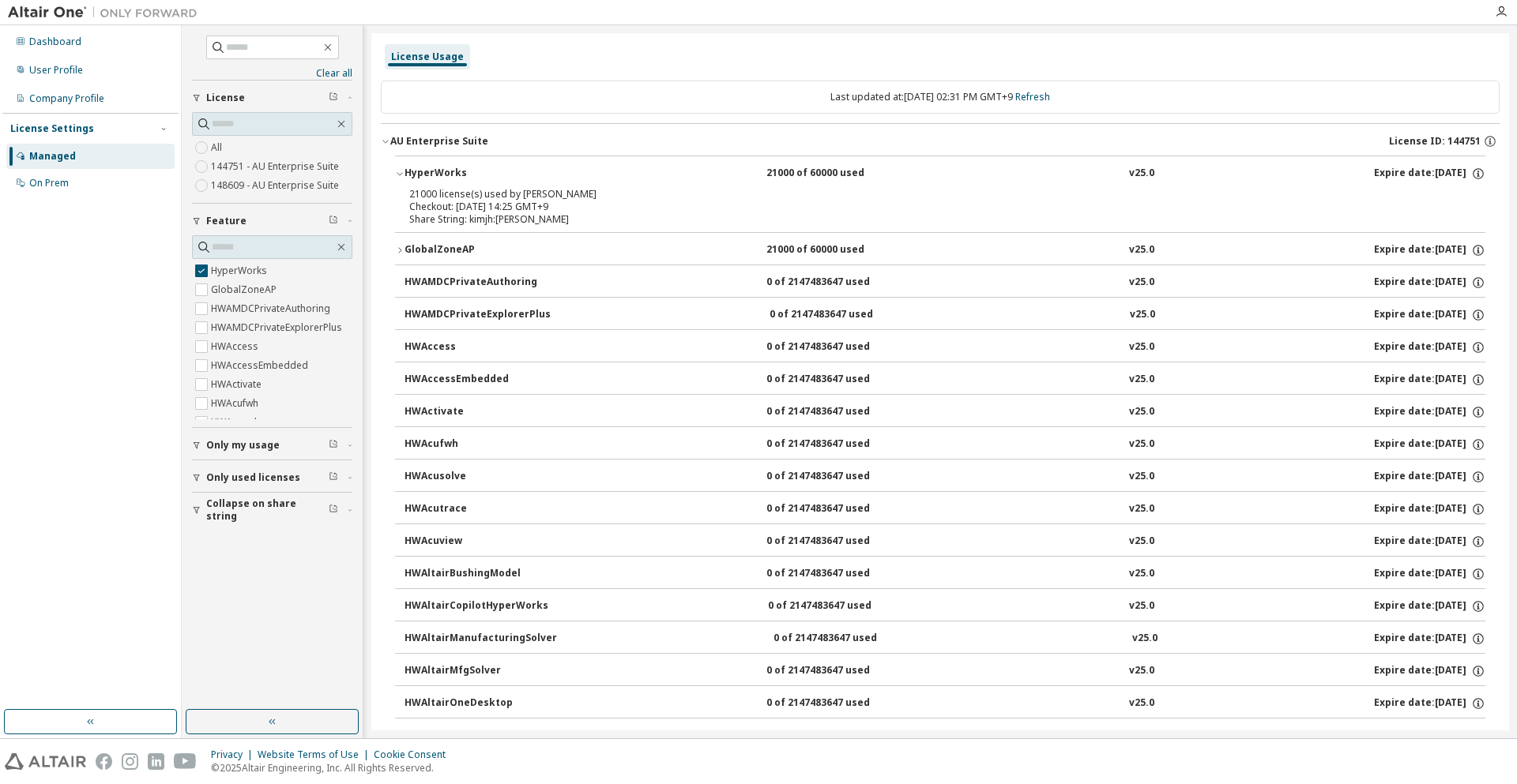
click at [480, 160] on button "HyperWorks 21000 of 60000 used v25.0 Expire date: 2026-06-01" at bounding box center [940, 174] width 1090 height 35
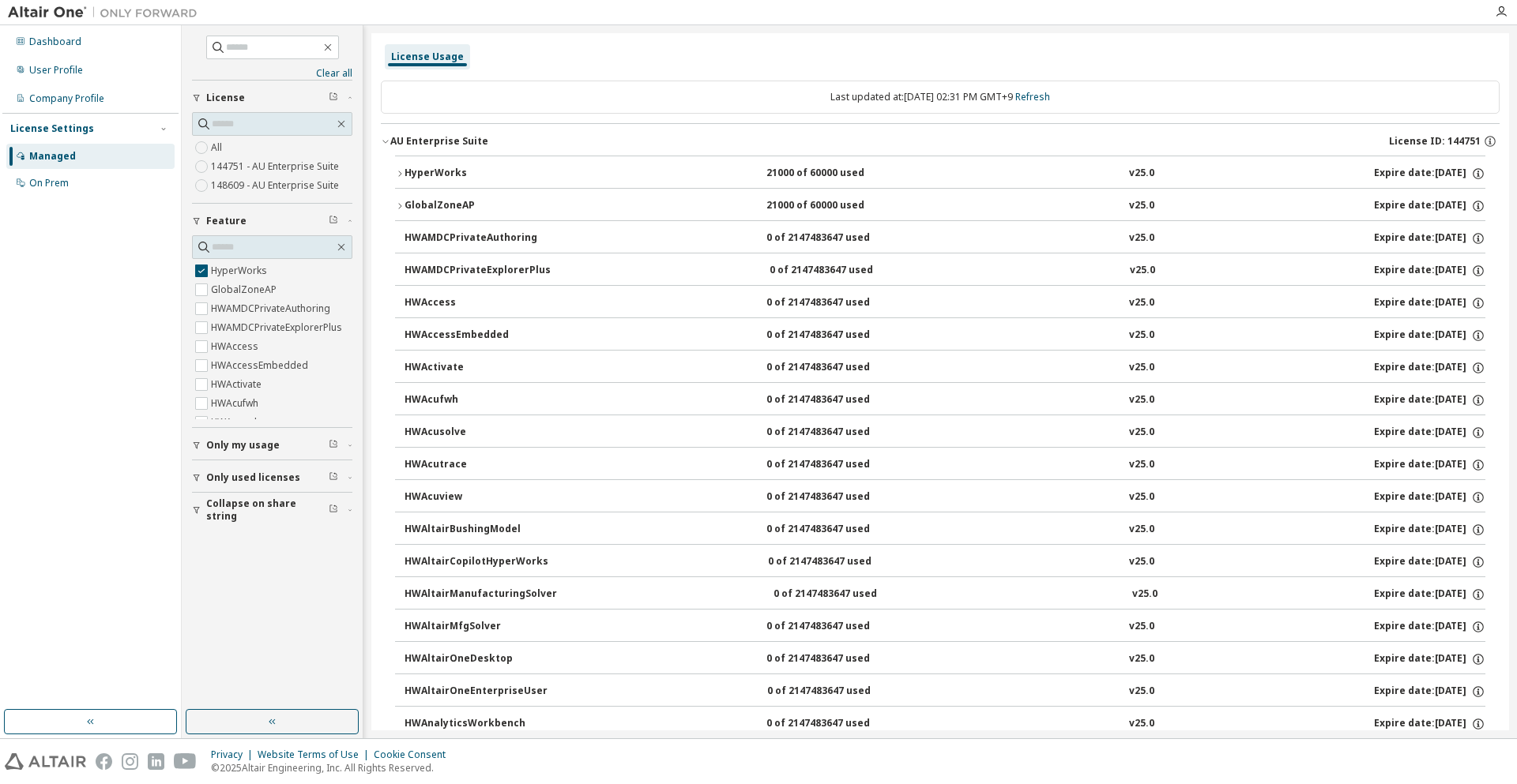
click at [478, 143] on div "AU Enterprise Suite" at bounding box center [439, 141] width 98 height 12
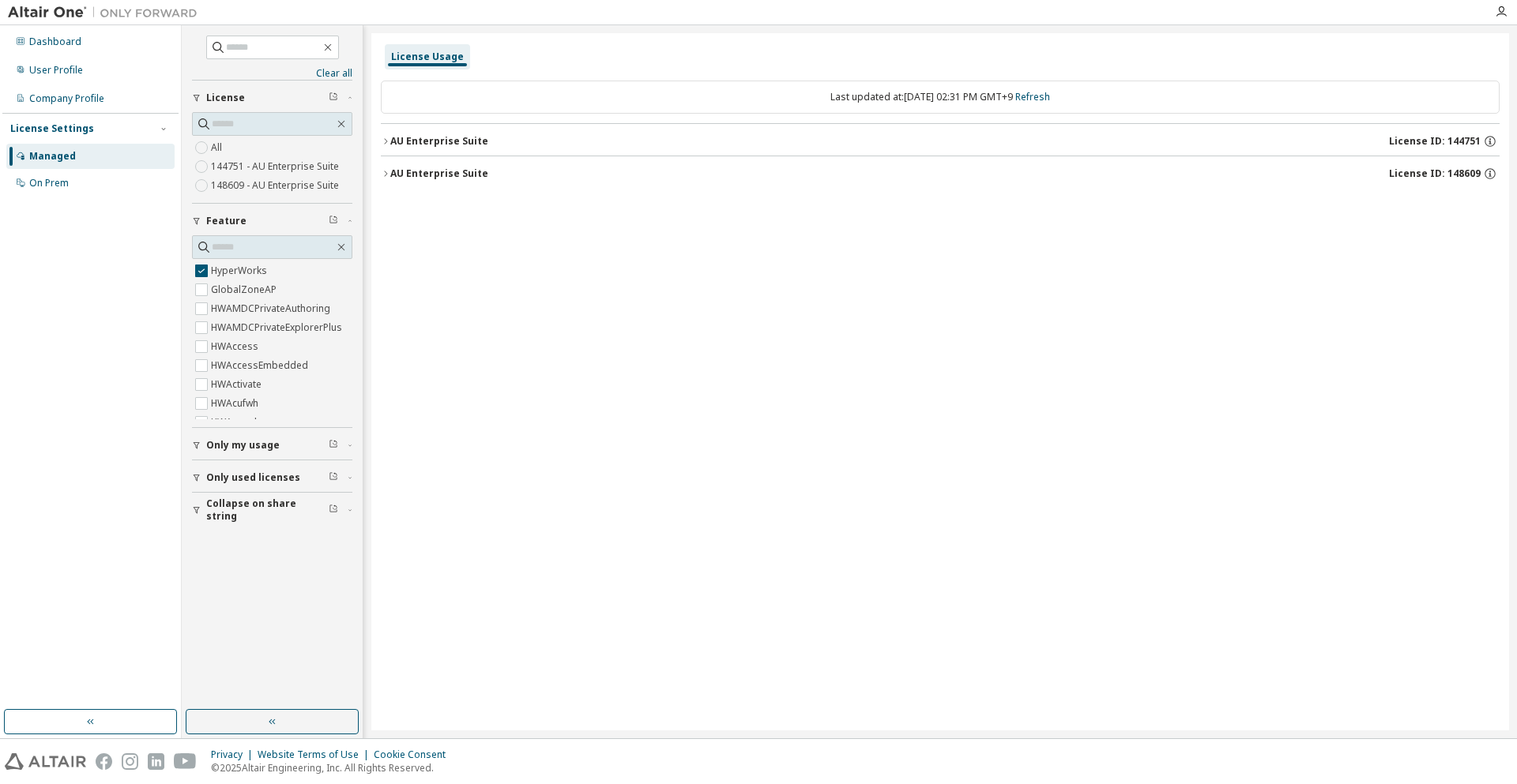
click at [469, 176] on div "AU Enterprise Suite" at bounding box center [439, 173] width 98 height 12
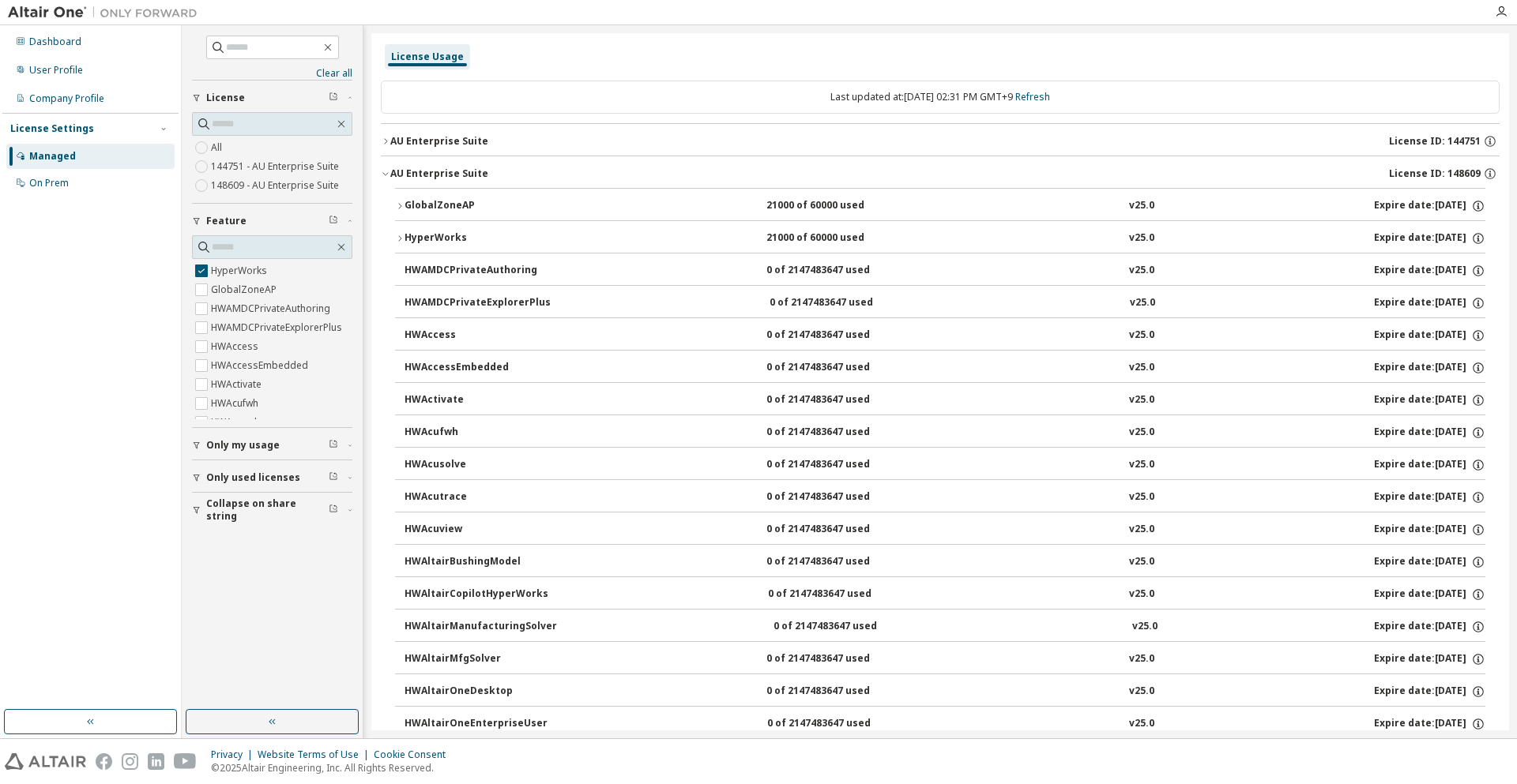
click at [438, 241] on div "HyperWorks" at bounding box center [476, 239] width 143 height 14
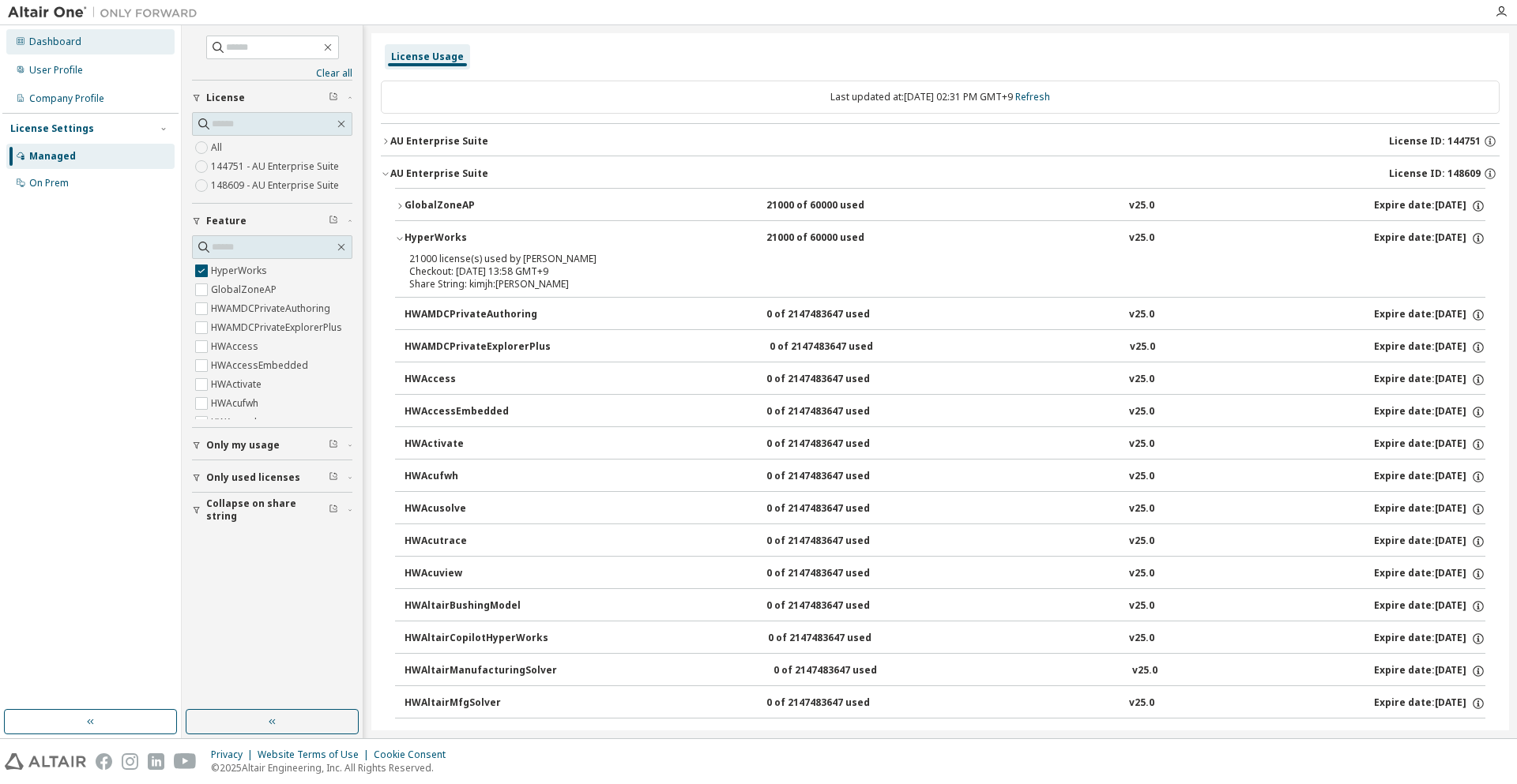
click at [115, 44] on div "Dashboard" at bounding box center [90, 42] width 168 height 26
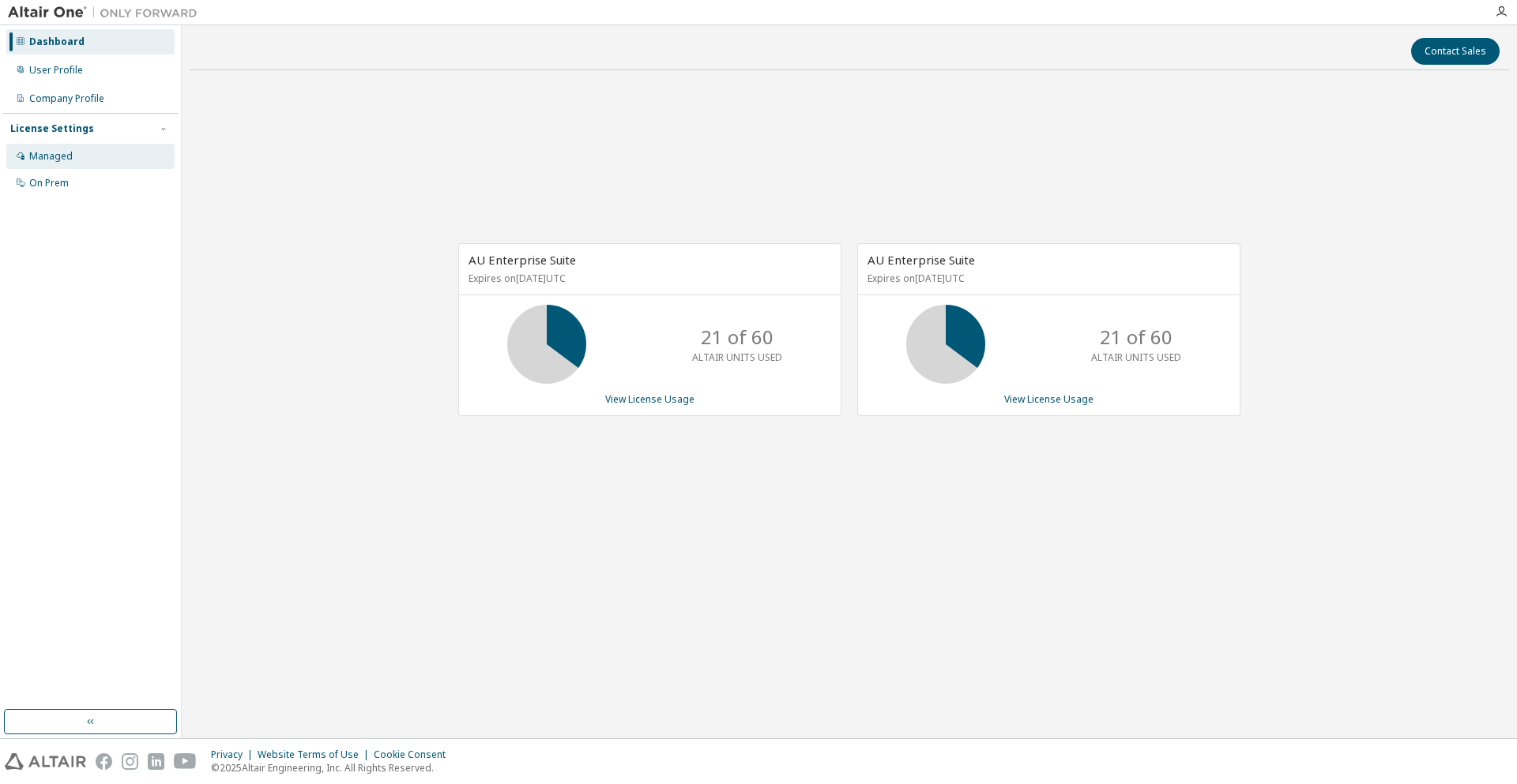
click at [56, 160] on div "Managed" at bounding box center [51, 156] width 44 height 12
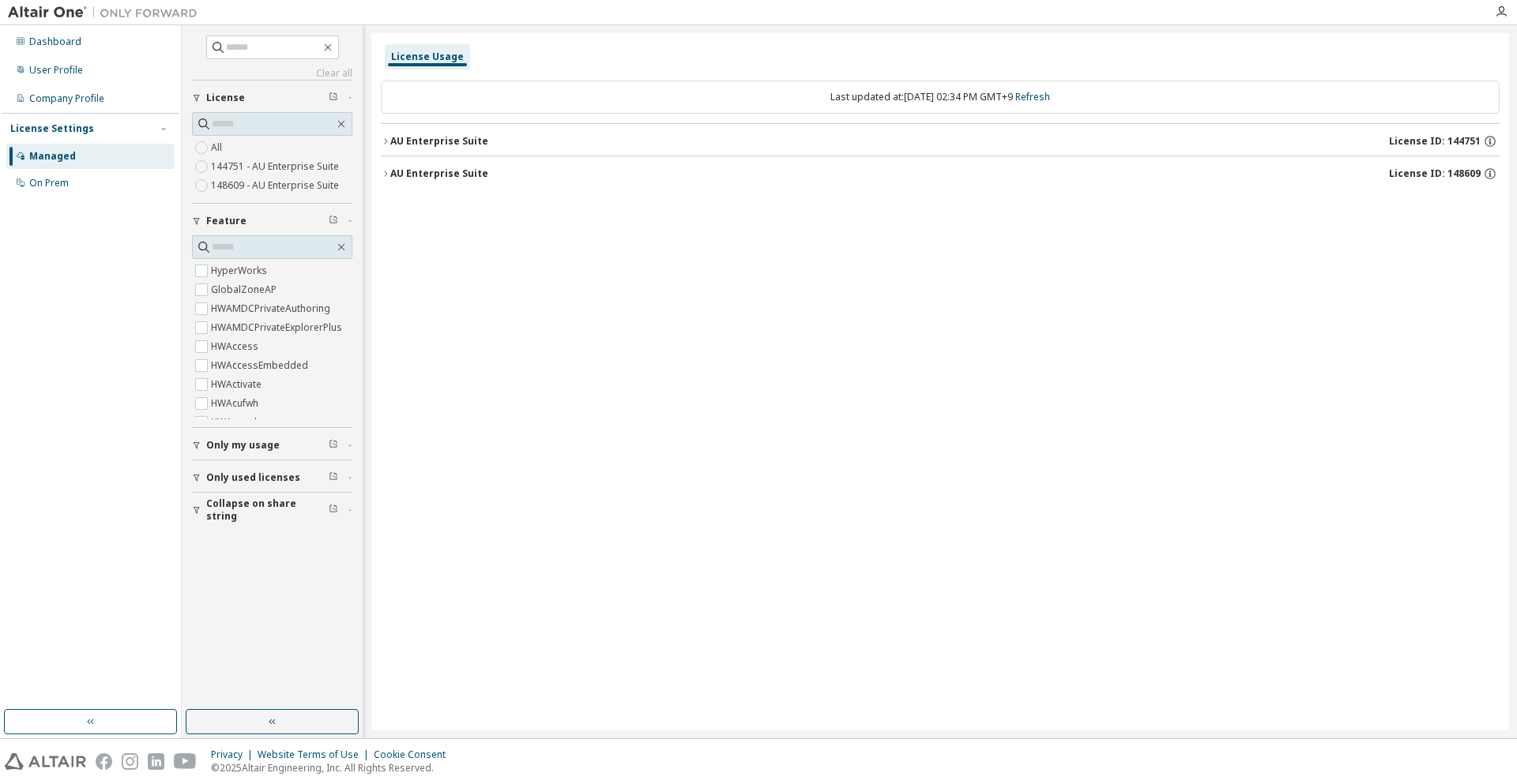
click at [456, 152] on button "AU Enterprise Suite License ID: 144751" at bounding box center [940, 142] width 1119 height 35
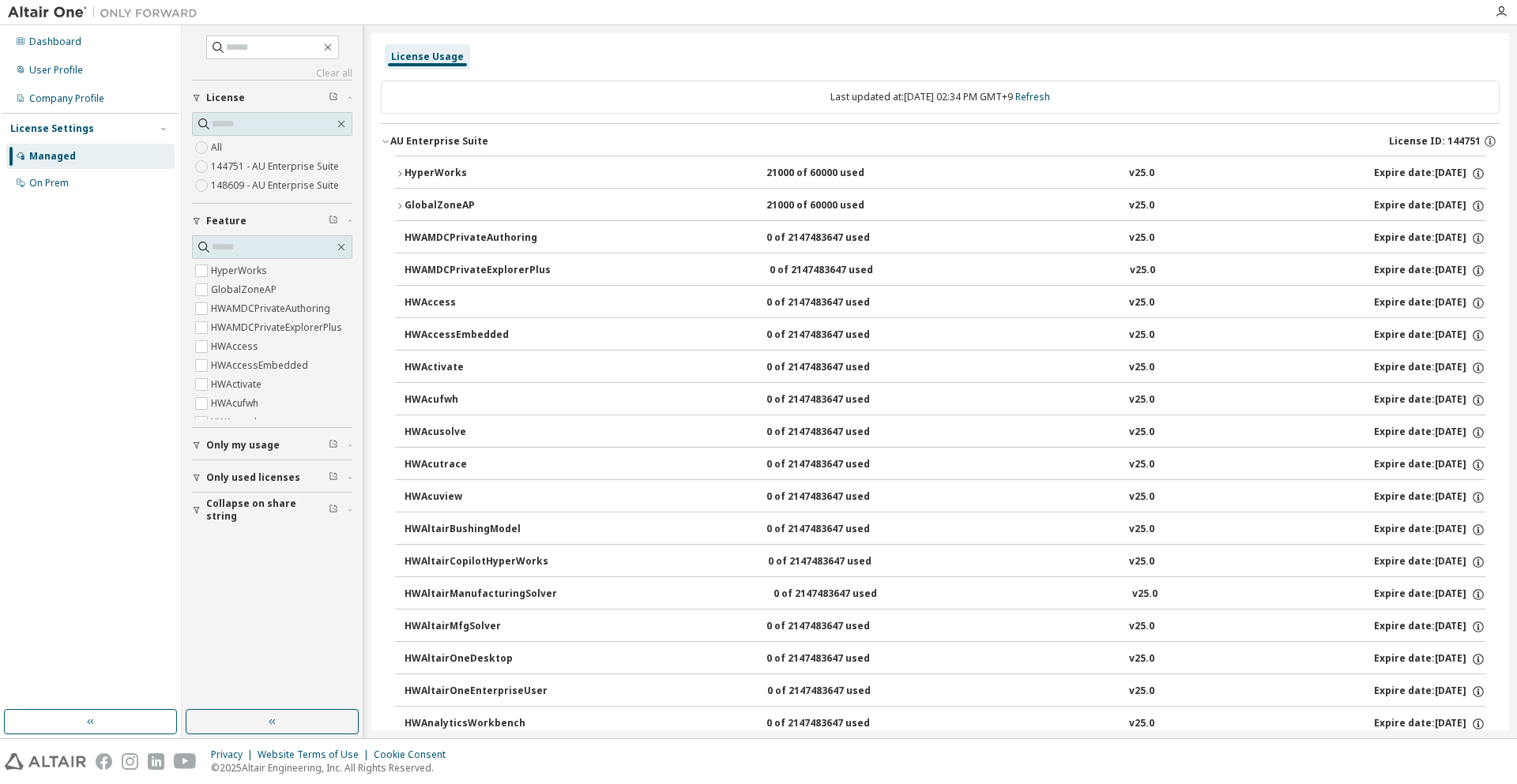
click at [537, 219] on button "GlobalZoneAP 21000 of 60000 used v25.0 Expire date: 2026-06-01" at bounding box center [940, 206] width 1090 height 35
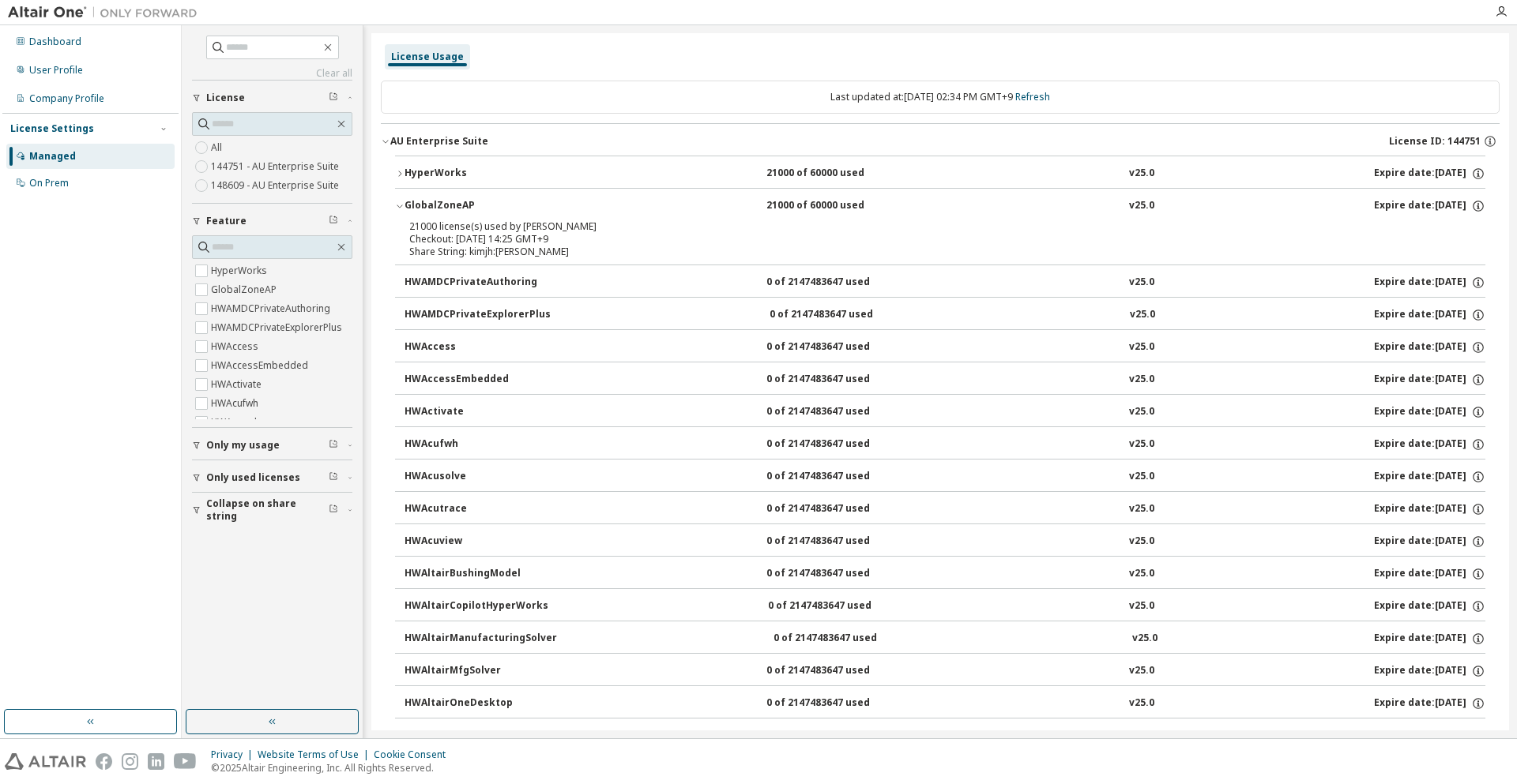
click at [547, 210] on div "GlobalZoneAP 21000 of 60000 used v25.0 Expire date: 2026-06-01" at bounding box center [945, 205] width 1081 height 14
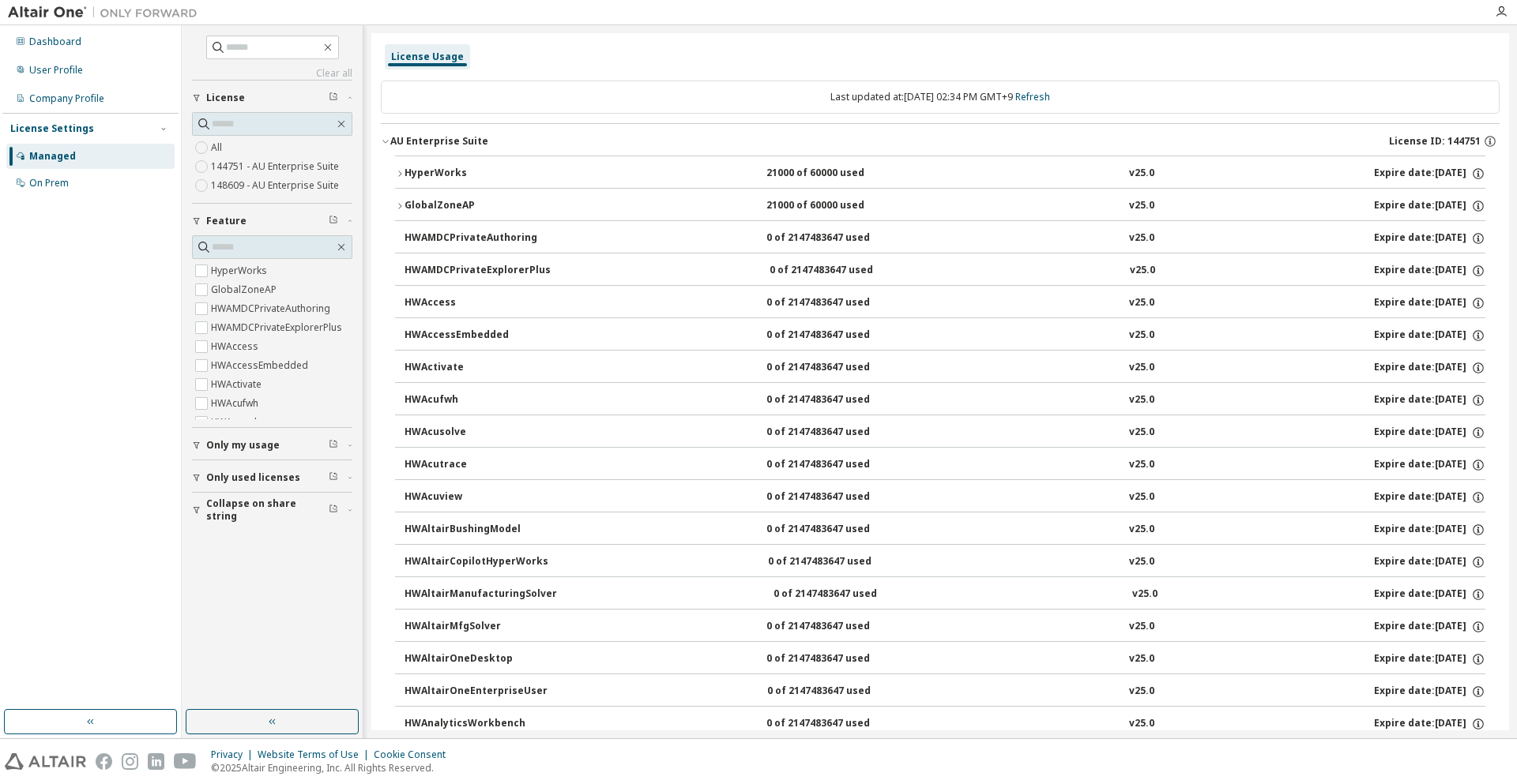
click at [491, 143] on div "AU Enterprise Suite License ID: 144751" at bounding box center [945, 141] width 1109 height 14
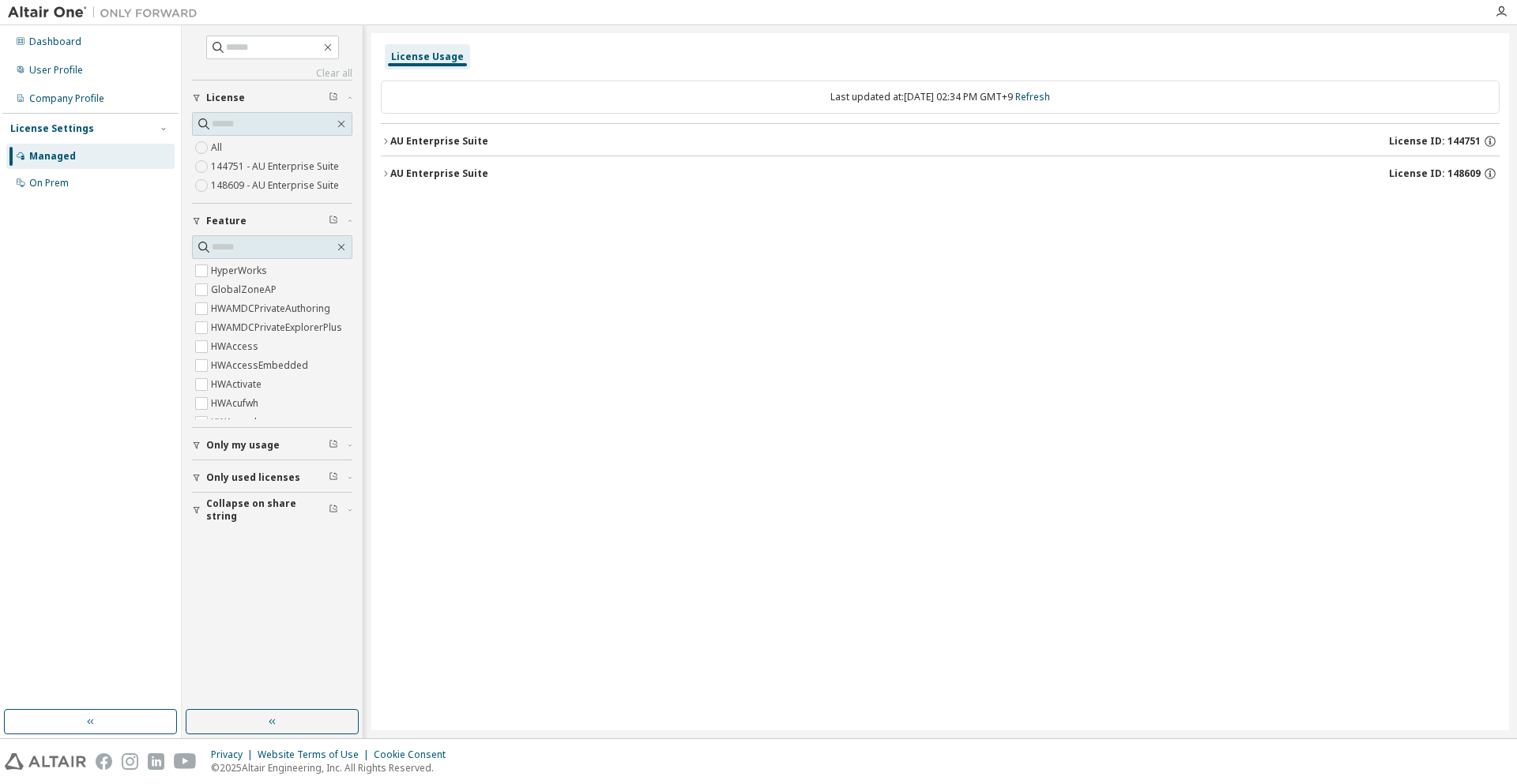
click at [461, 175] on div "AU Enterprise Suite" at bounding box center [439, 173] width 98 height 12
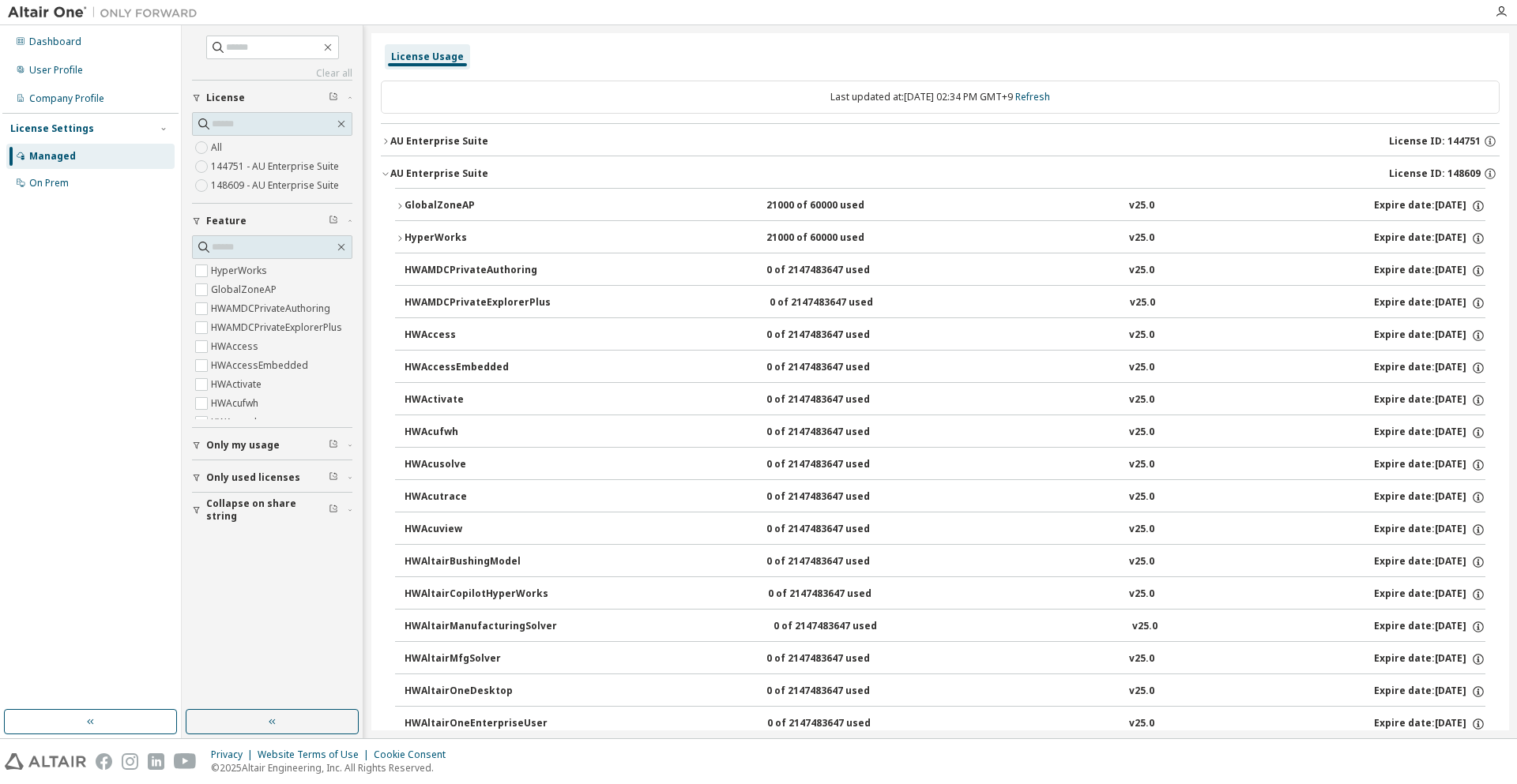
click at [473, 245] on div "HyperWorks" at bounding box center [476, 239] width 143 height 14
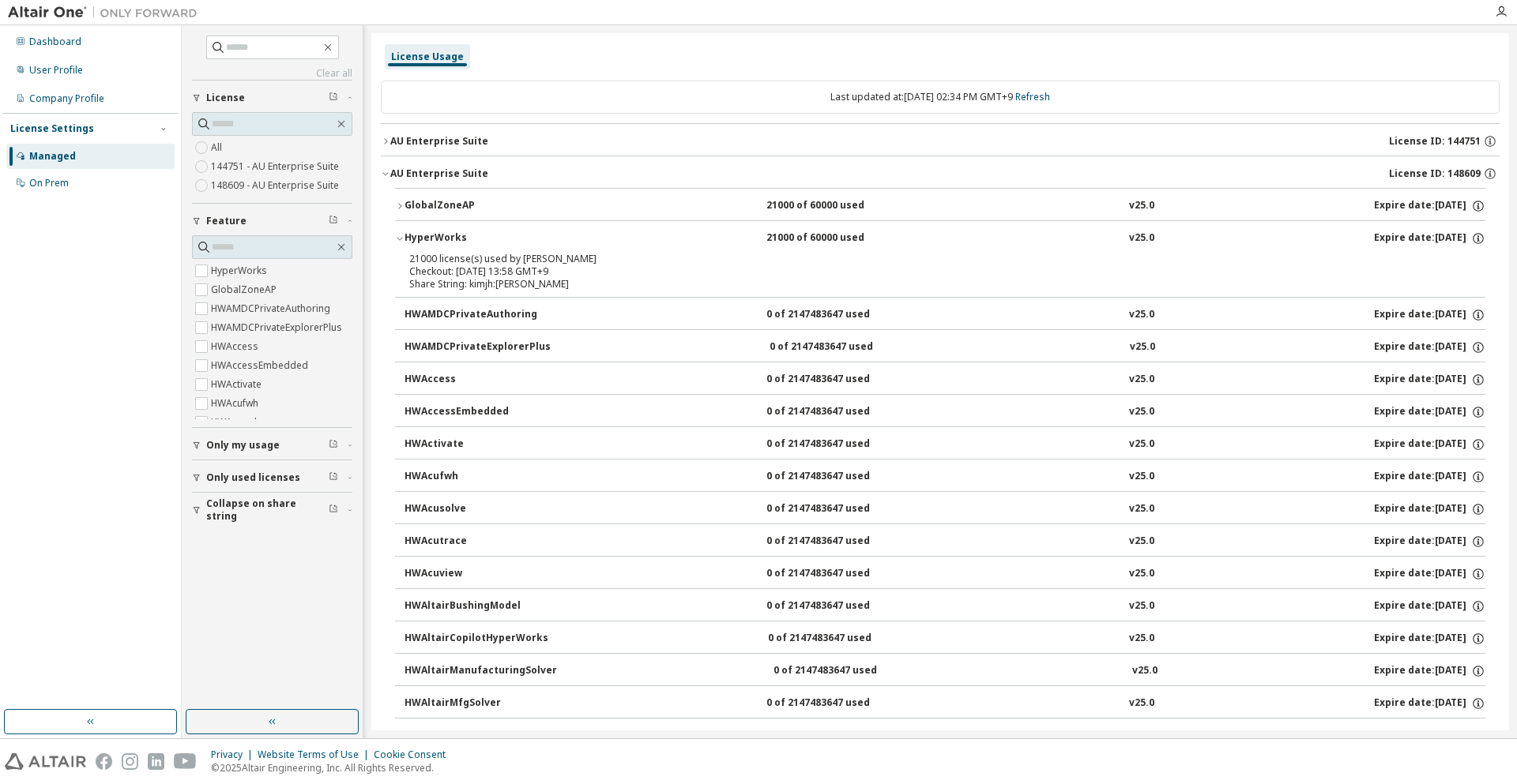
click at [473, 245] on div "HyperWorks" at bounding box center [476, 239] width 143 height 14
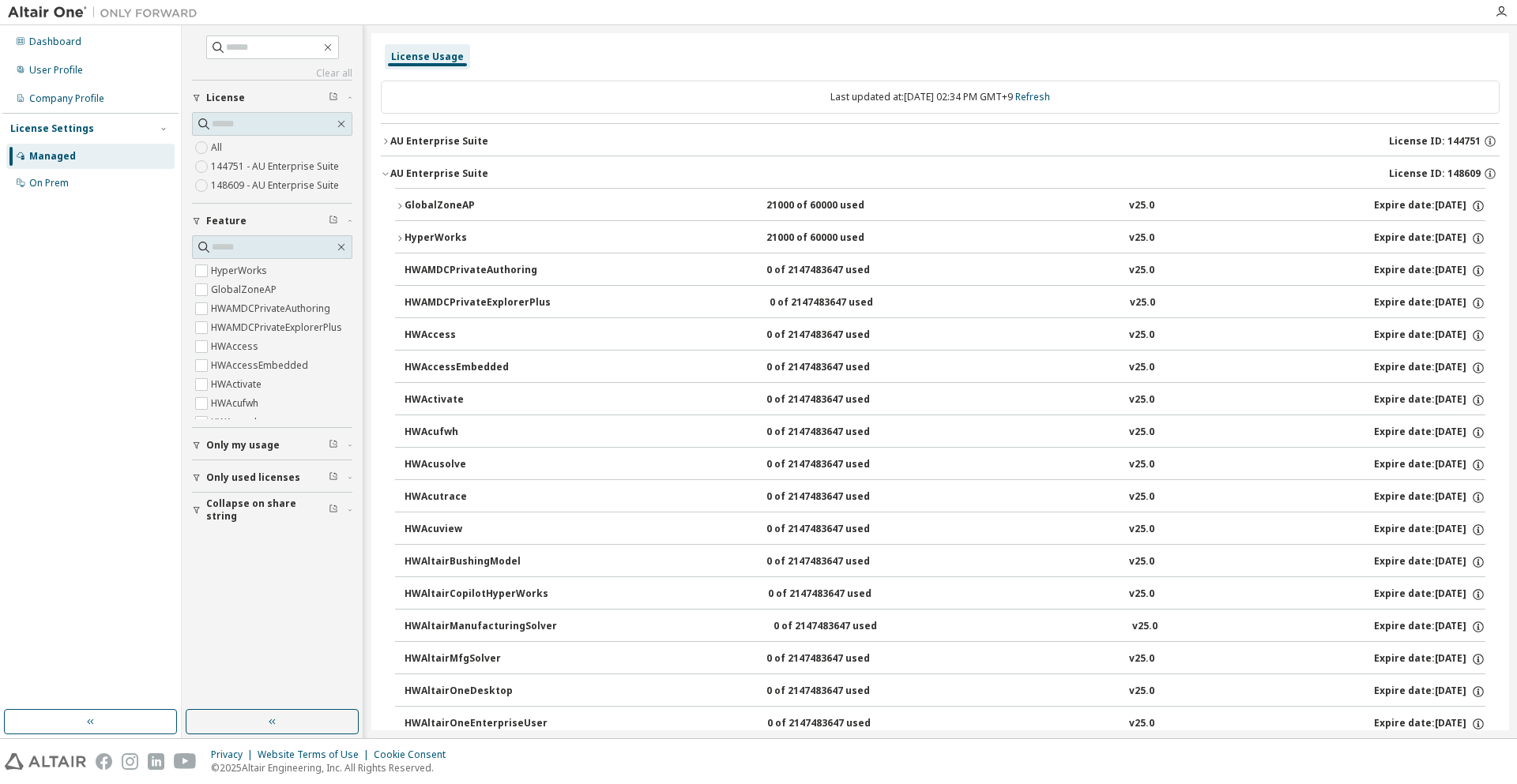
click at [464, 139] on div "AU Enterprise Suite" at bounding box center [439, 141] width 98 height 12
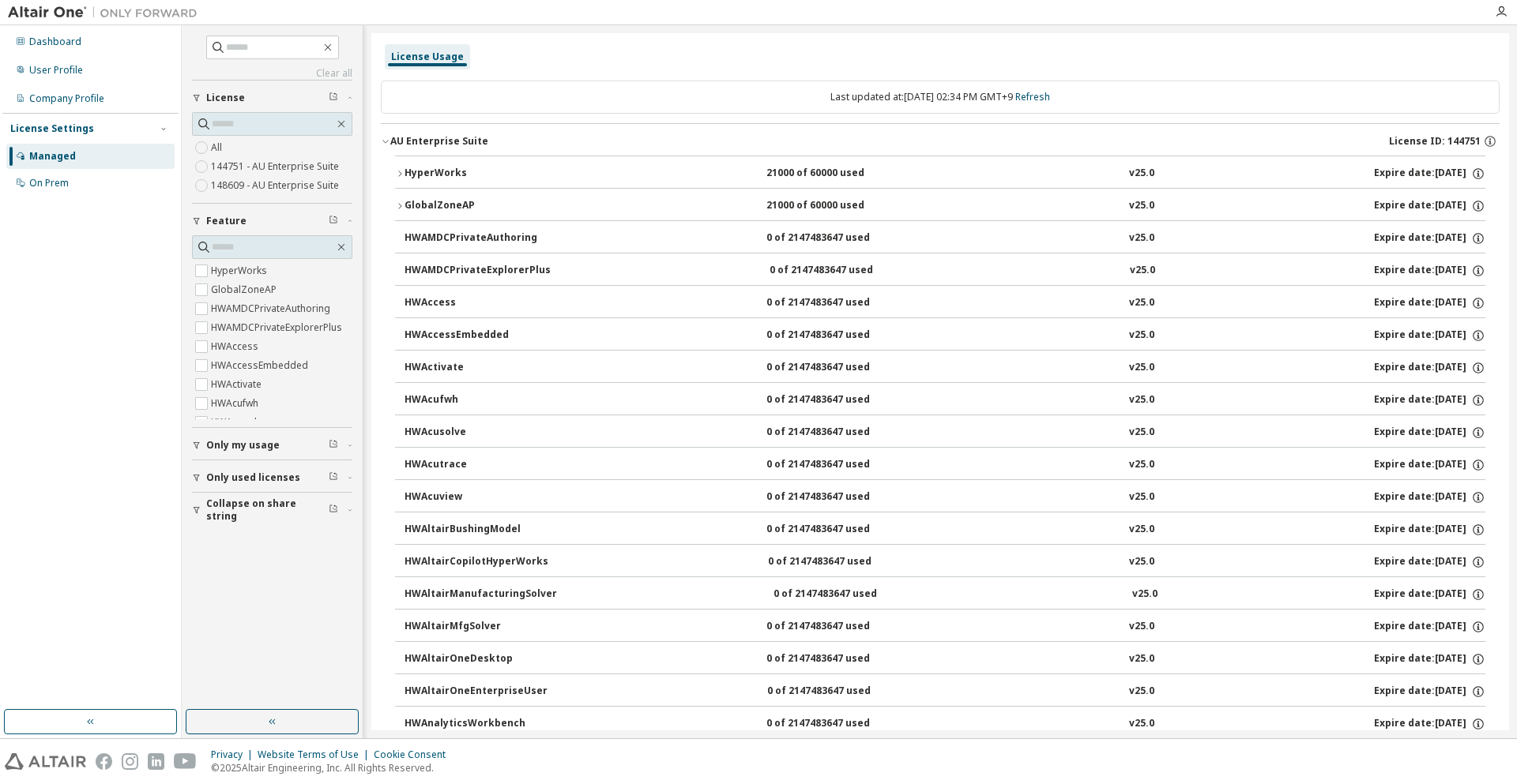
click at [463, 176] on div "HyperWorks" at bounding box center [476, 173] width 143 height 14
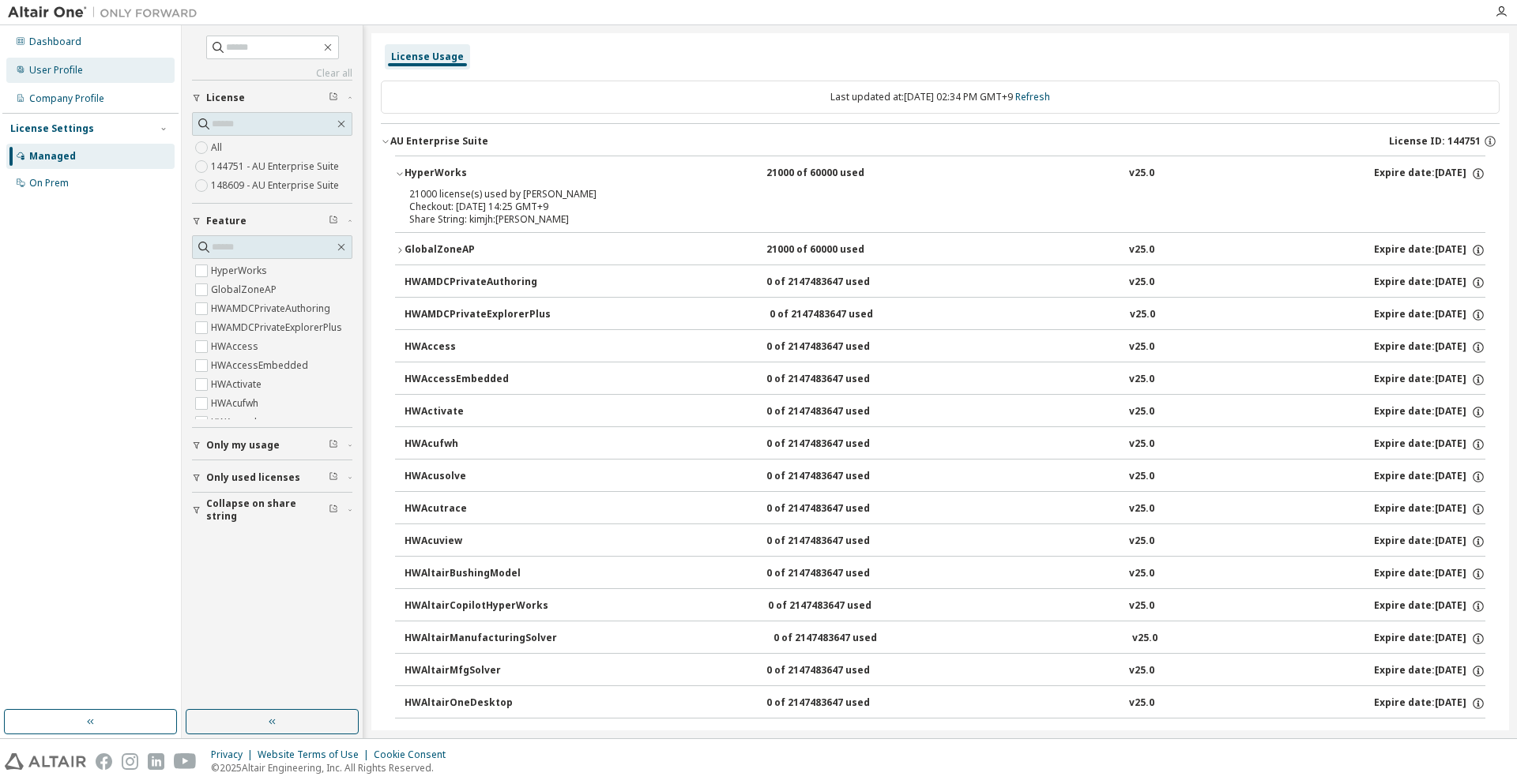
click at [125, 65] on div "User Profile" at bounding box center [90, 70] width 168 height 26
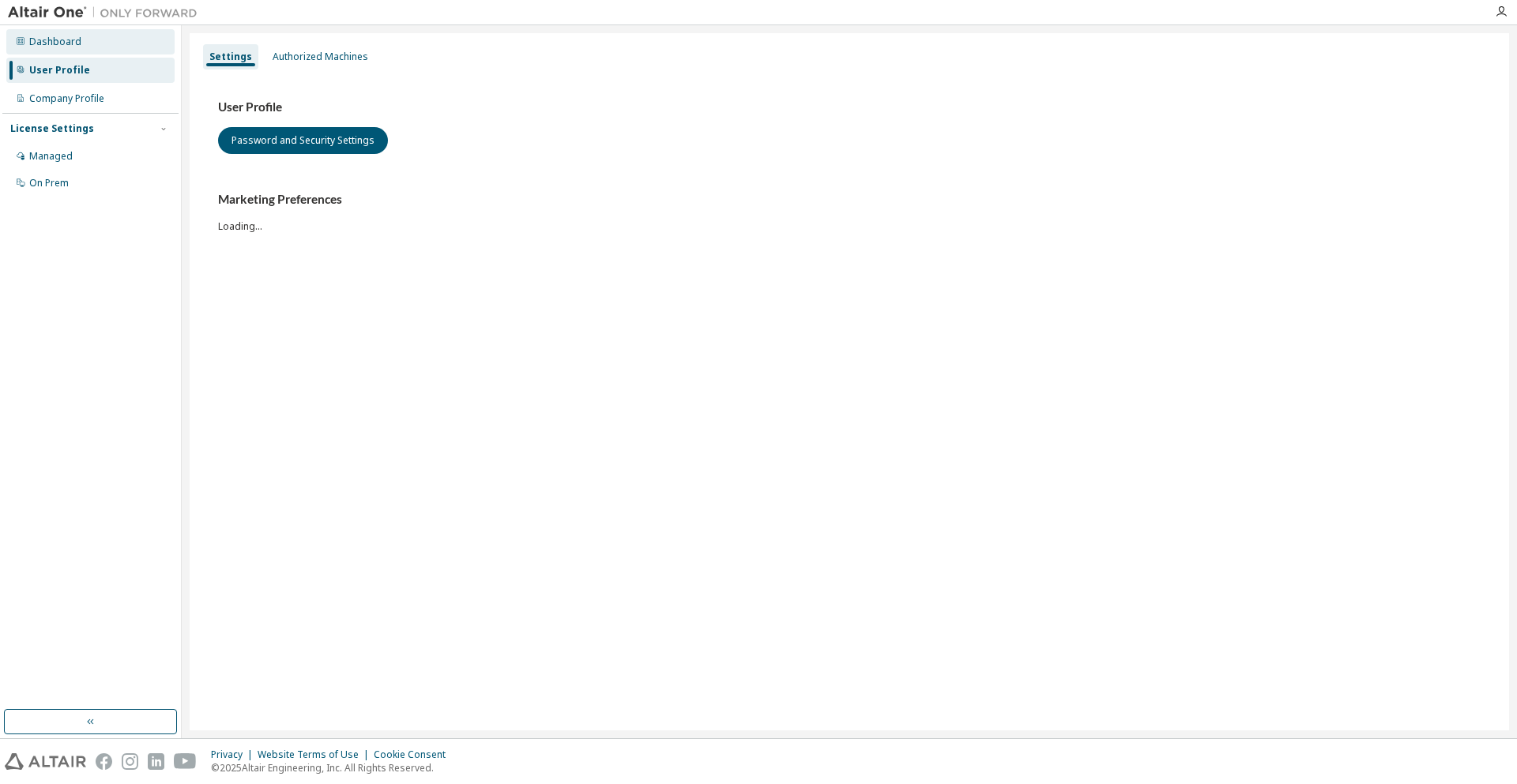
click at [119, 49] on div "Dashboard" at bounding box center [90, 42] width 168 height 26
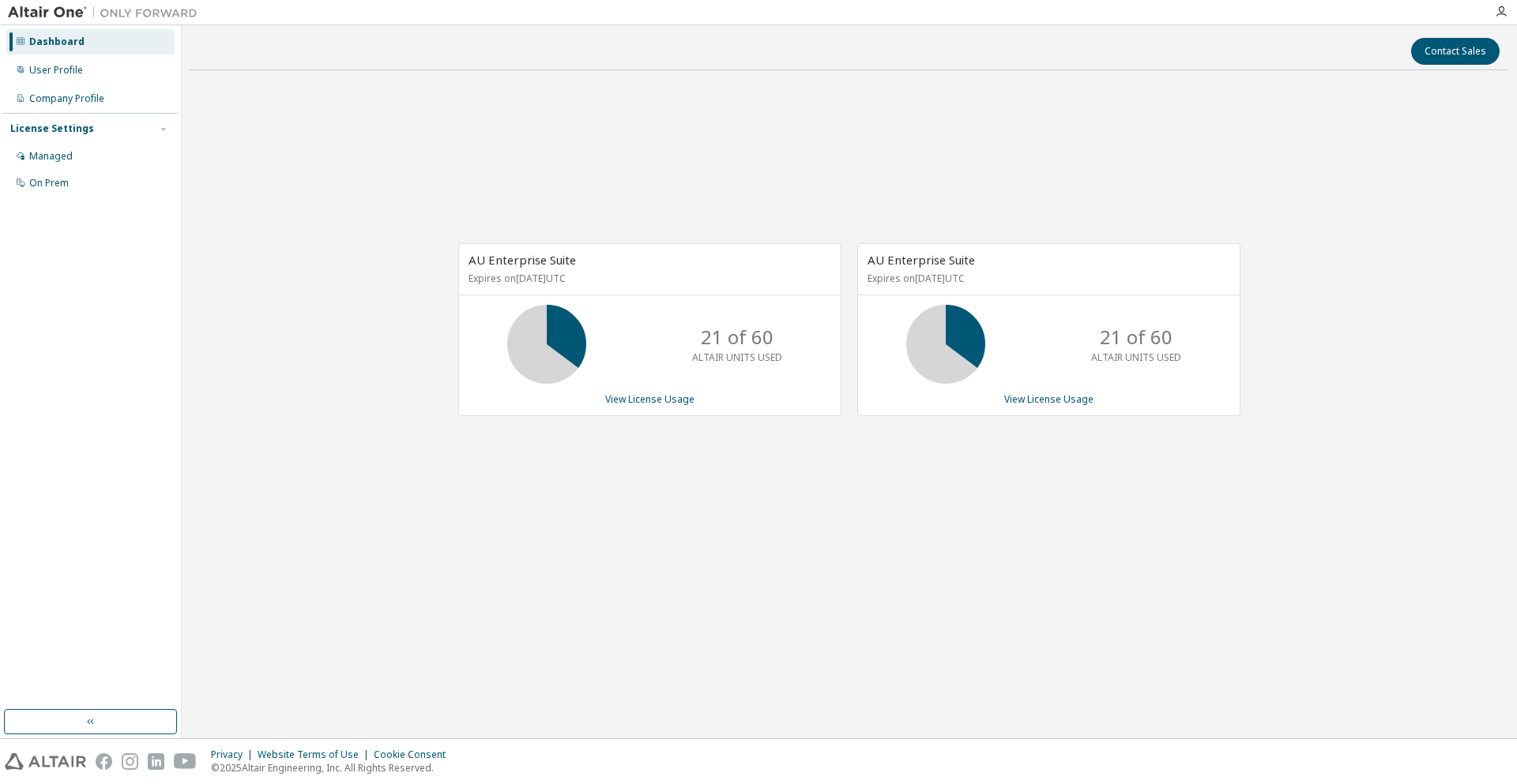
click at [631, 584] on div "AU Enterprise Suite Expires on June 1, 2026 UTC 21 of 60 ALTAIR UNITS USED View…" at bounding box center [850, 337] width 1319 height 509
click at [420, 394] on div "AU Enterprise Suite Expires on June 1, 2026 UTC 0 of 60 ALTAIR UNITS USED View …" at bounding box center [850, 337] width 1319 height 509
click at [115, 158] on div "Managed" at bounding box center [90, 156] width 168 height 26
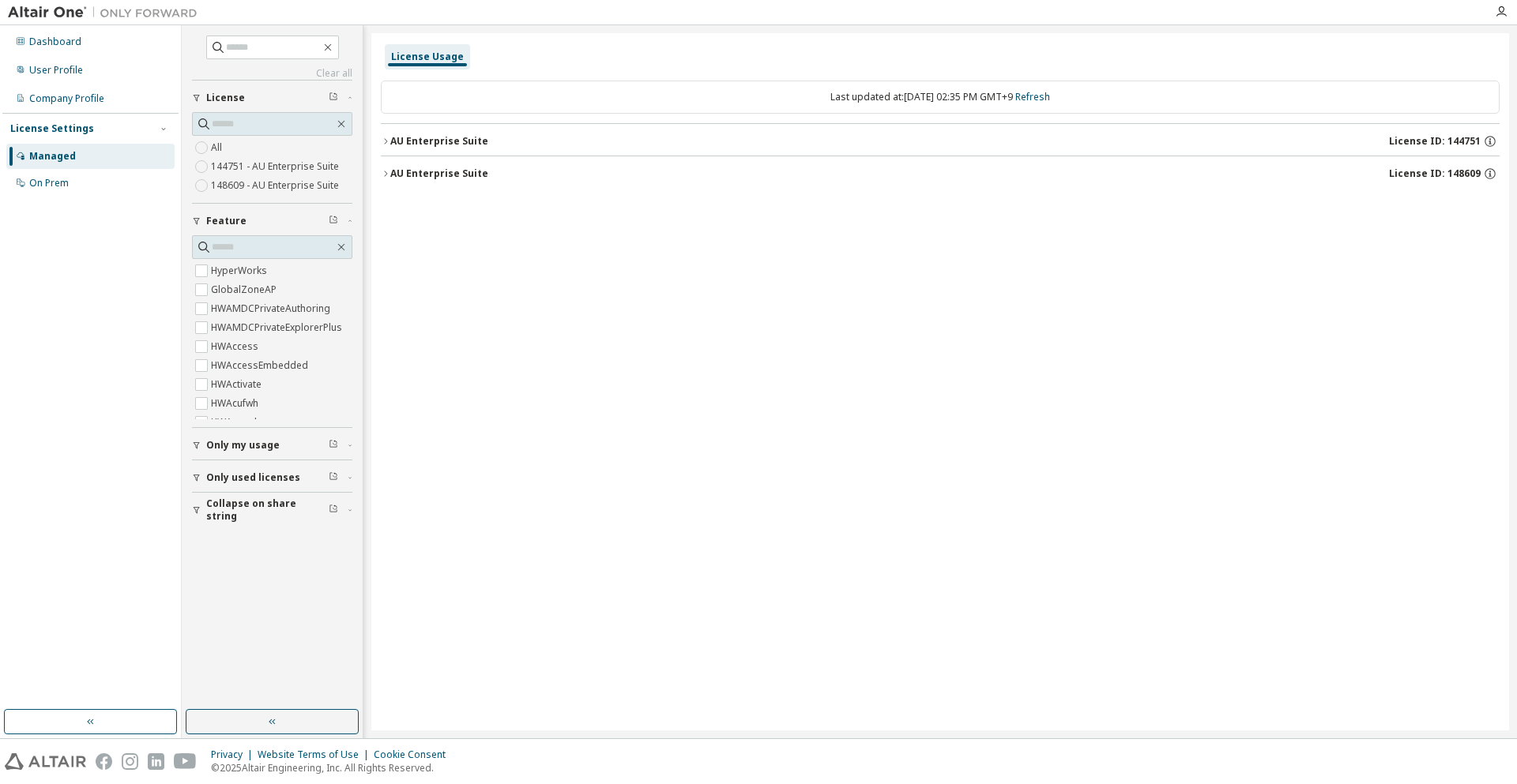
click at [514, 181] on button "AU Enterprise Suite License ID: 148609" at bounding box center [940, 174] width 1119 height 35
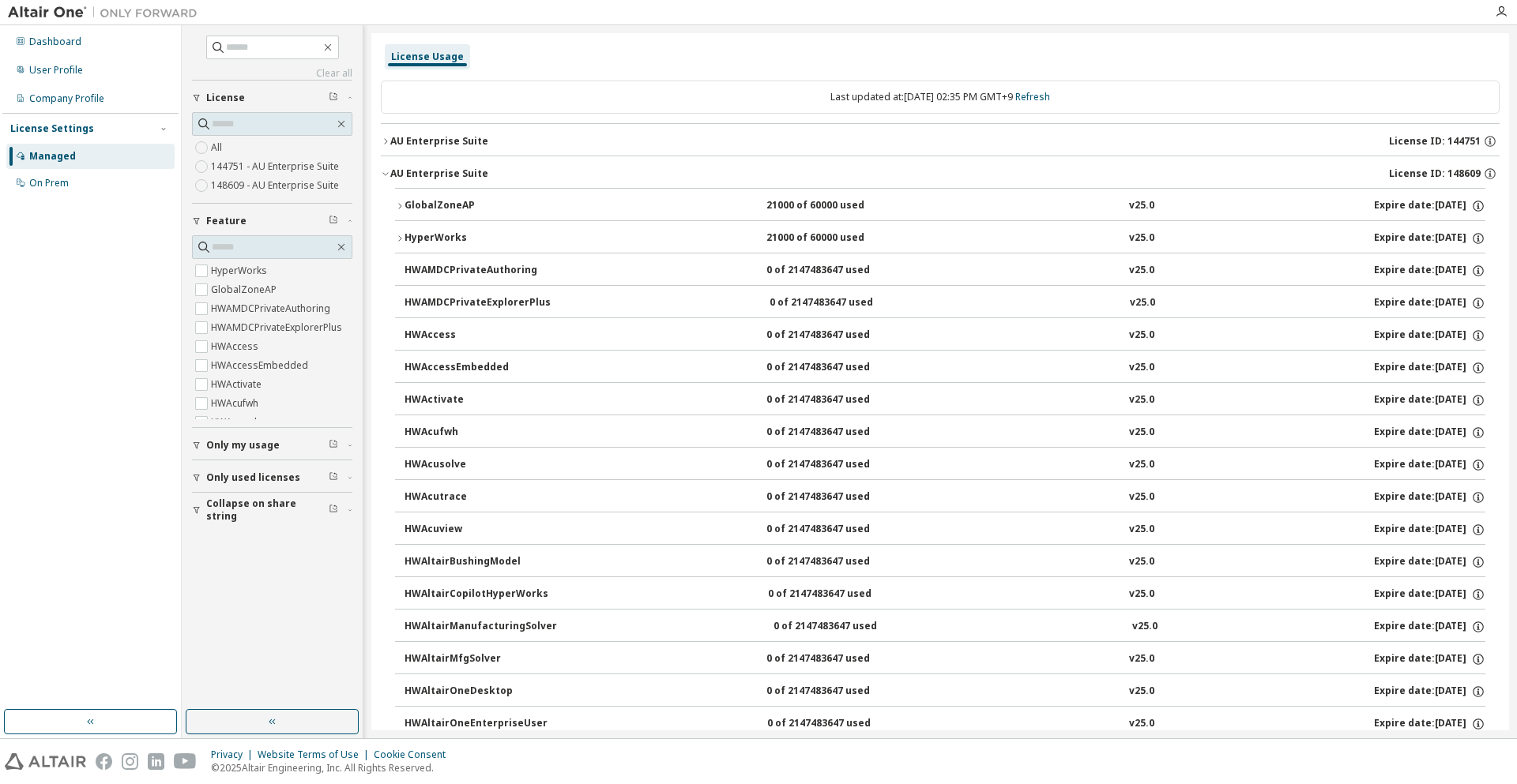
click at [449, 243] on div "HyperWorks" at bounding box center [476, 239] width 143 height 14
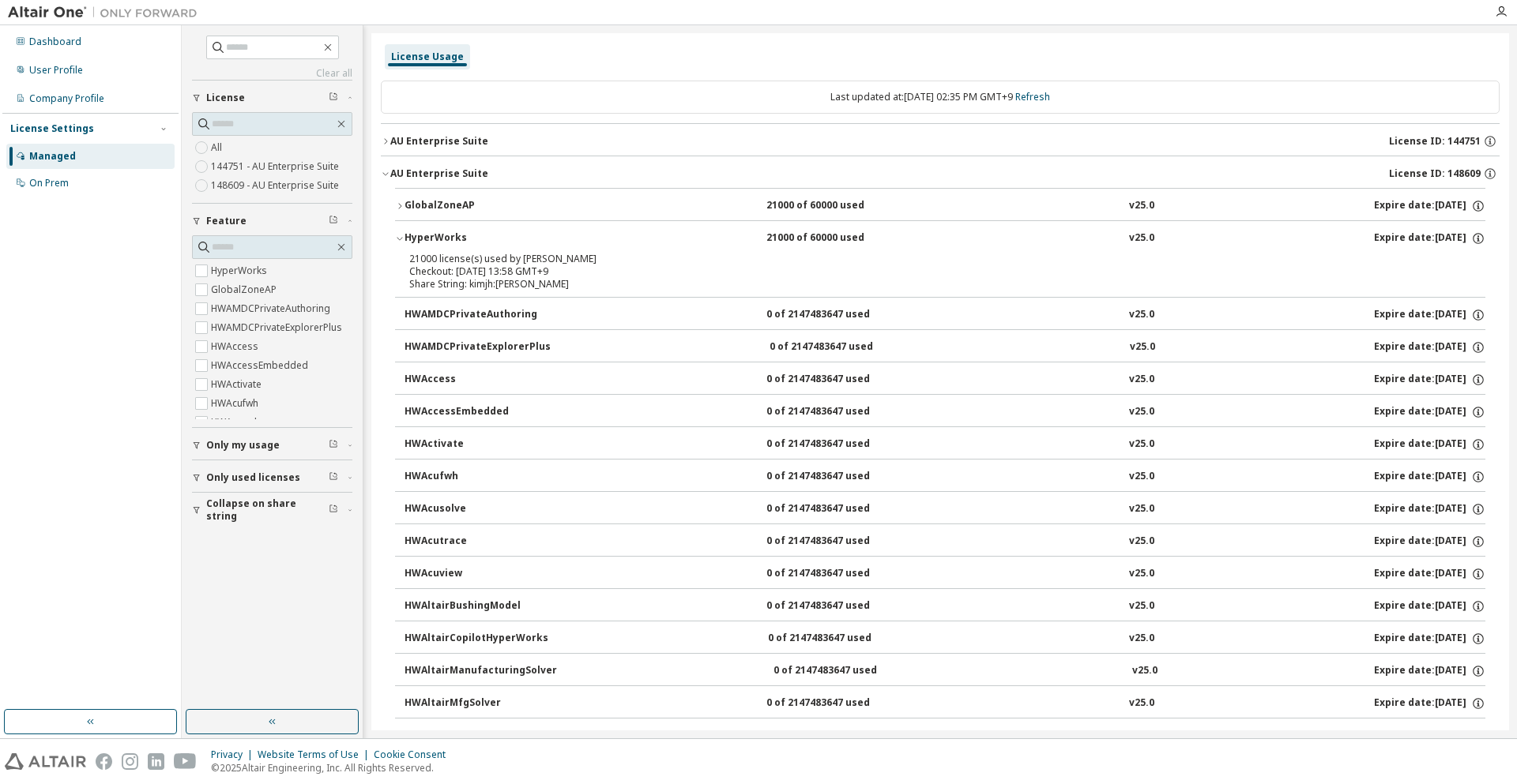
click at [471, 268] on div "Checkout: 2025-09-11 13:58 GMT+9" at bounding box center [921, 271] width 1024 height 12
click at [480, 283] on div "Share String: kimjh:KimJinho" at bounding box center [921, 284] width 1024 height 12
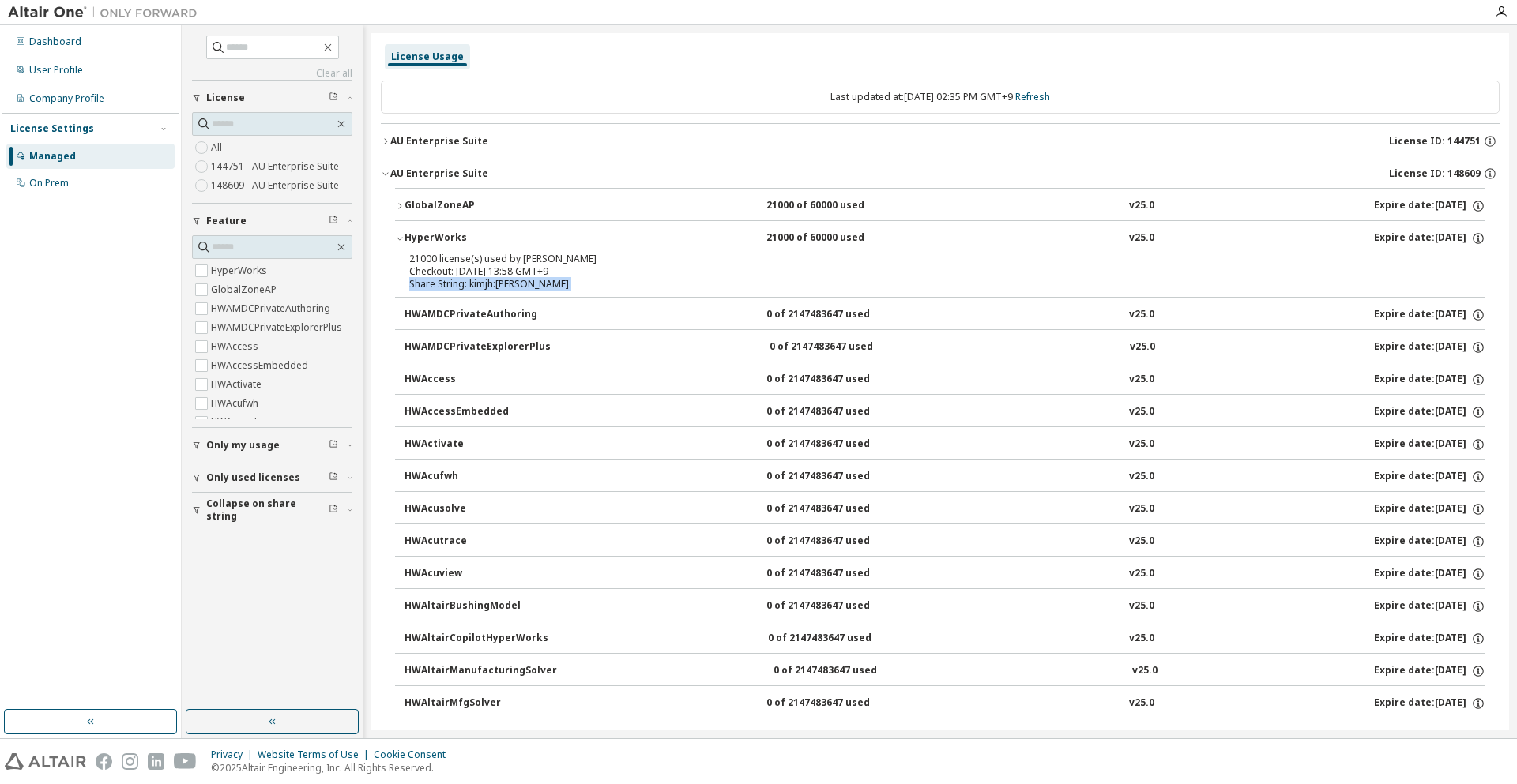
click at [480, 283] on div "Share String: kimjh:KimJinho" at bounding box center [921, 284] width 1024 height 12
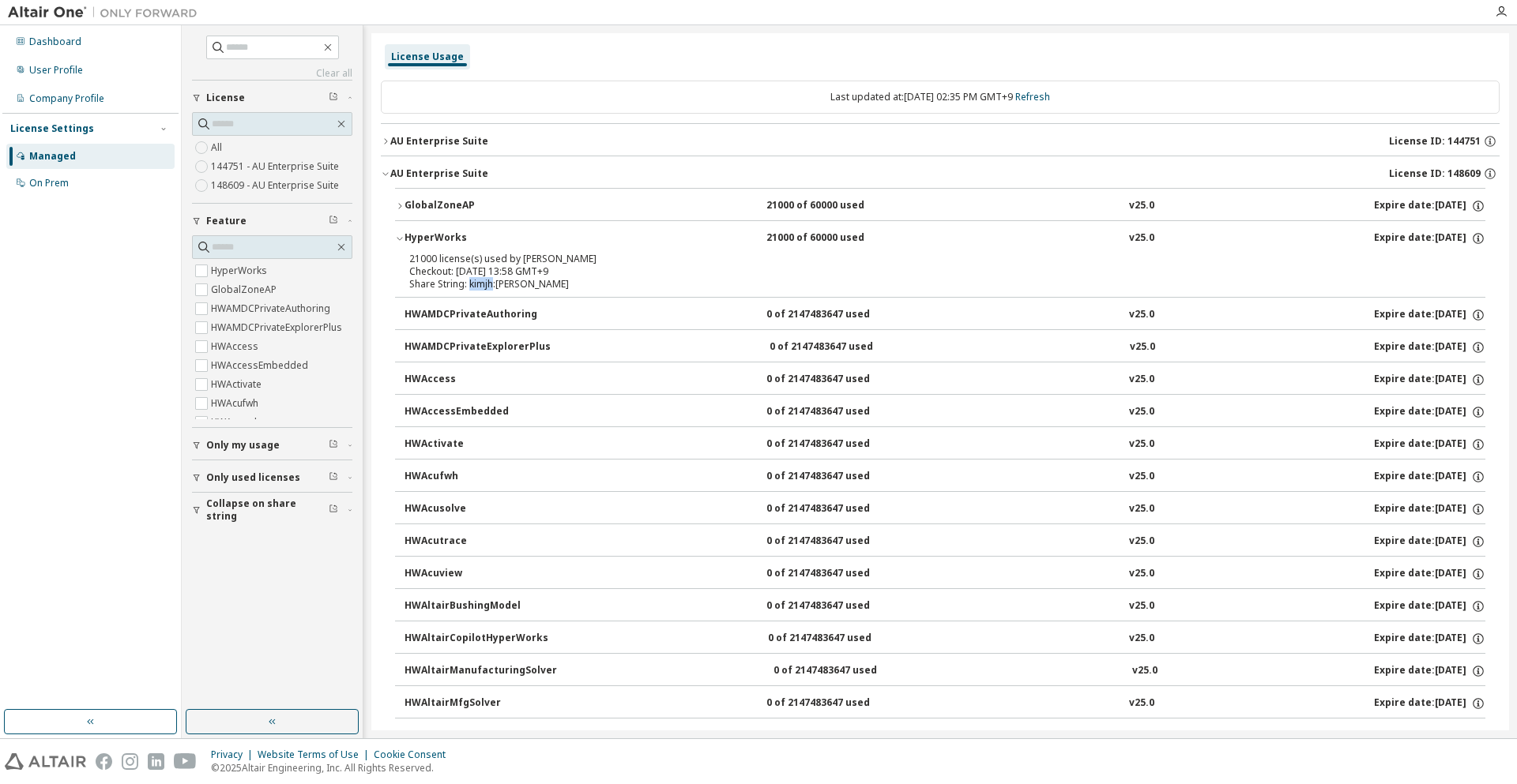
click at [480, 283] on div "Share String: kimjh:KimJinho" at bounding box center [921, 284] width 1024 height 12
click at [38, 24] on div at bounding box center [103, 12] width 205 height 25
click at [38, 32] on div "Dashboard" at bounding box center [90, 42] width 168 height 26
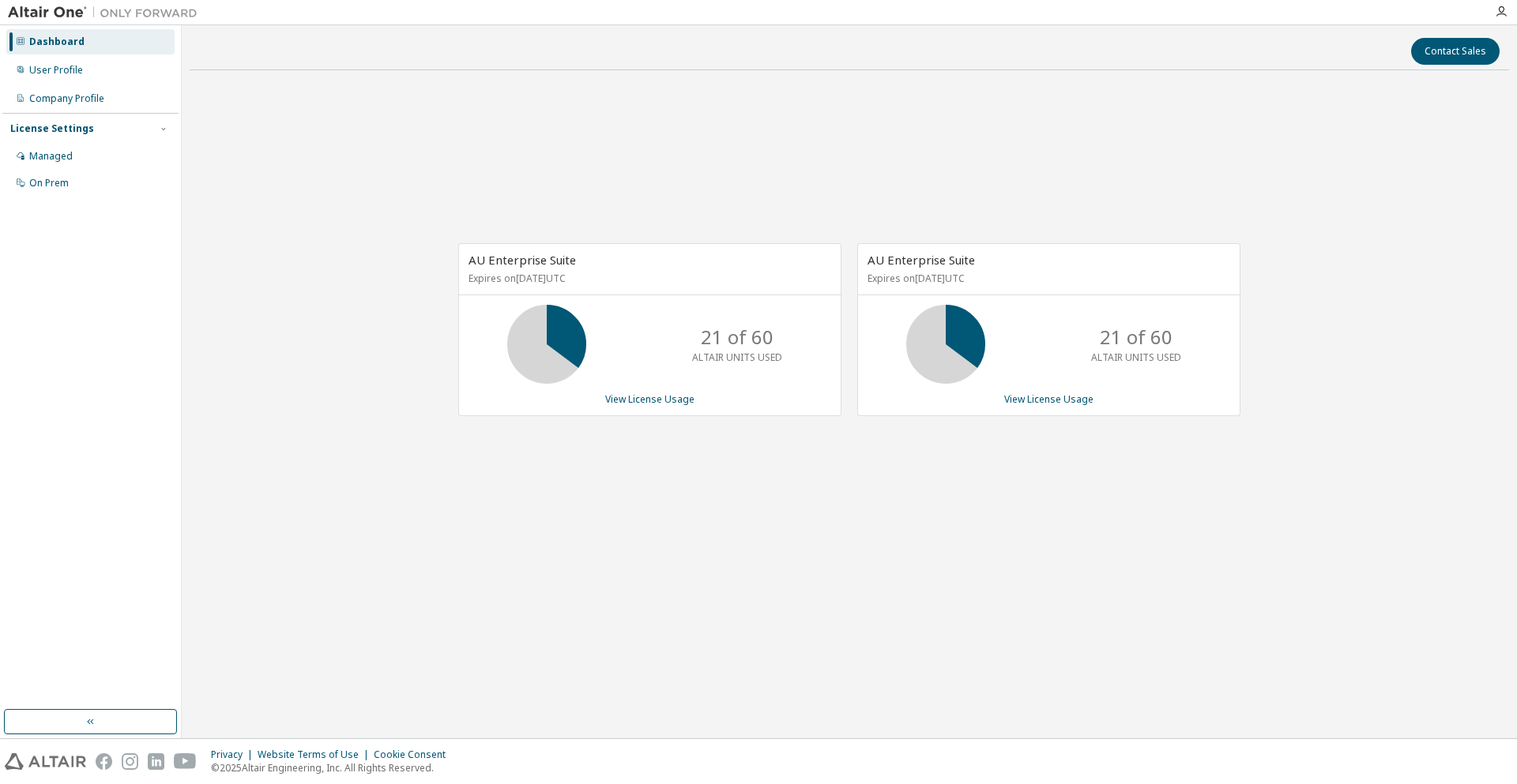
click at [523, 417] on div "AU Enterprise Suite Expires on June 1, 2026 UTC 21 of 60 ALTAIR UNITS USED View…" at bounding box center [643, 338] width 399 height 190
click at [72, 162] on div "Managed" at bounding box center [90, 156] width 168 height 26
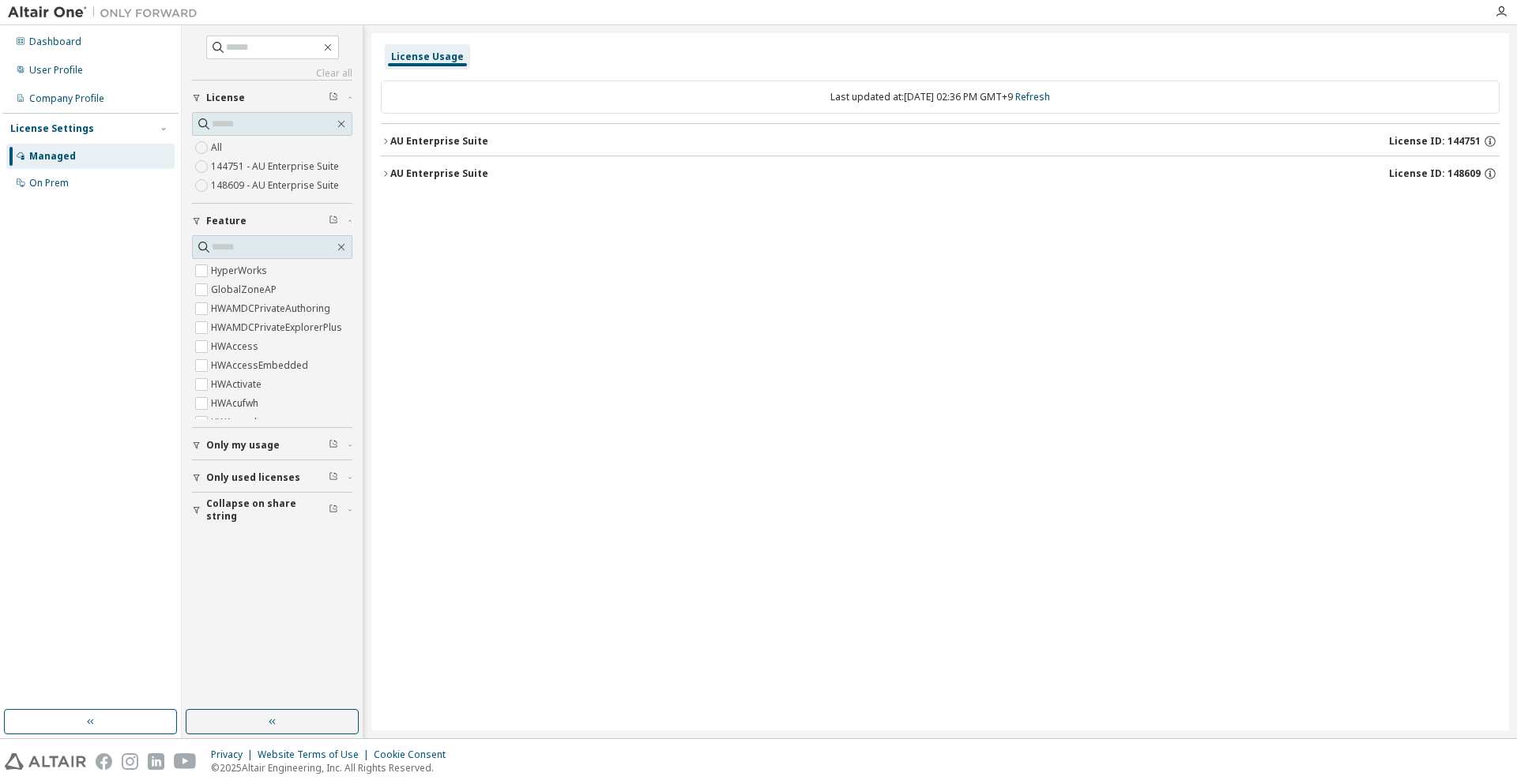
click at [471, 164] on button "AU Enterprise Suite License ID: 148609" at bounding box center [940, 174] width 1119 height 35
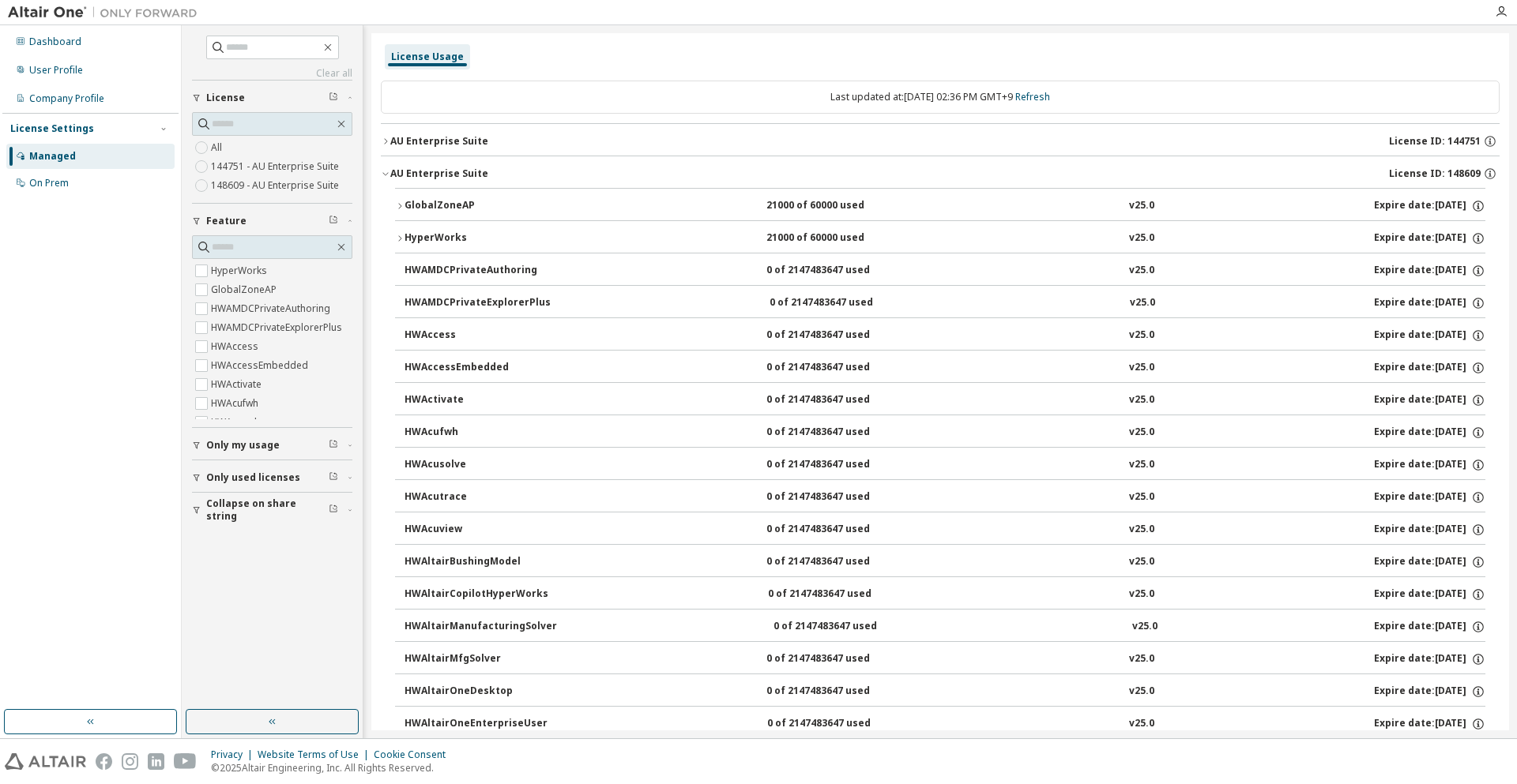
click at [476, 138] on div "AU Enterprise Suite" at bounding box center [439, 141] width 98 height 12
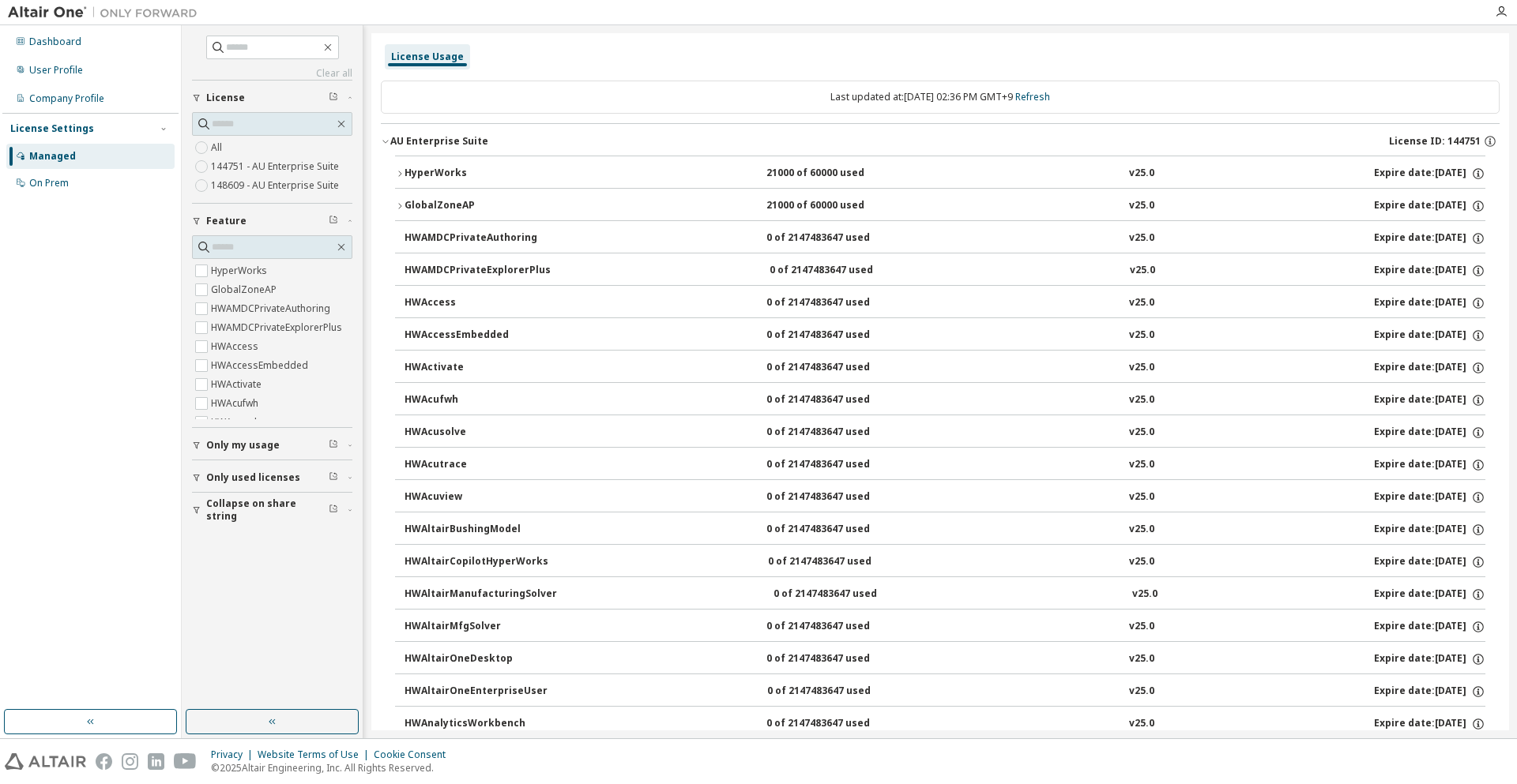
click at [507, 197] on button "GlobalZoneAP 21000 of 60000 used v25.0 Expire date: 2026-06-01" at bounding box center [940, 206] width 1090 height 35
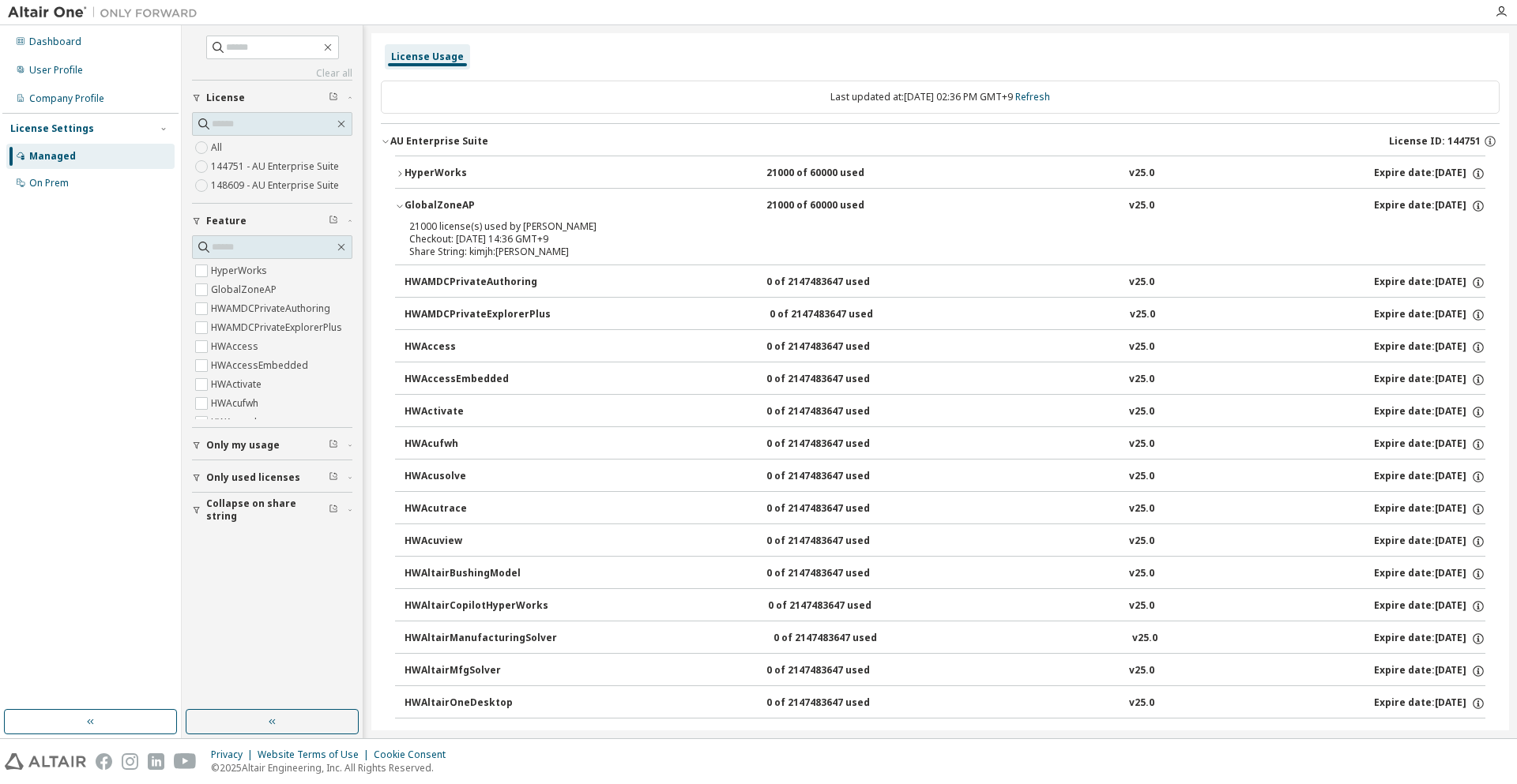
click at [507, 197] on button "GlobalZoneAP 21000 of 60000 used v25.0 Expire date: 2026-06-01" at bounding box center [940, 206] width 1090 height 35
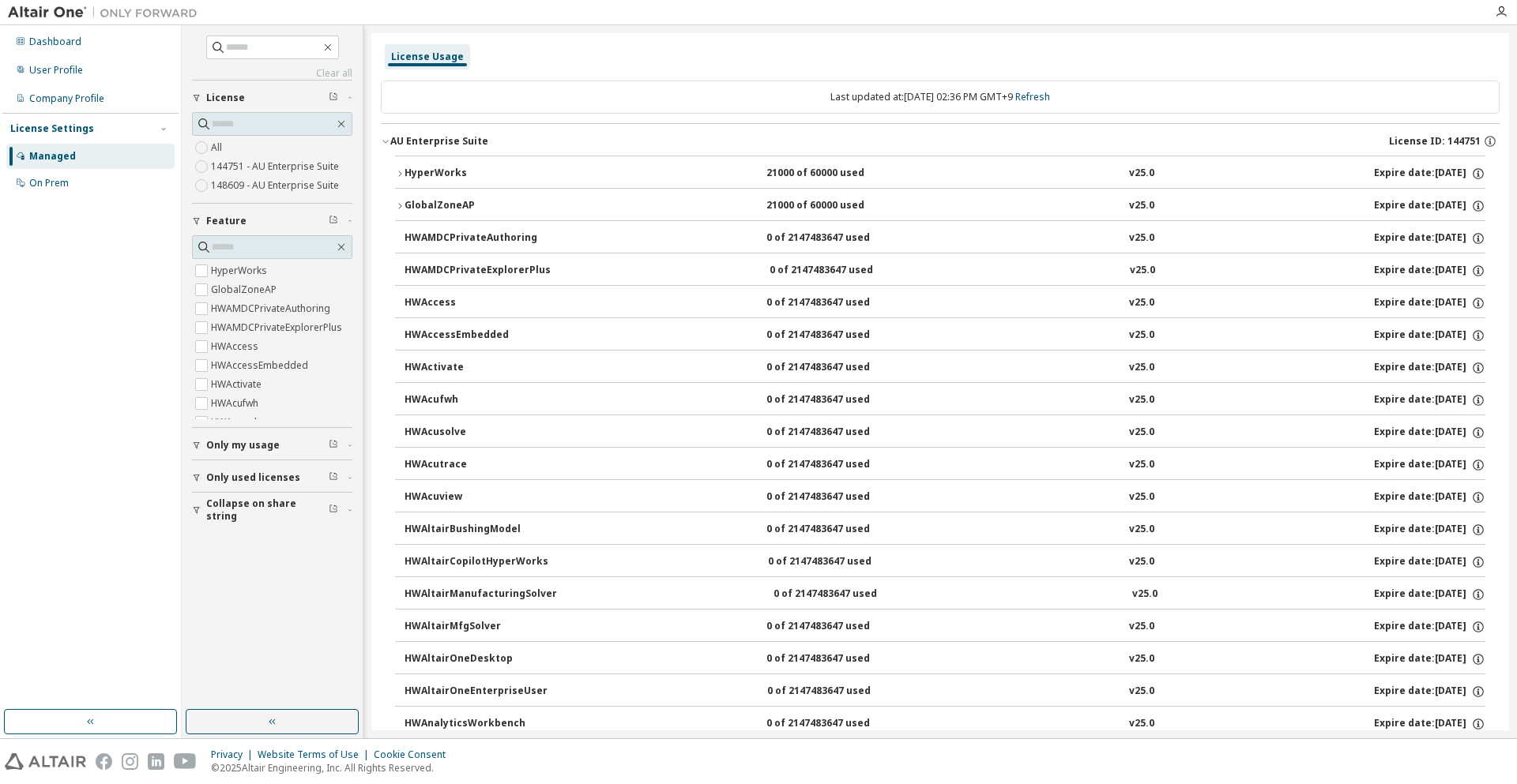
click at [507, 176] on div "HyperWorks" at bounding box center [476, 173] width 143 height 14
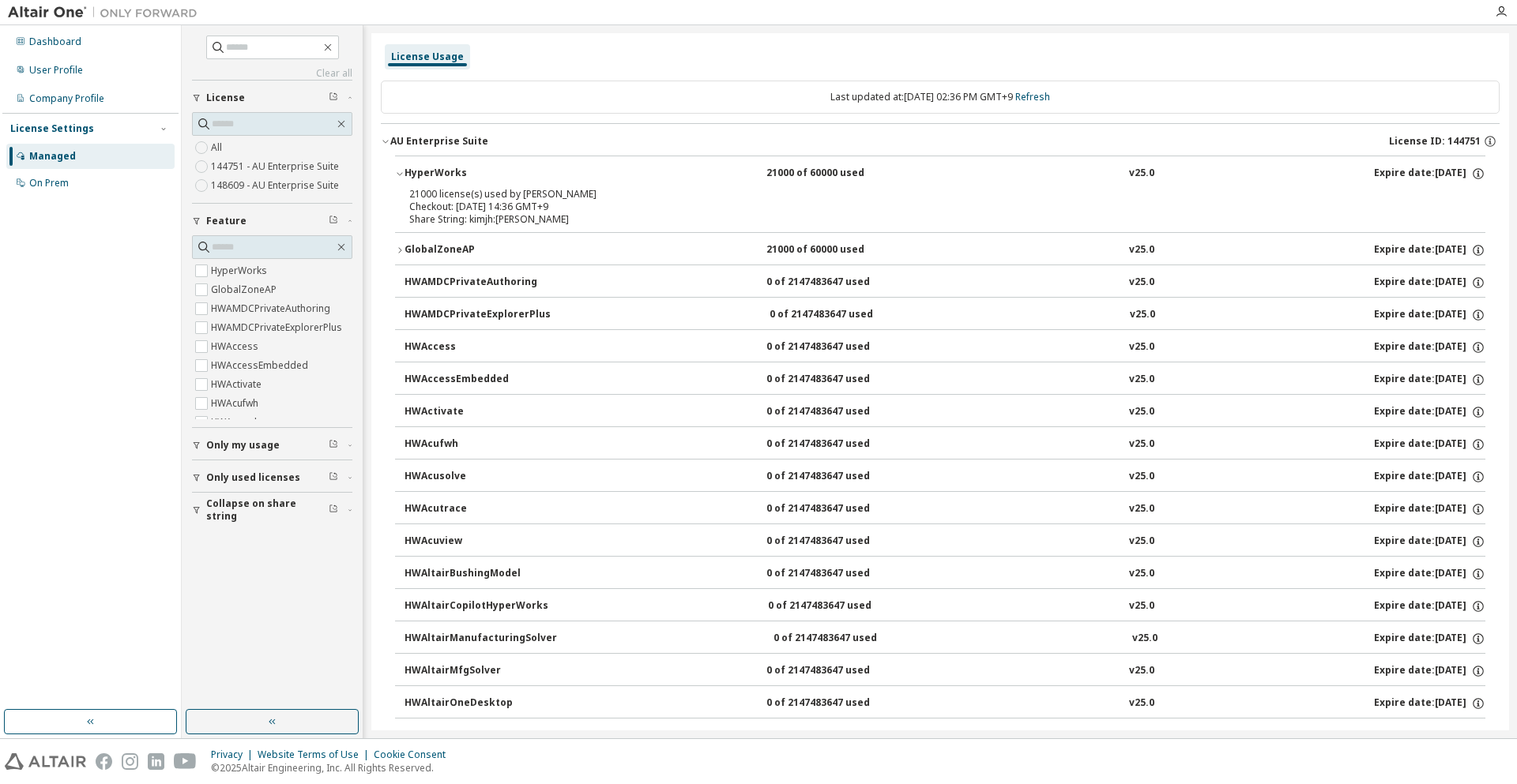
click at [506, 171] on div "HyperWorks" at bounding box center [476, 173] width 143 height 14
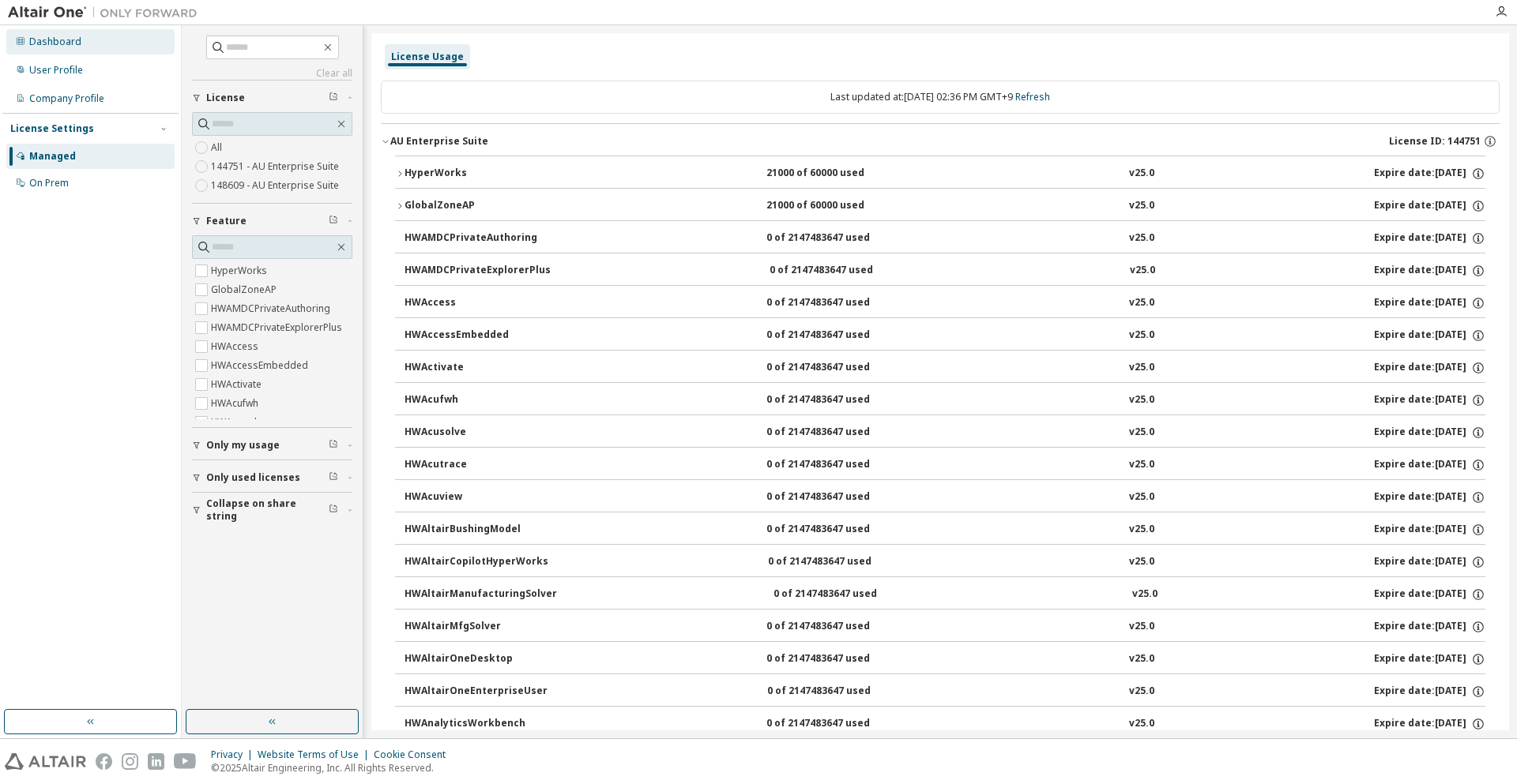
click at [43, 54] on div "Dashboard" at bounding box center [90, 42] width 168 height 26
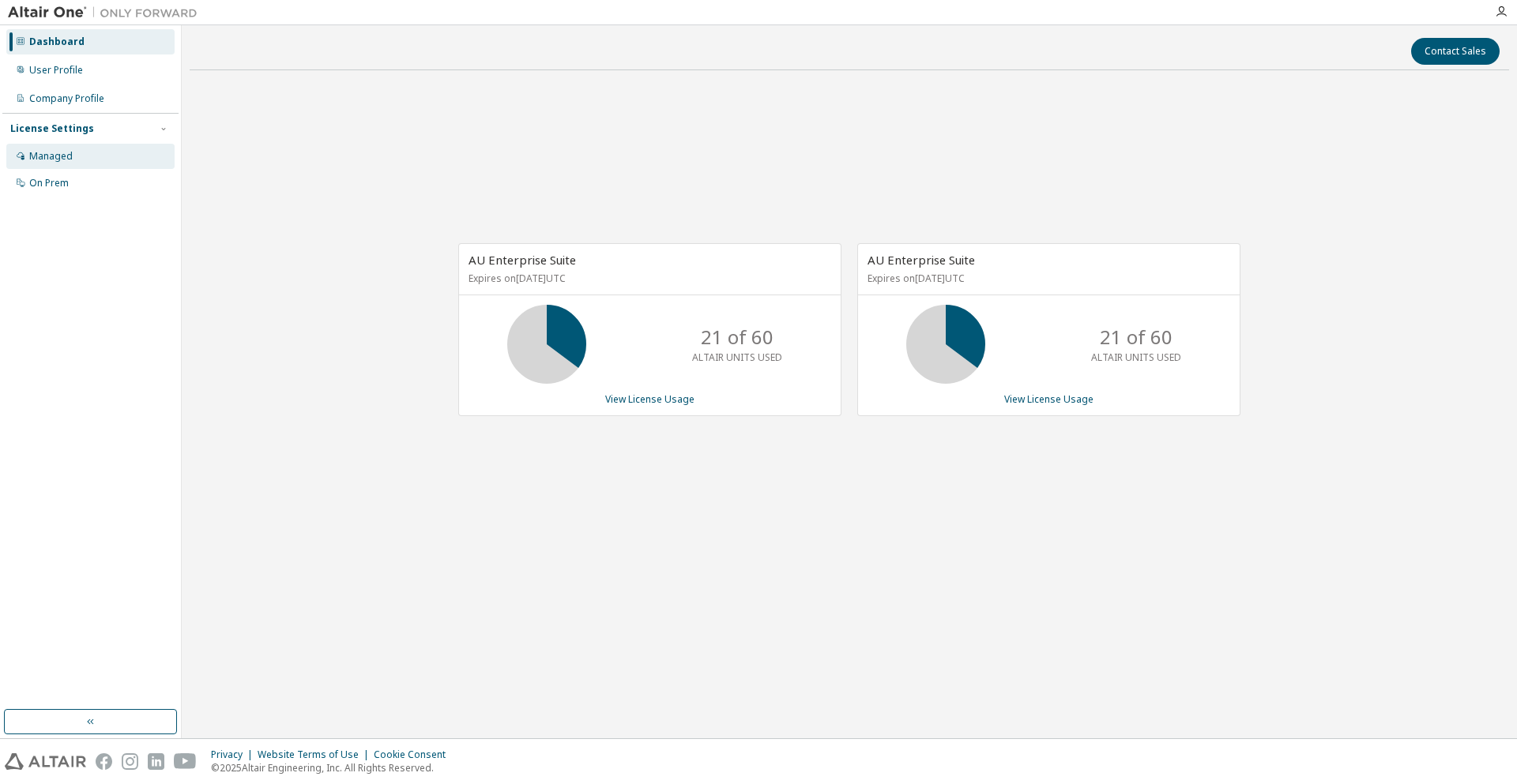
click at [91, 145] on div "Managed" at bounding box center [90, 156] width 168 height 26
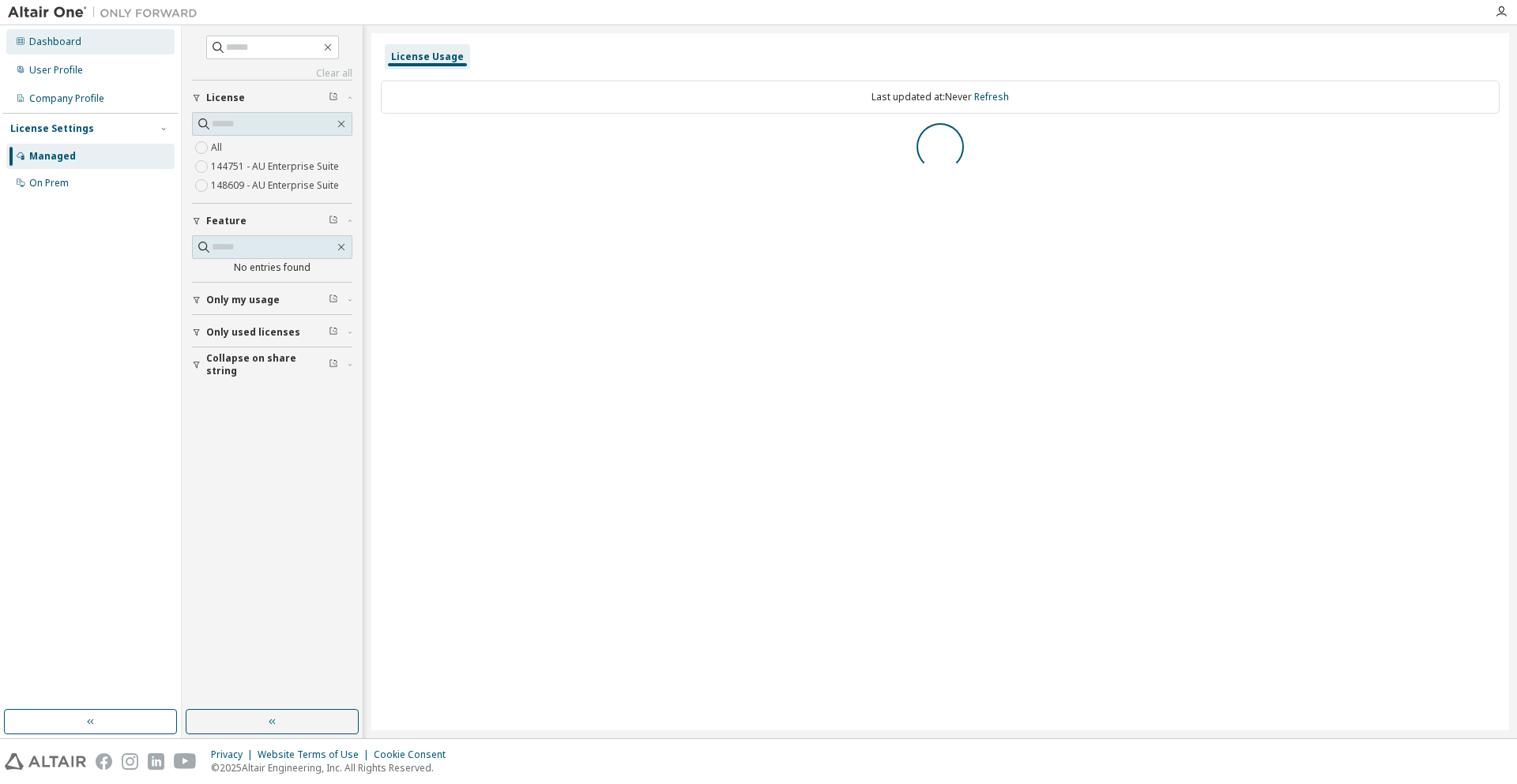
click at [87, 38] on div "Dashboard" at bounding box center [90, 42] width 168 height 26
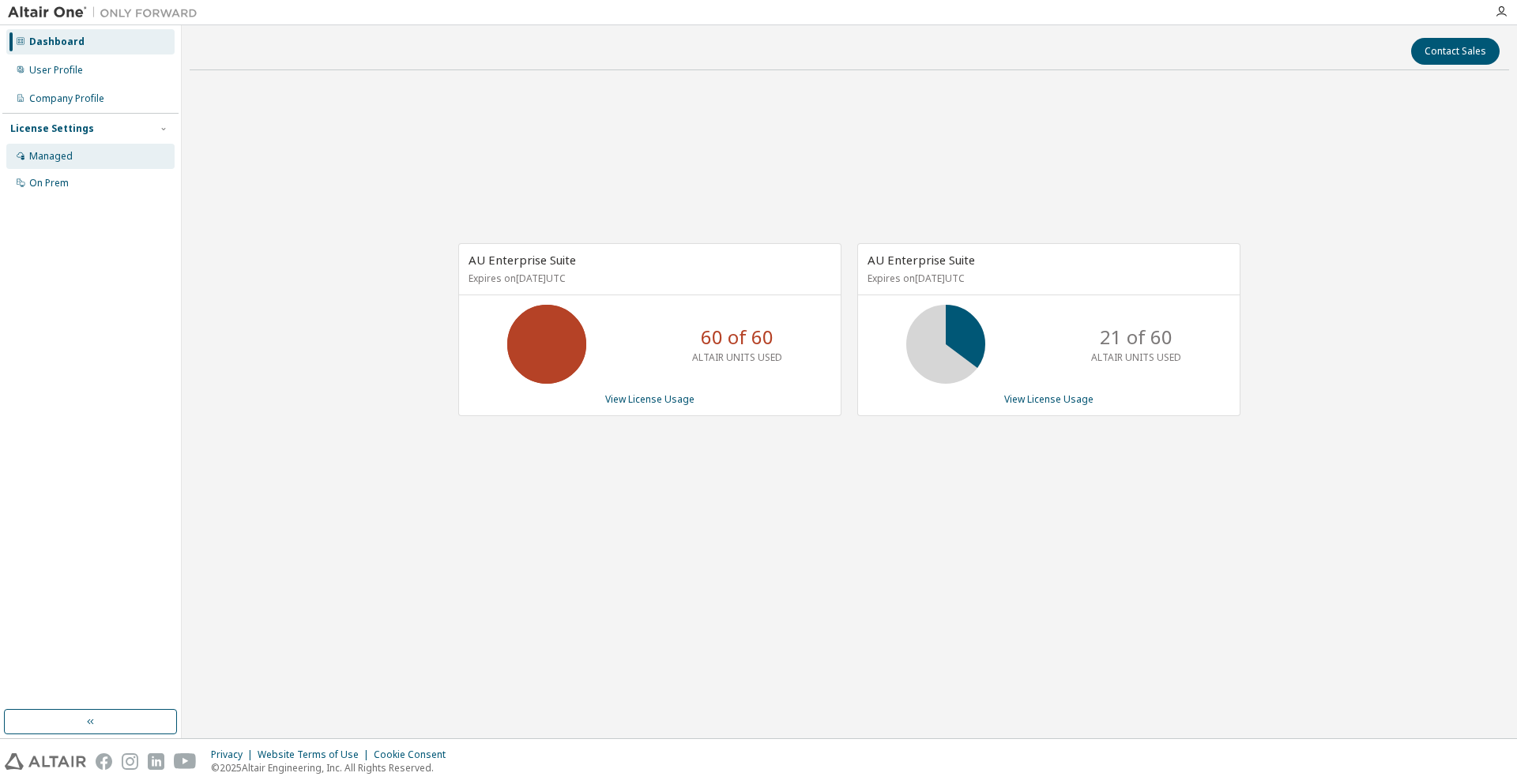
click at [112, 153] on div "Managed" at bounding box center [90, 156] width 168 height 26
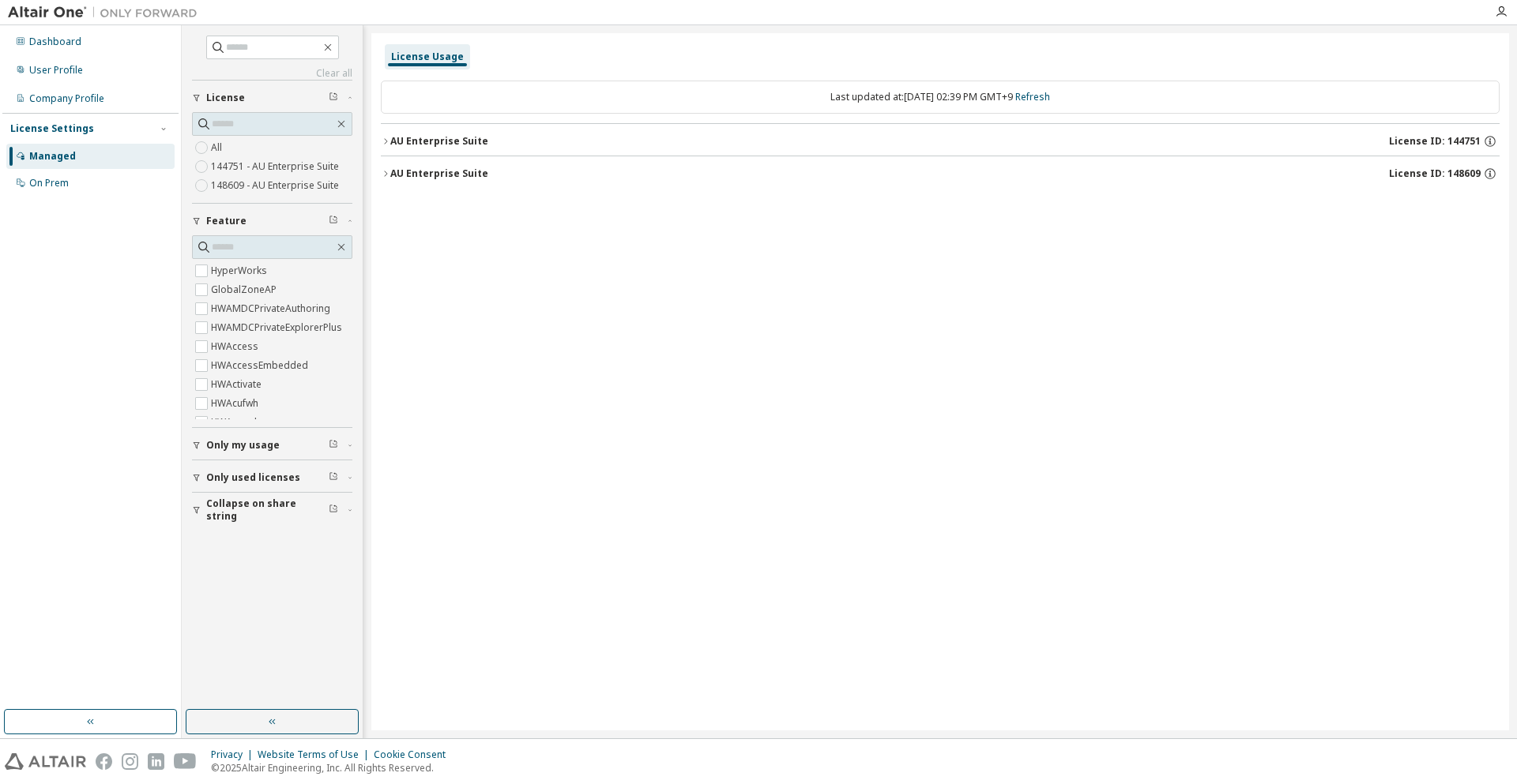
click at [590, 183] on button "AU Enterprise Suite License ID: 148609" at bounding box center [940, 174] width 1119 height 35
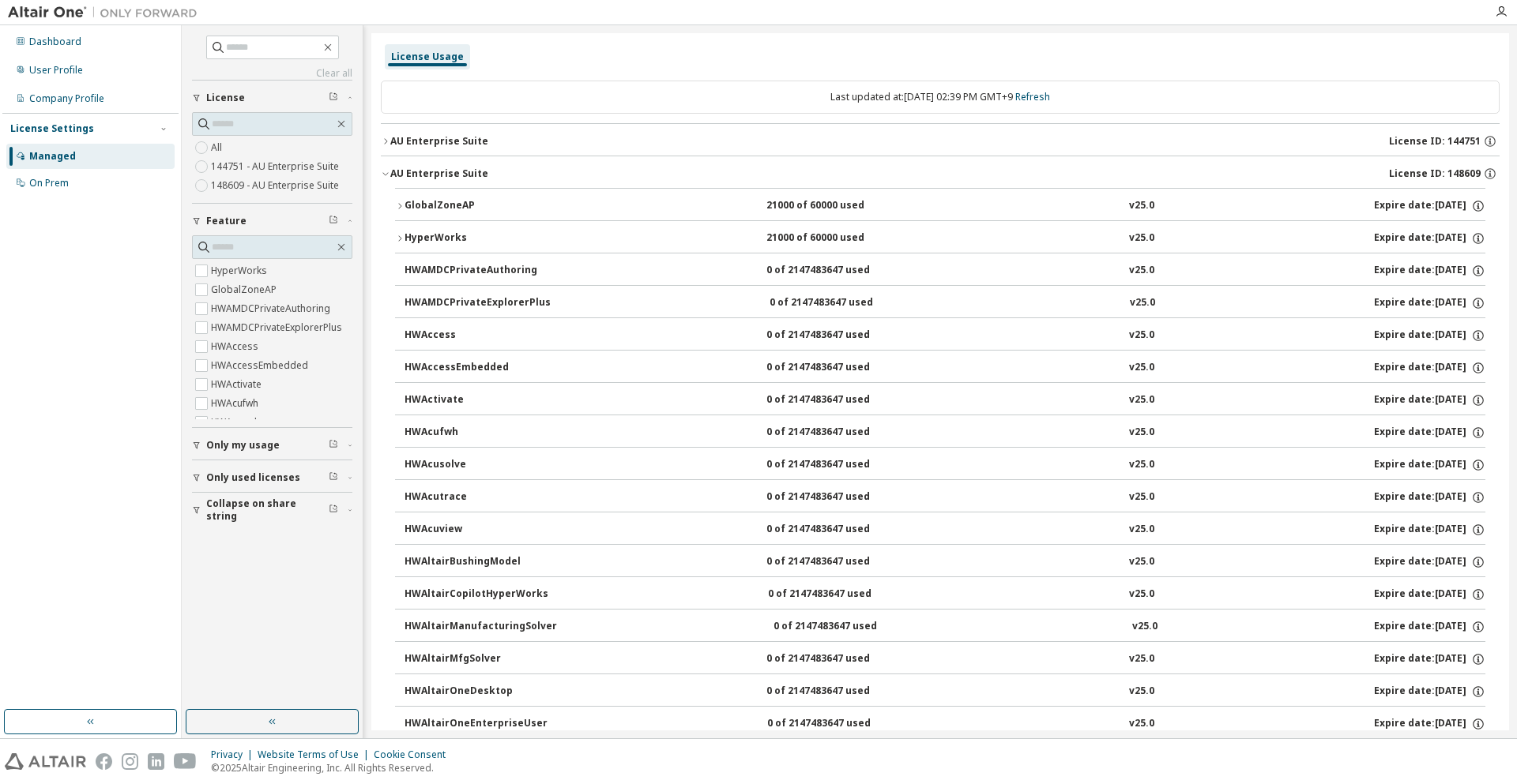
click at [498, 237] on div "HyperWorks" at bounding box center [476, 239] width 143 height 14
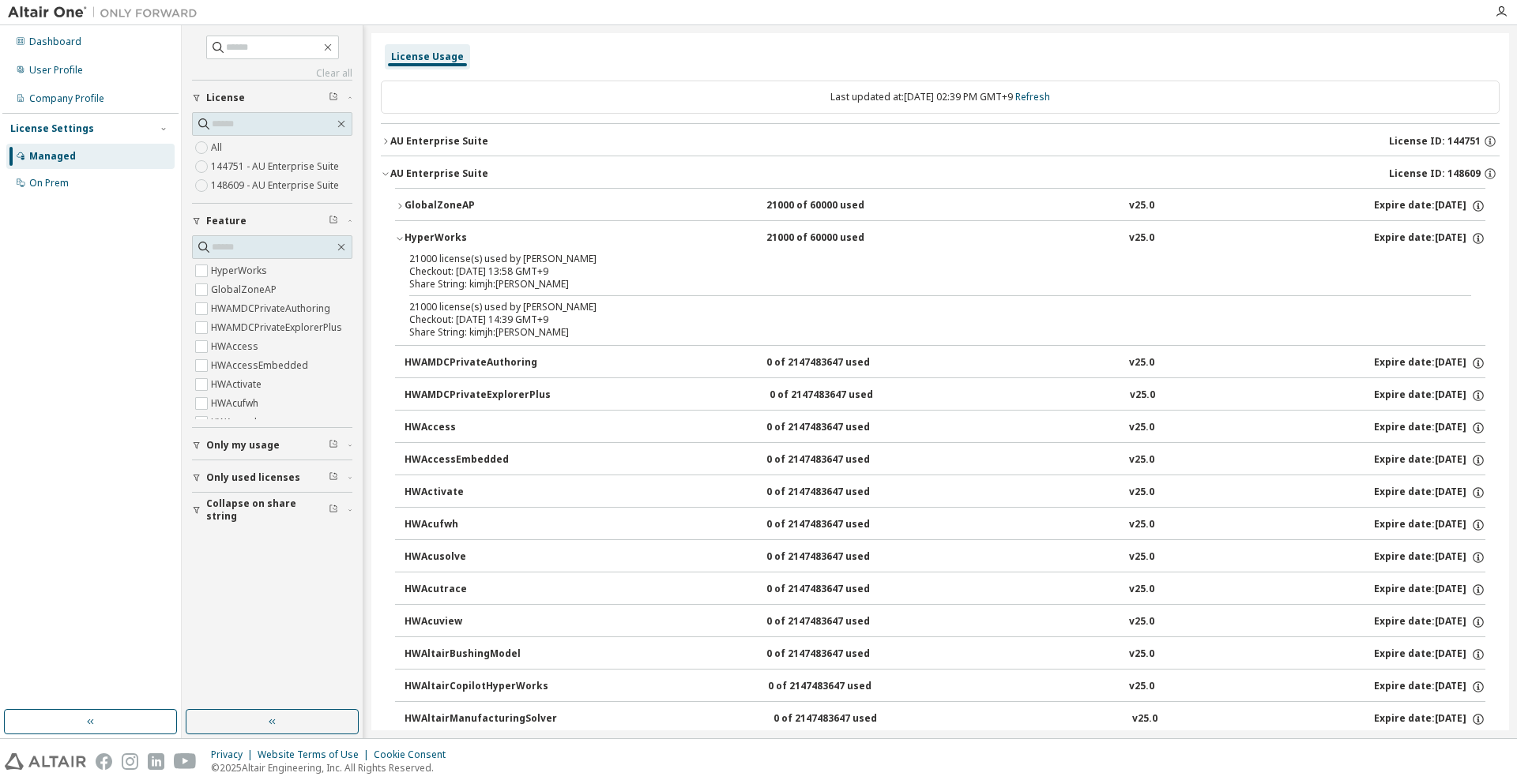
click at [1242, 81] on div "Last updated at: Thu 2025-09-11 02:39 PM GMT+9 Refresh" at bounding box center [940, 97] width 1119 height 33
